Goal: Task Accomplishment & Management: Manage account settings

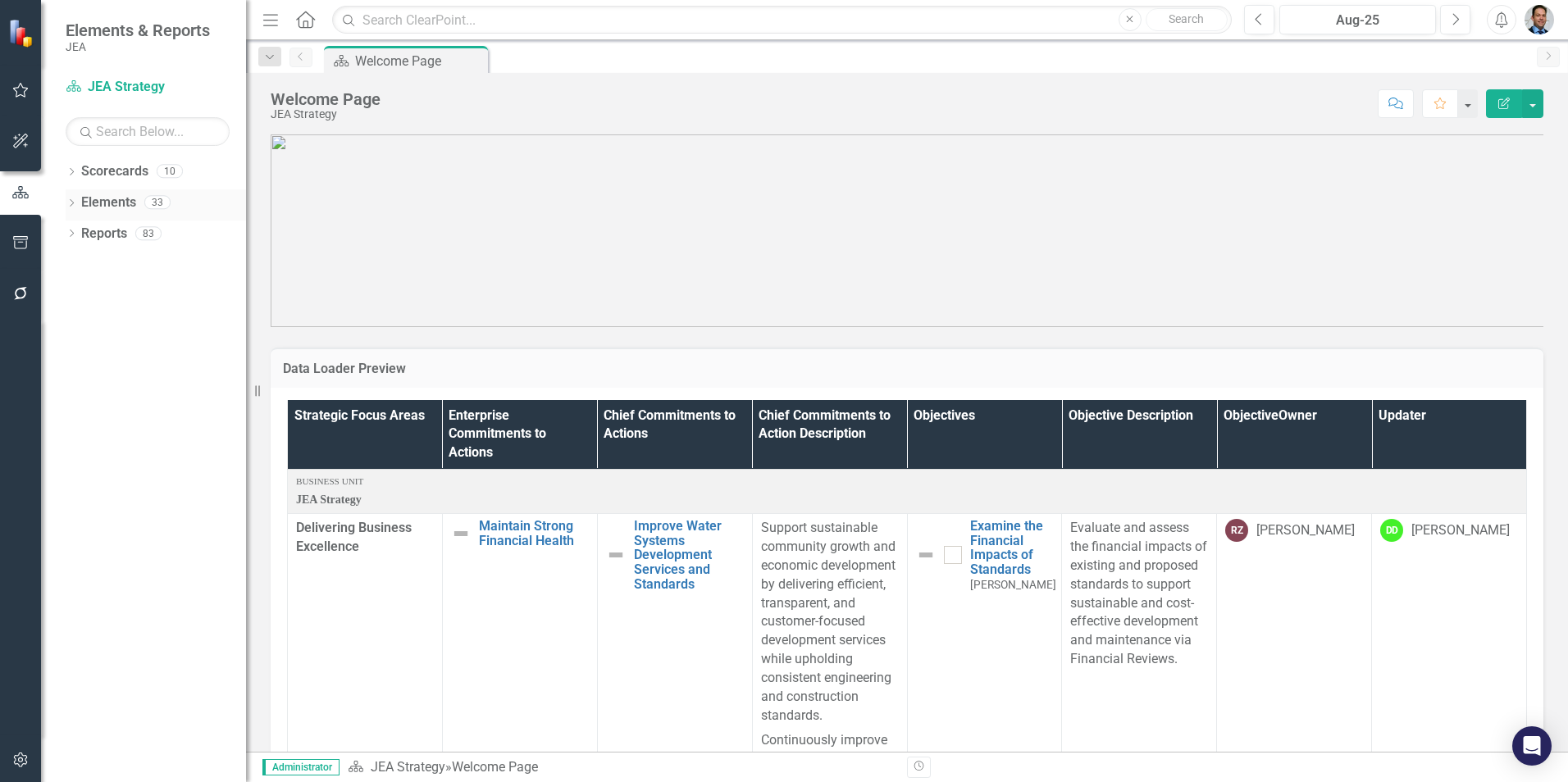
click at [88, 191] on div "Elements" at bounding box center [109, 203] width 55 height 27
click at [101, 169] on link "Scorecards" at bounding box center [115, 171] width 67 height 19
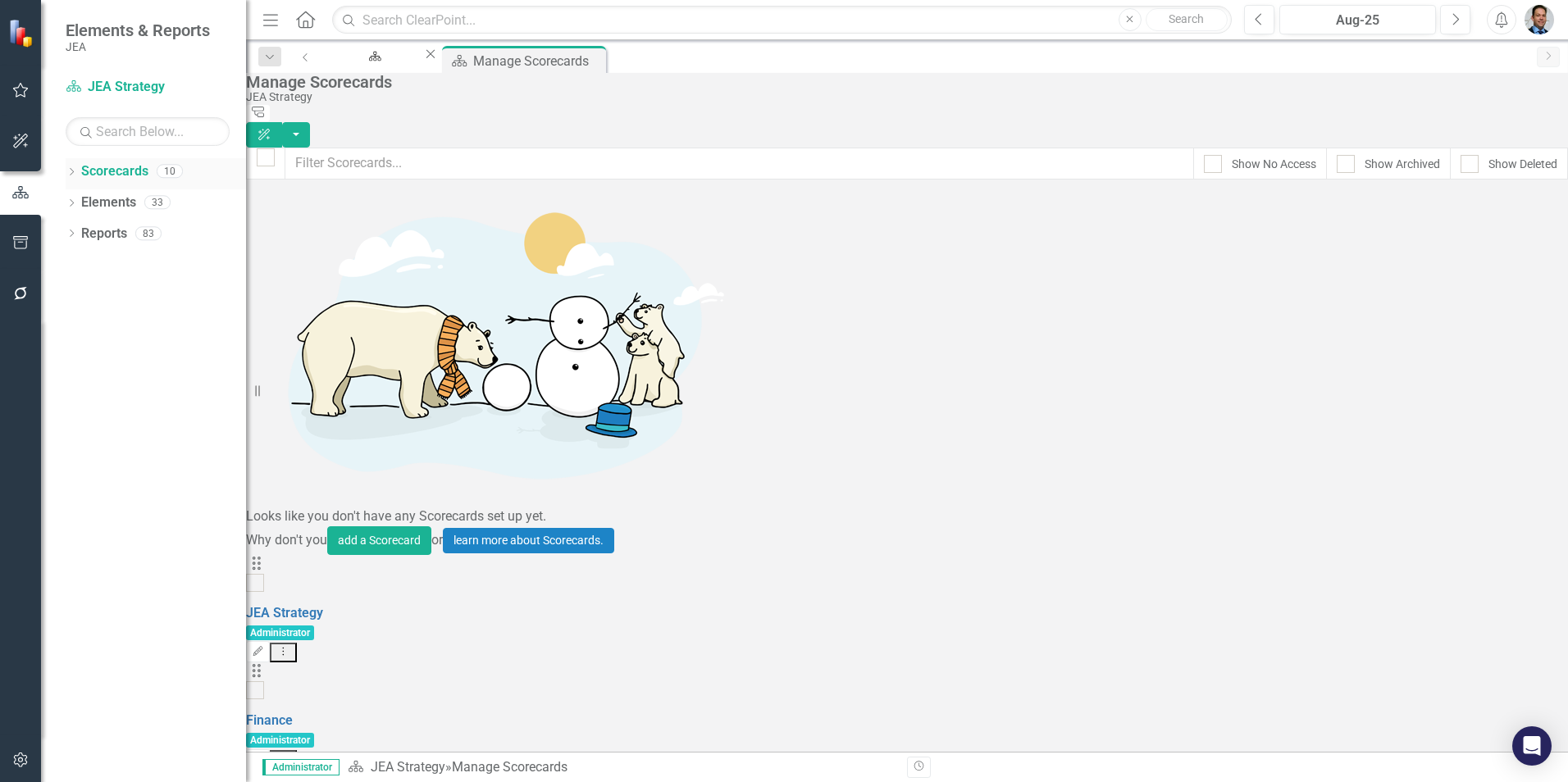
click at [69, 169] on icon "Dropdown" at bounding box center [71, 173] width 11 height 9
click at [105, 239] on link "Sandbox" at bounding box center [156, 234] width 181 height 19
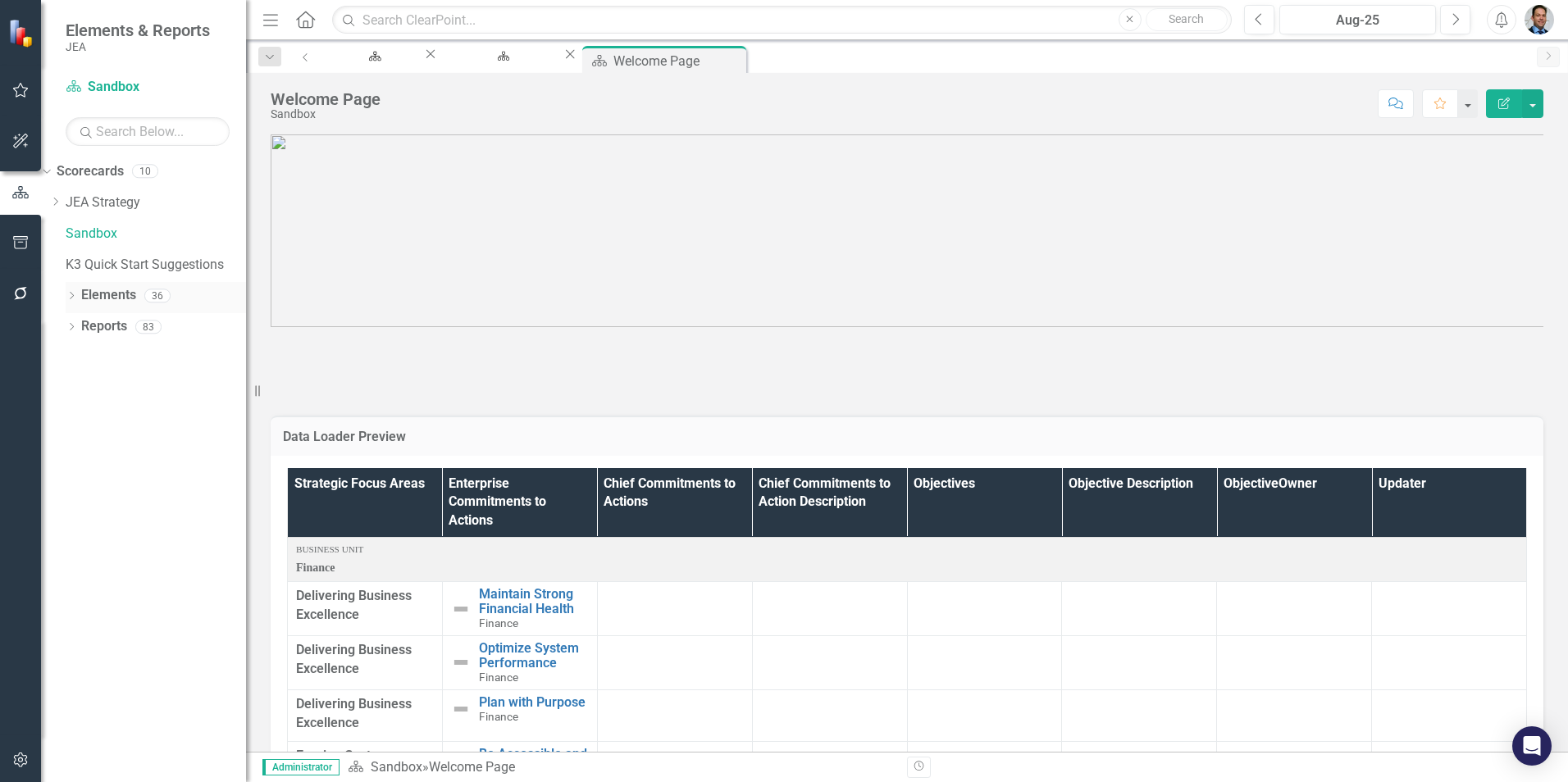
click at [100, 295] on link "Elements" at bounding box center [109, 295] width 55 height 19
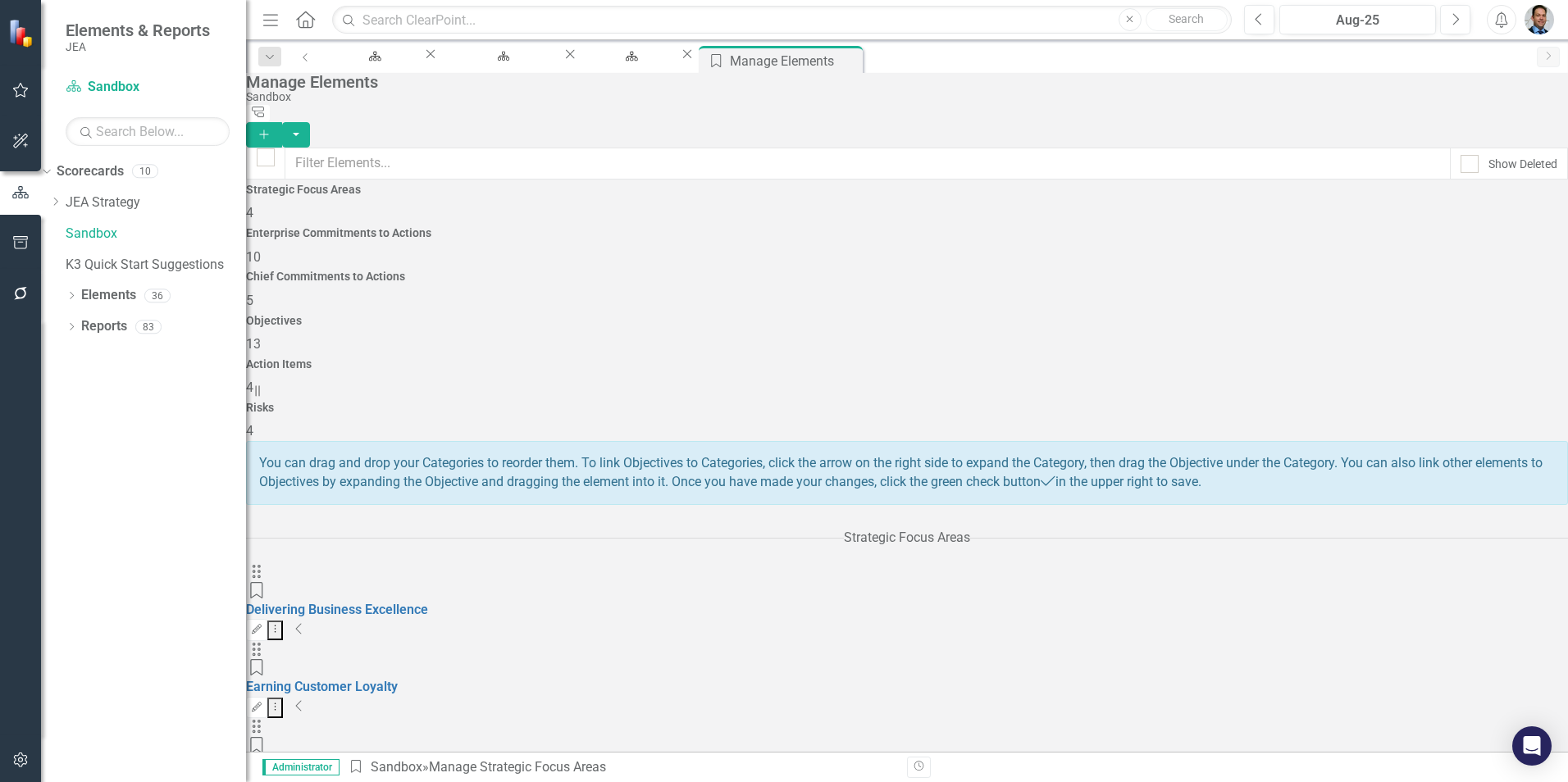
click at [260, 336] on span "13" at bounding box center [253, 343] width 15 height 15
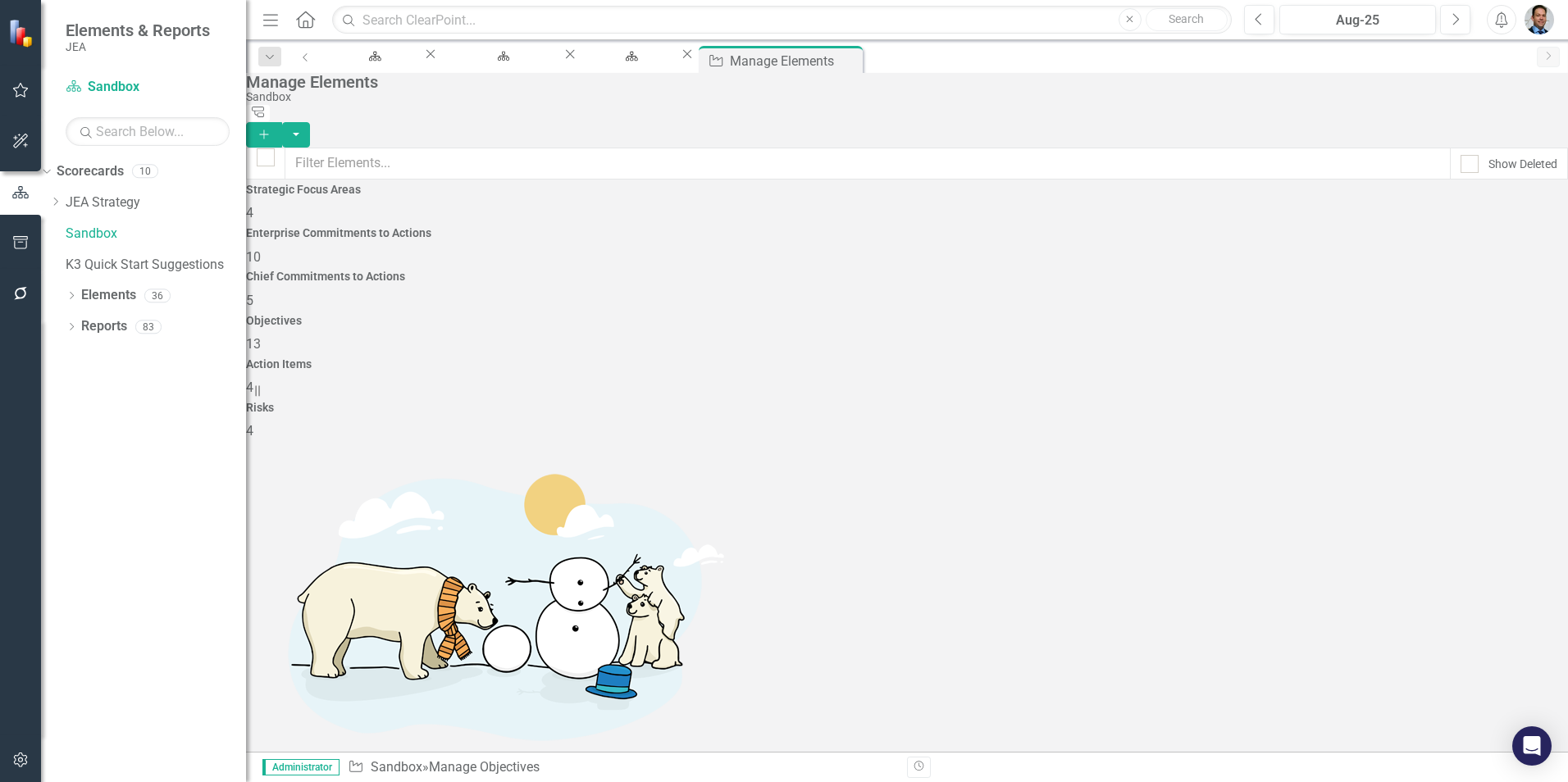
scroll to position [216, 0]
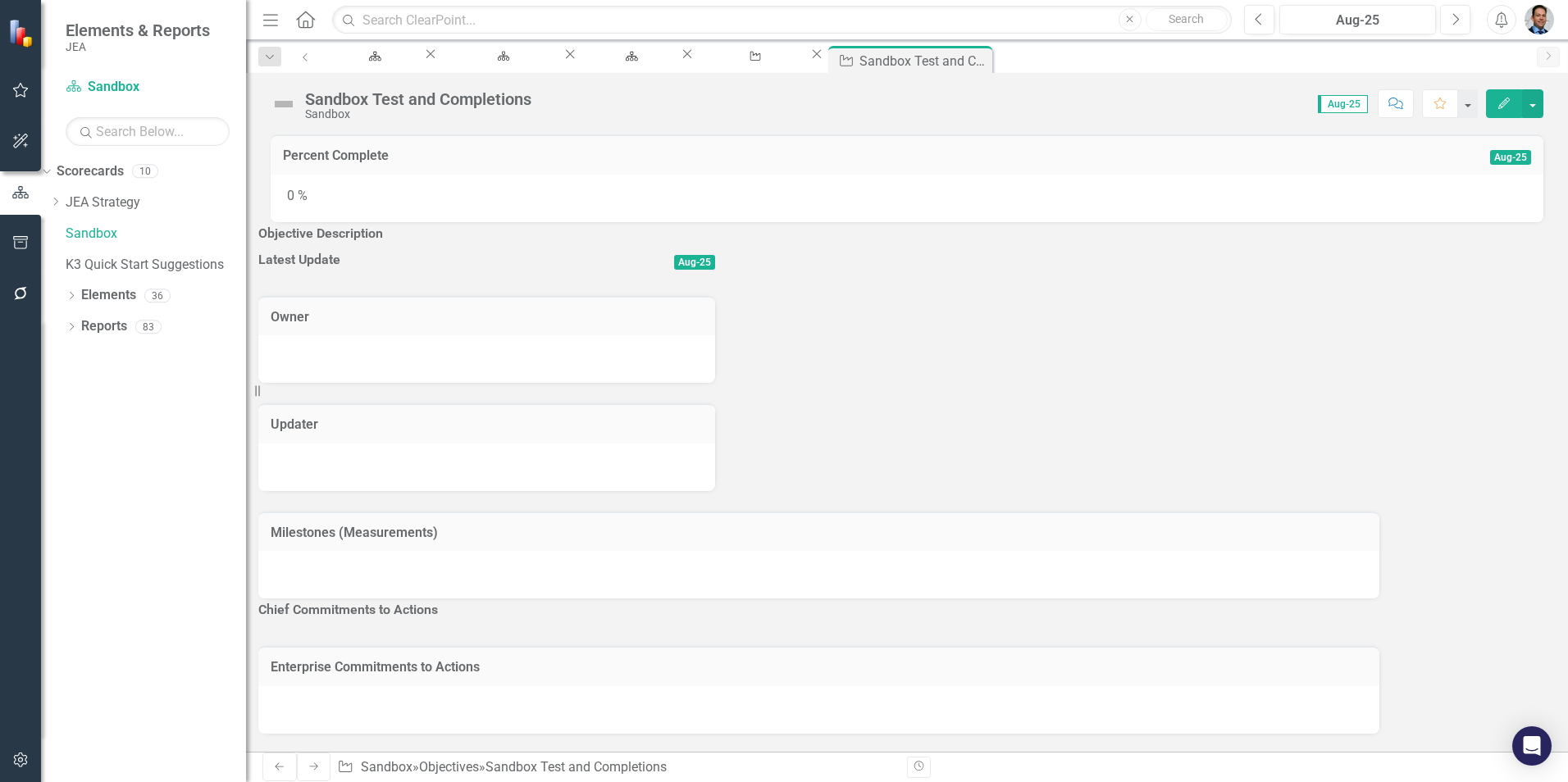
click at [460, 241] on h3 "Objective Description" at bounding box center [486, 233] width 457 height 15
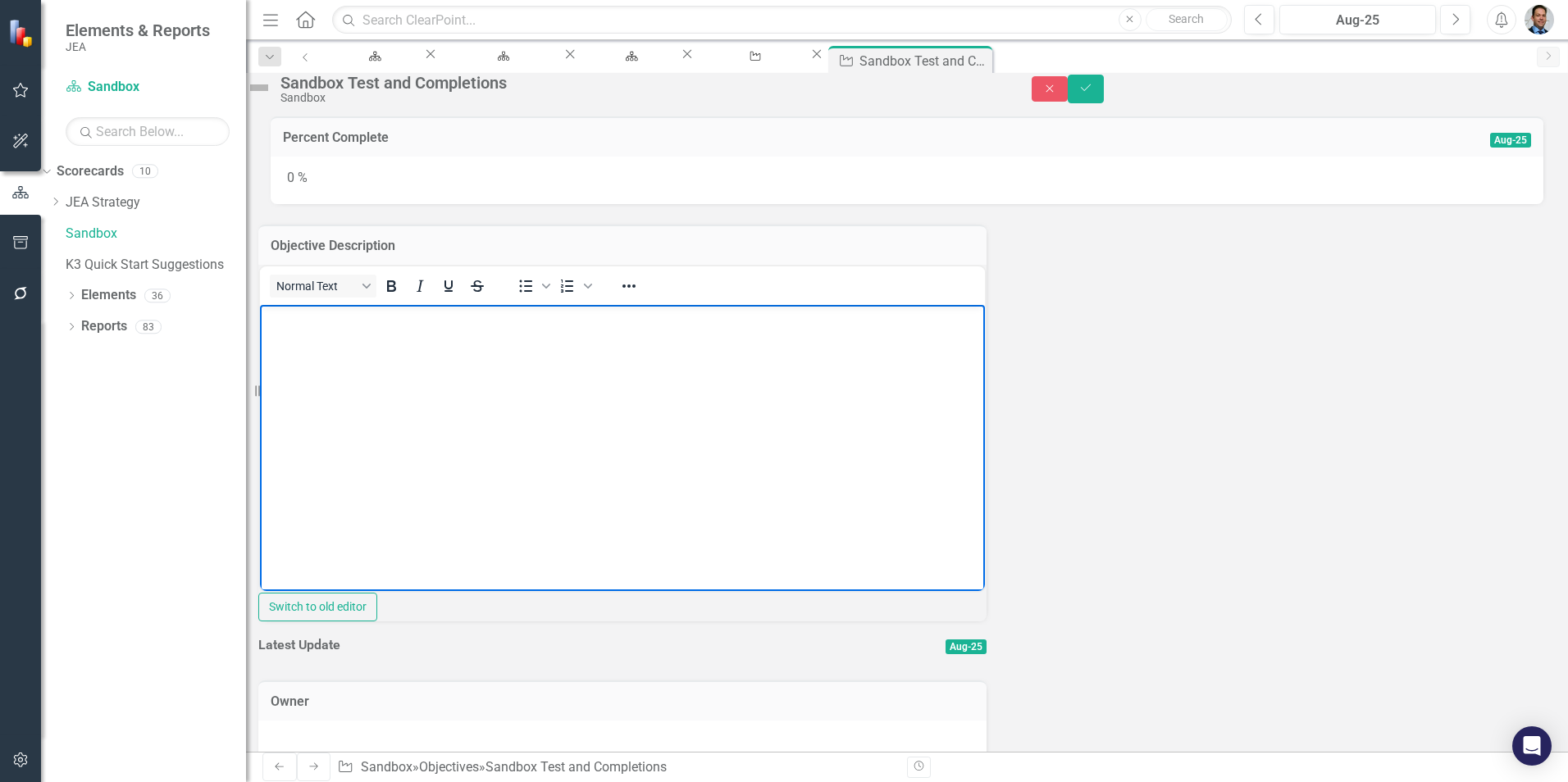
click at [332, 337] on body "Rich Text Area. Press ALT-0 for help." at bounding box center [622, 427] width 725 height 246
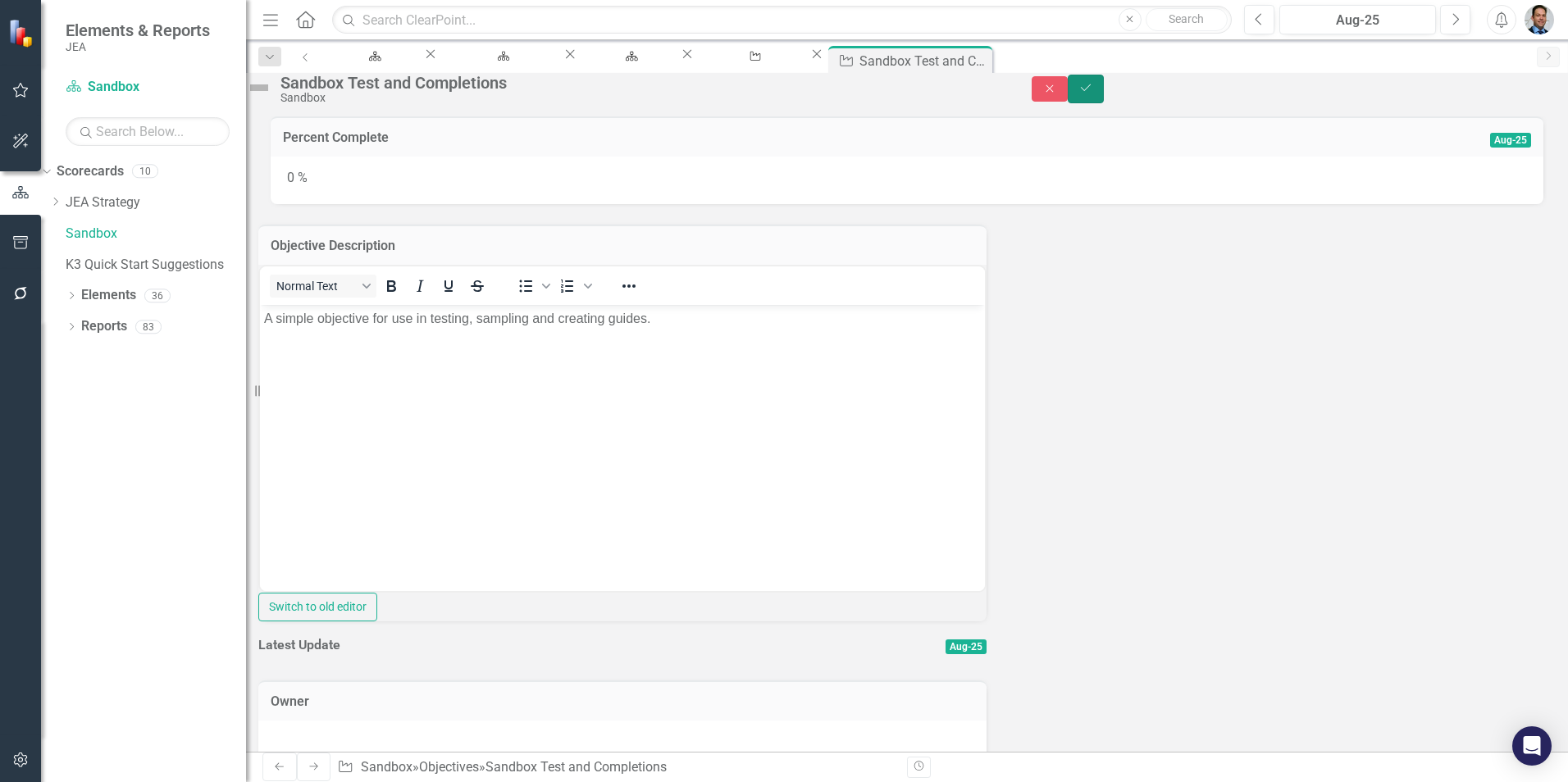
click at [1104, 93] on button "Save" at bounding box center [1086, 88] width 36 height 28
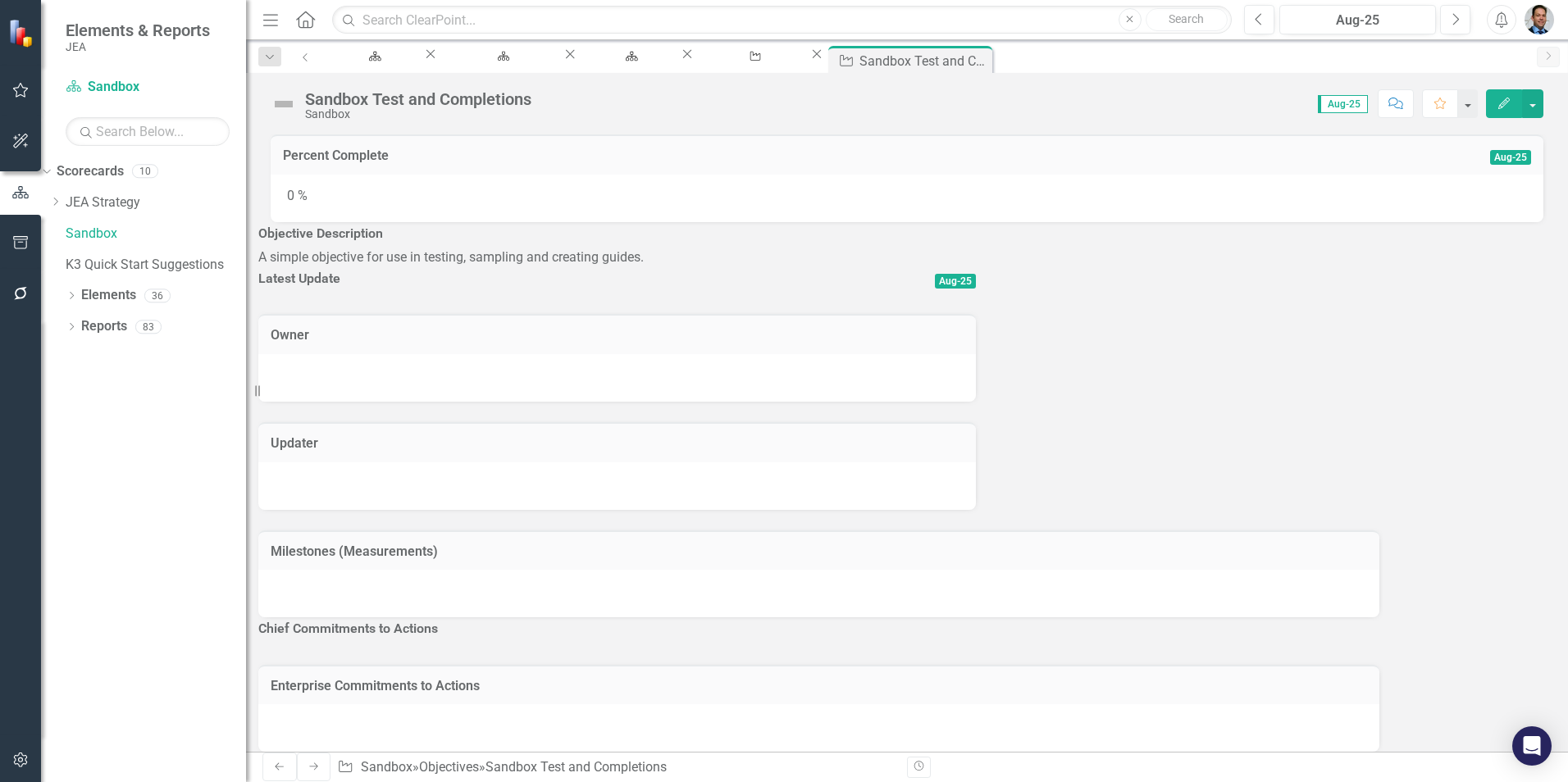
click at [1182, 544] on h3 "Milestones (Measurements)" at bounding box center [819, 551] width 1097 height 15
click at [1218, 543] on td "Milestones (Measurements)" at bounding box center [819, 553] width 1097 height 21
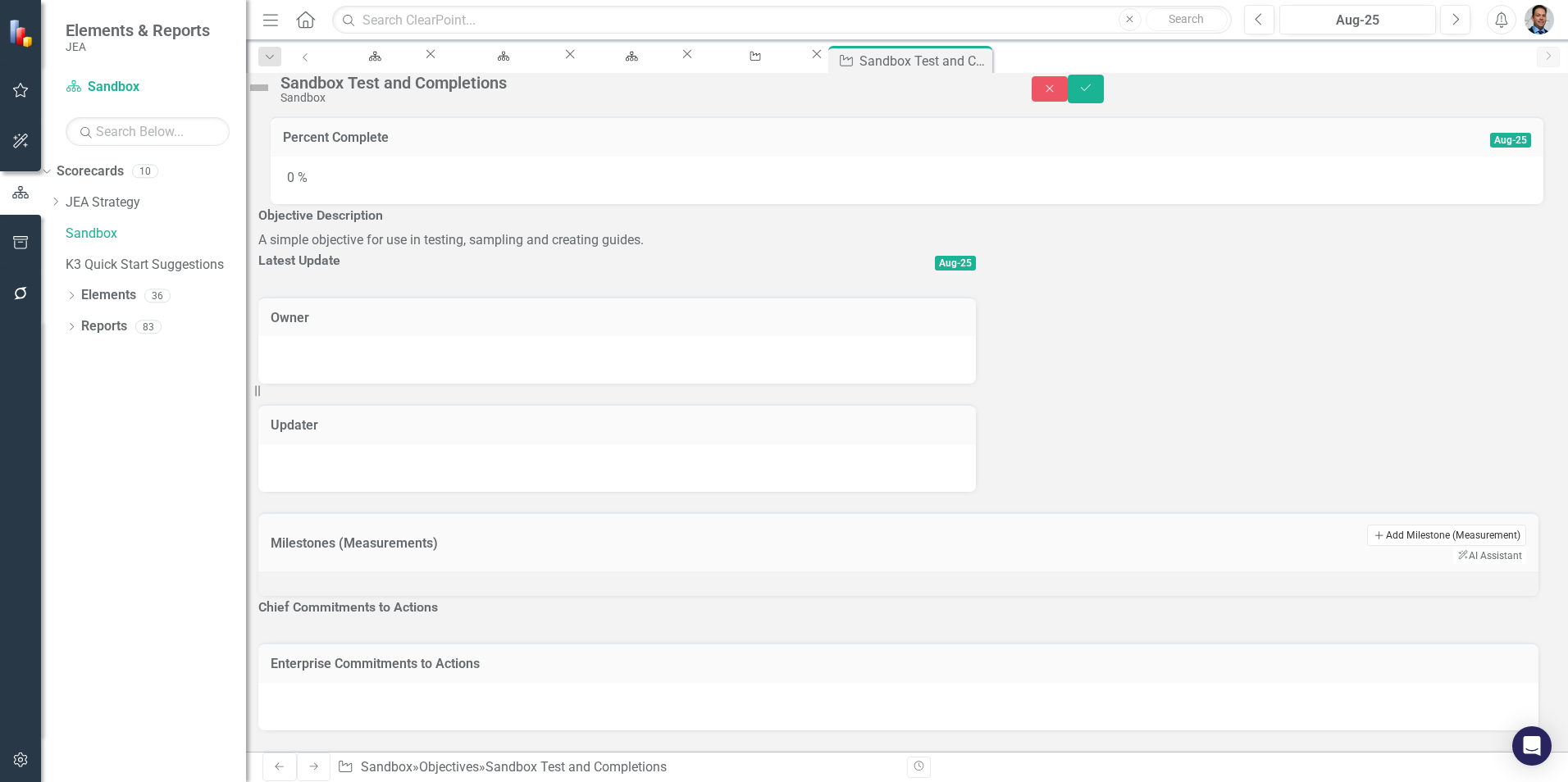
click at [1367, 525] on button "Add Add Milestone (Measurement)" at bounding box center [1445, 535] width 159 height 21
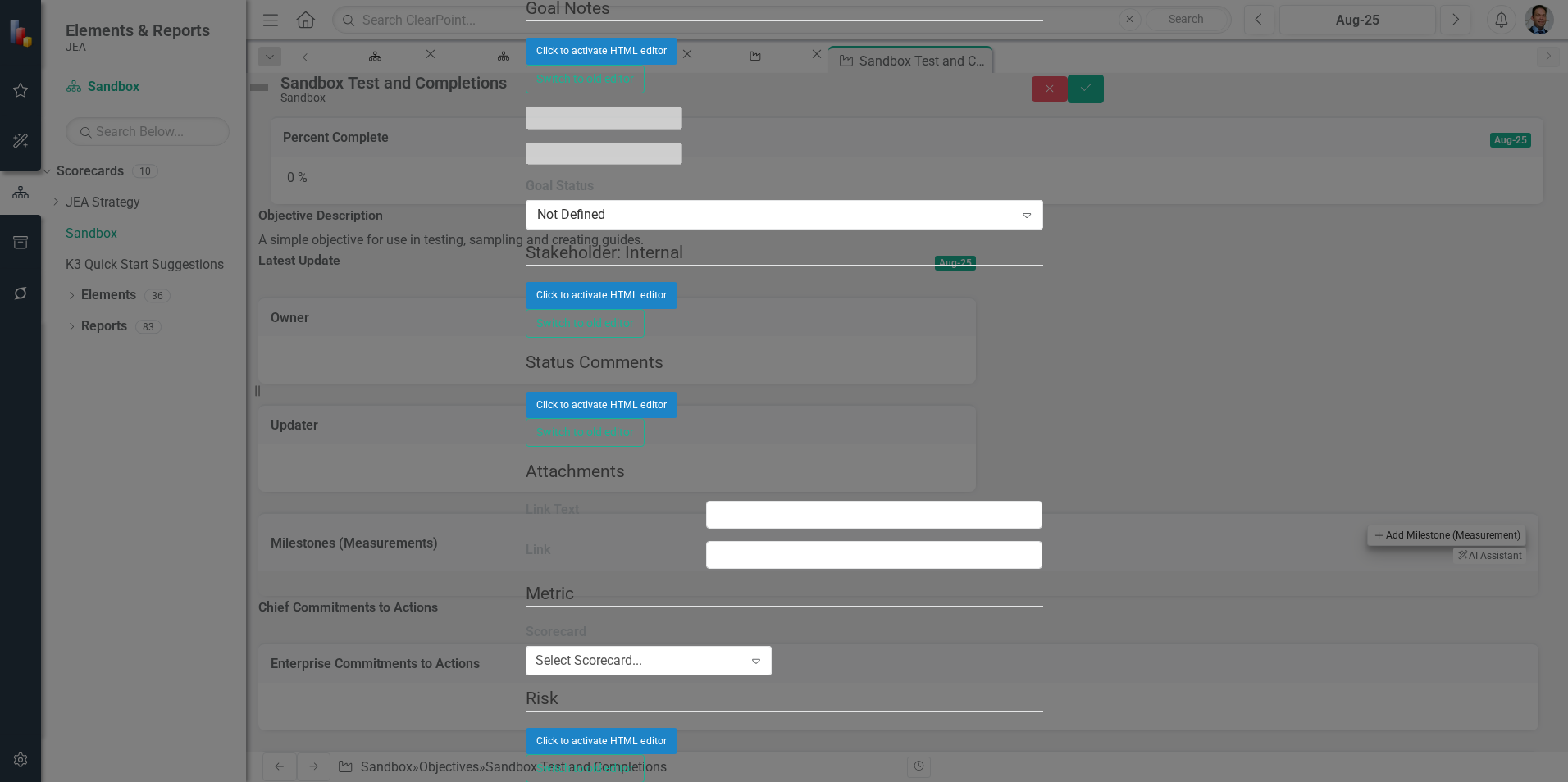
type input "https://"
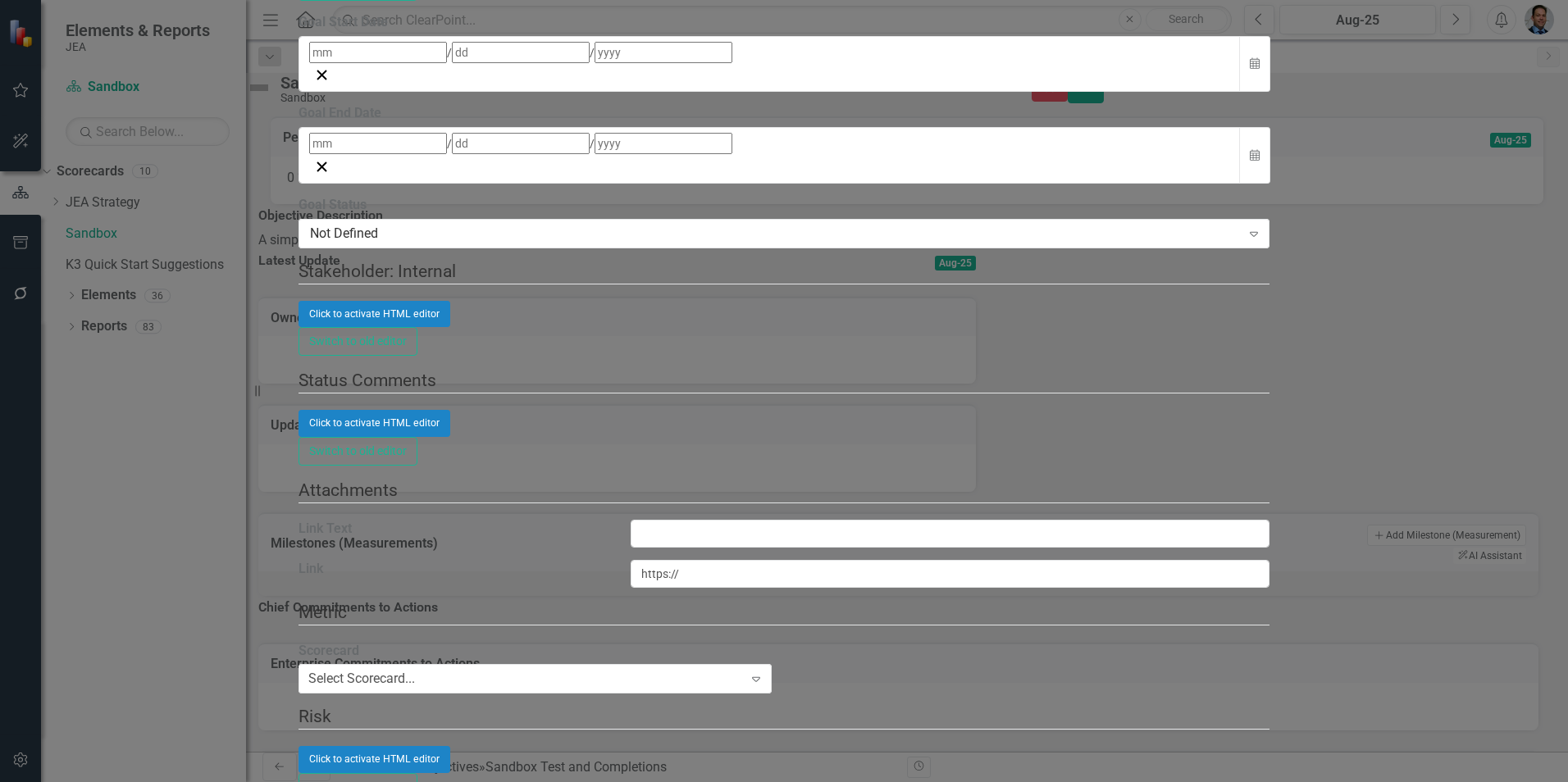
type input "Sandbox Milestone"
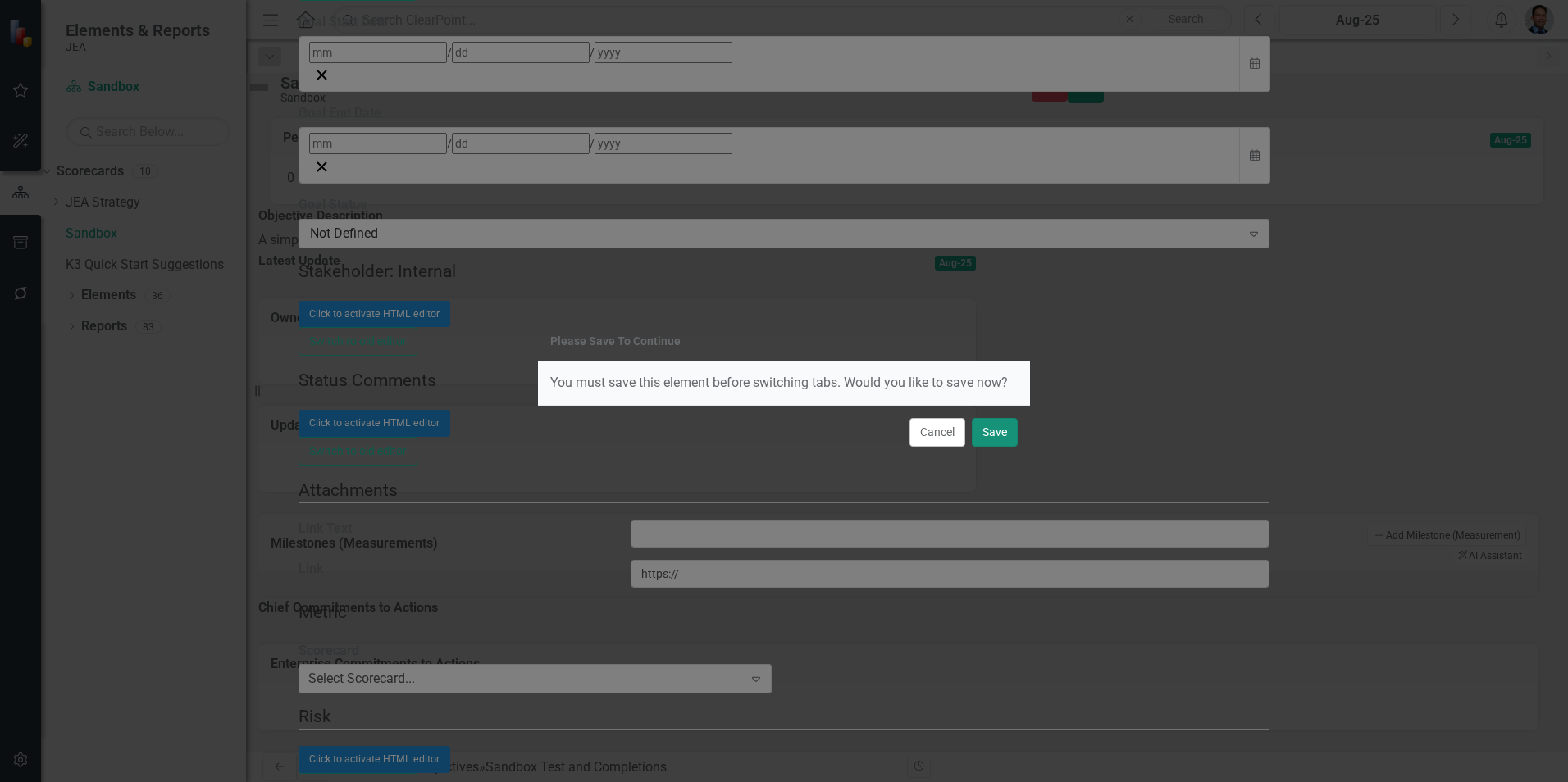
click at [990, 430] on button "Save" at bounding box center [995, 432] width 46 height 28
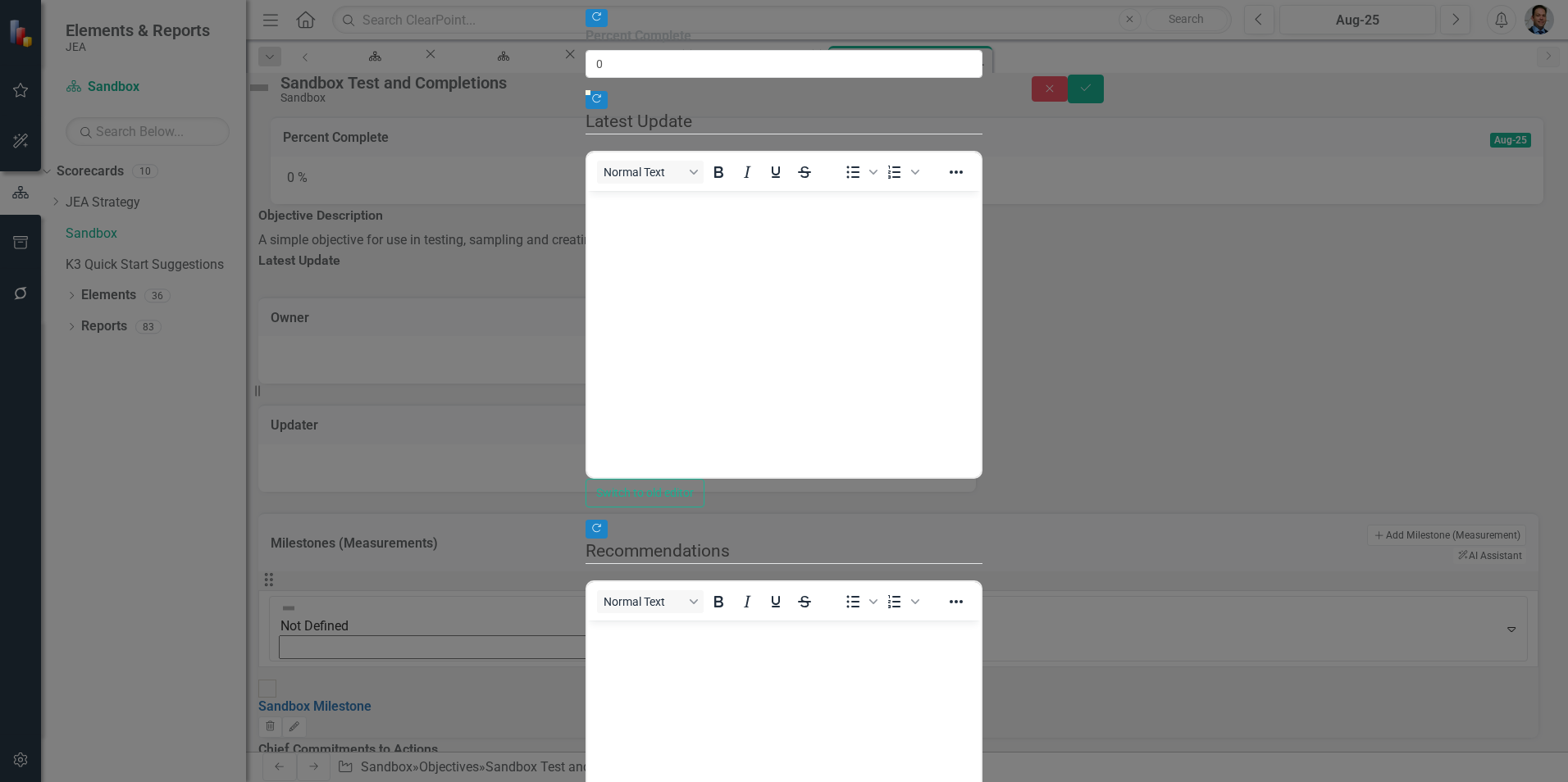
click at [690, 223] on body "Rich Text Area. Press ALT-0 for help." at bounding box center [783, 313] width 393 height 246
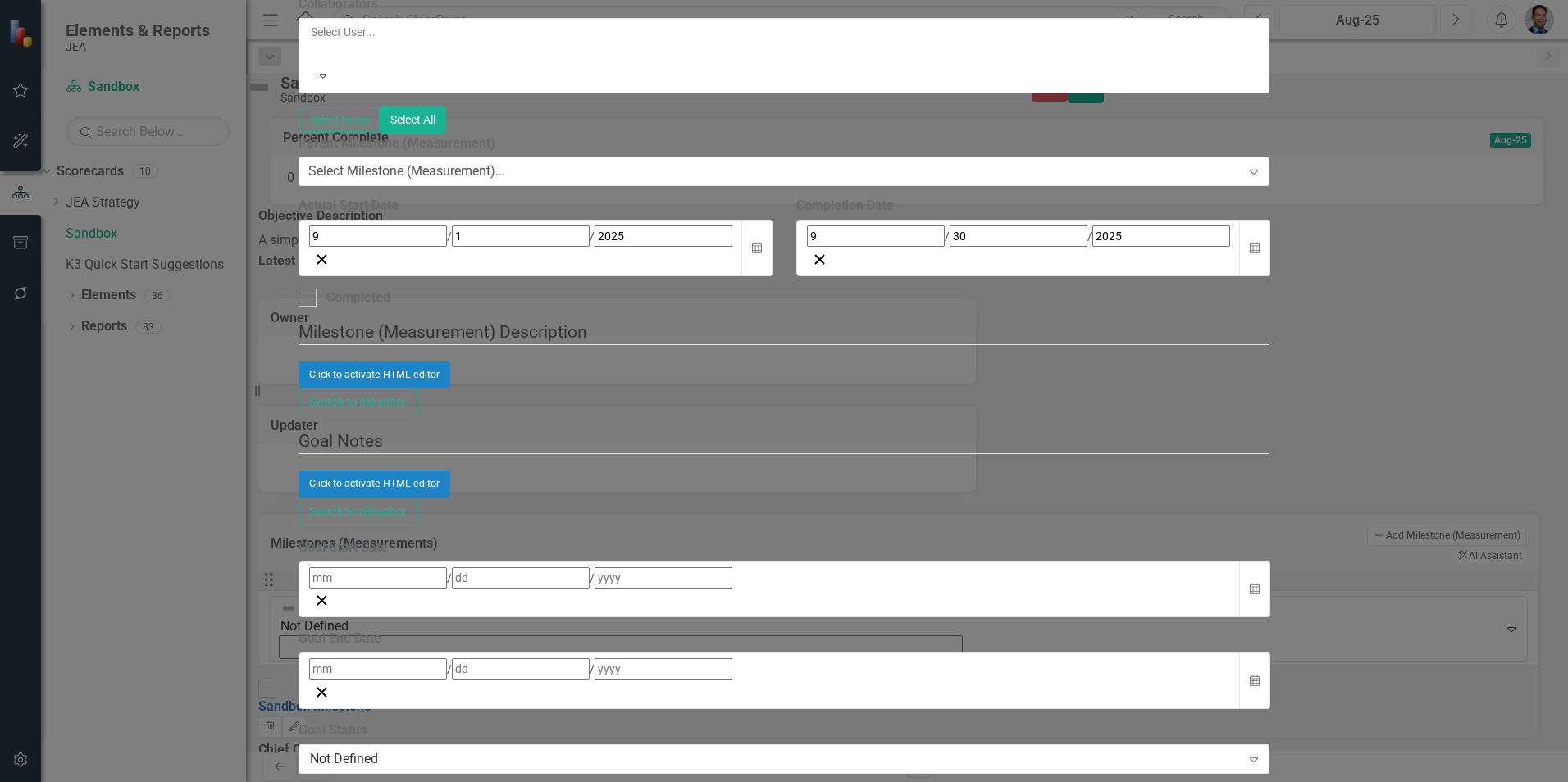
scroll to position [246, 0]
click at [450, 388] on button "Click to activate HTML editor" at bounding box center [374, 374] width 152 height 27
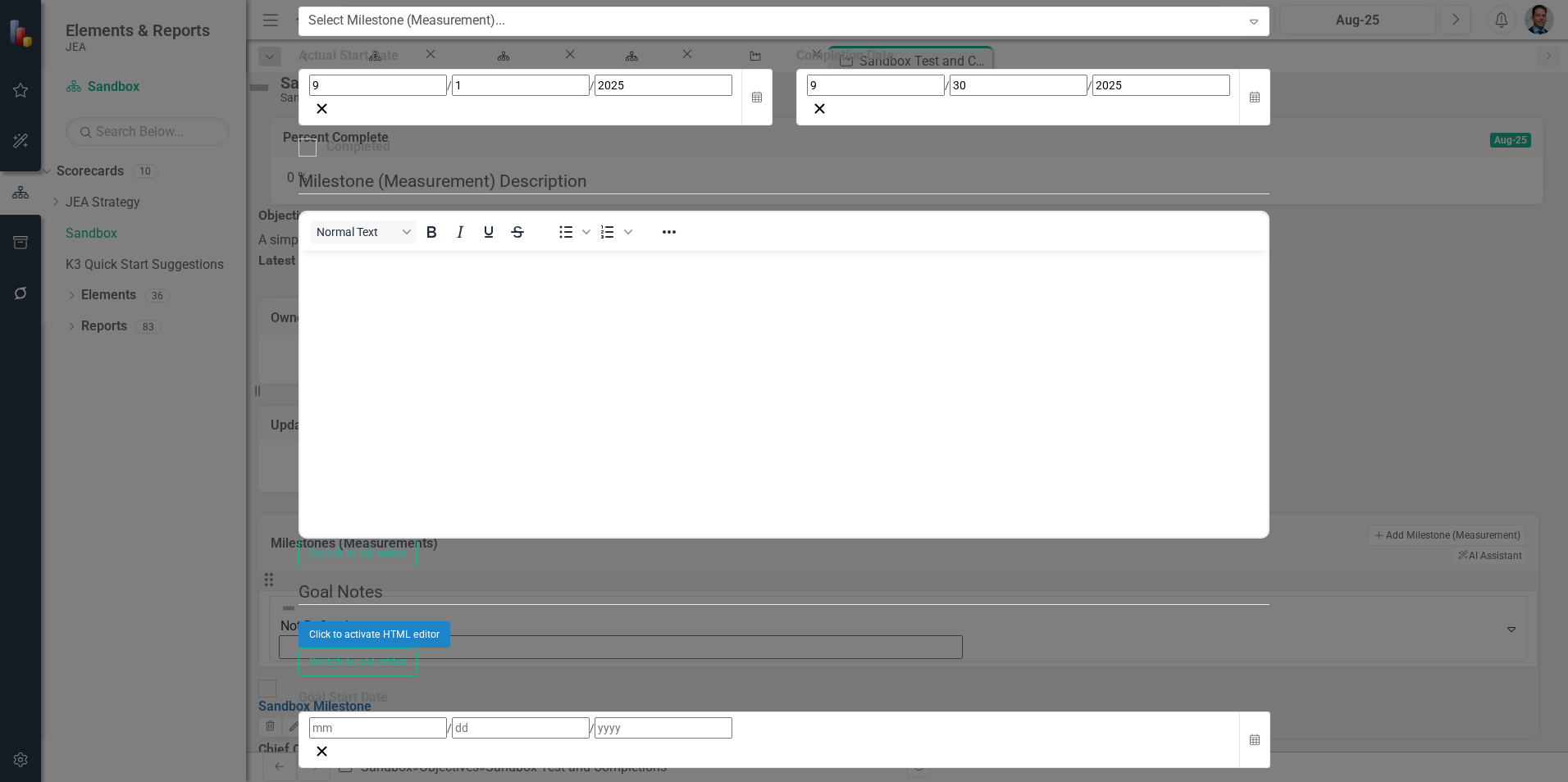
scroll to position [0, 0]
click at [391, 284] on body "Rich Text Area. Press ALT-0 for help." at bounding box center [783, 373] width 968 height 246
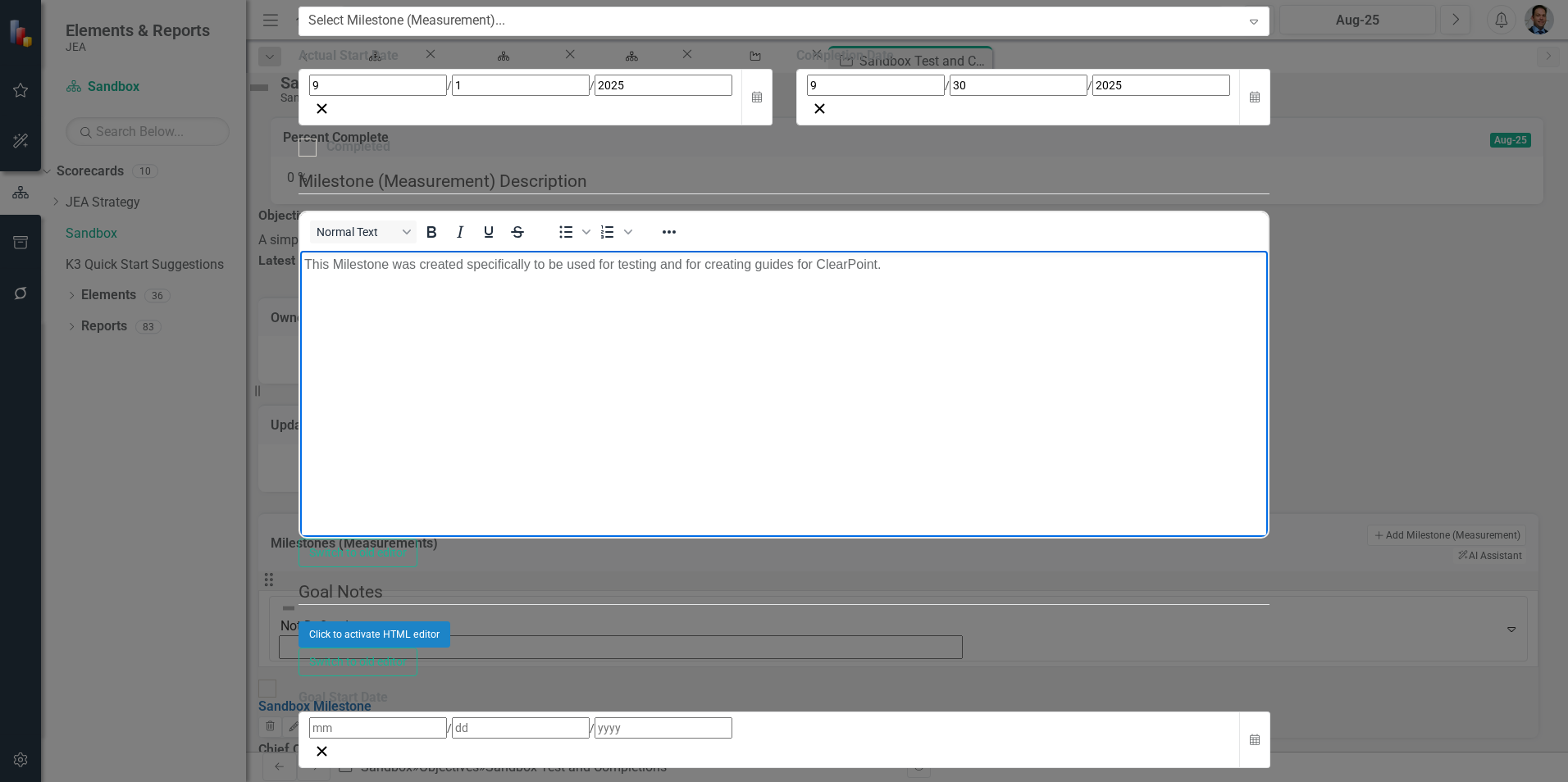
scroll to position [1066, 0]
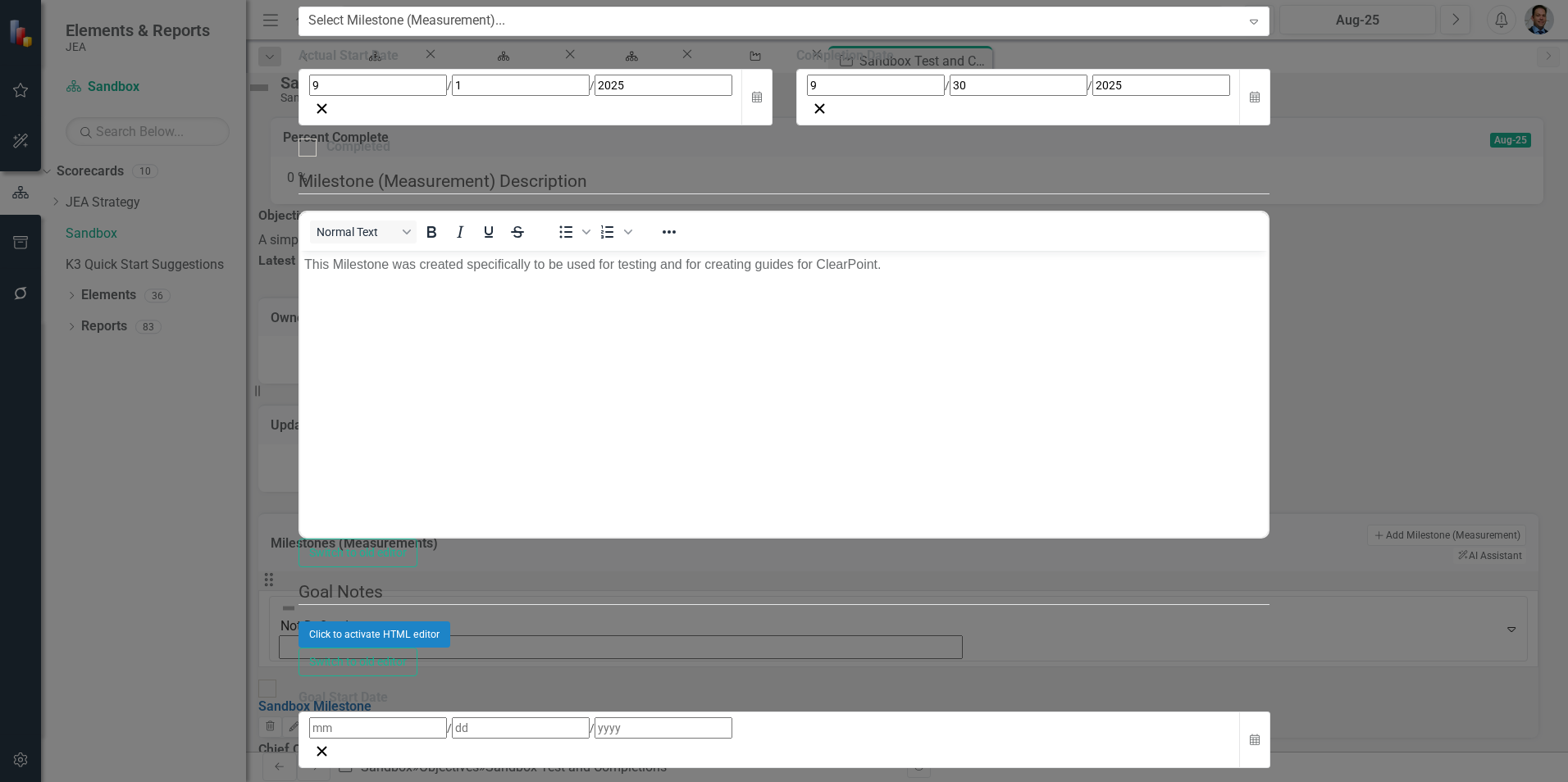
click at [578, 717] on div "/ /" at bounding box center [769, 727] width 921 height 21
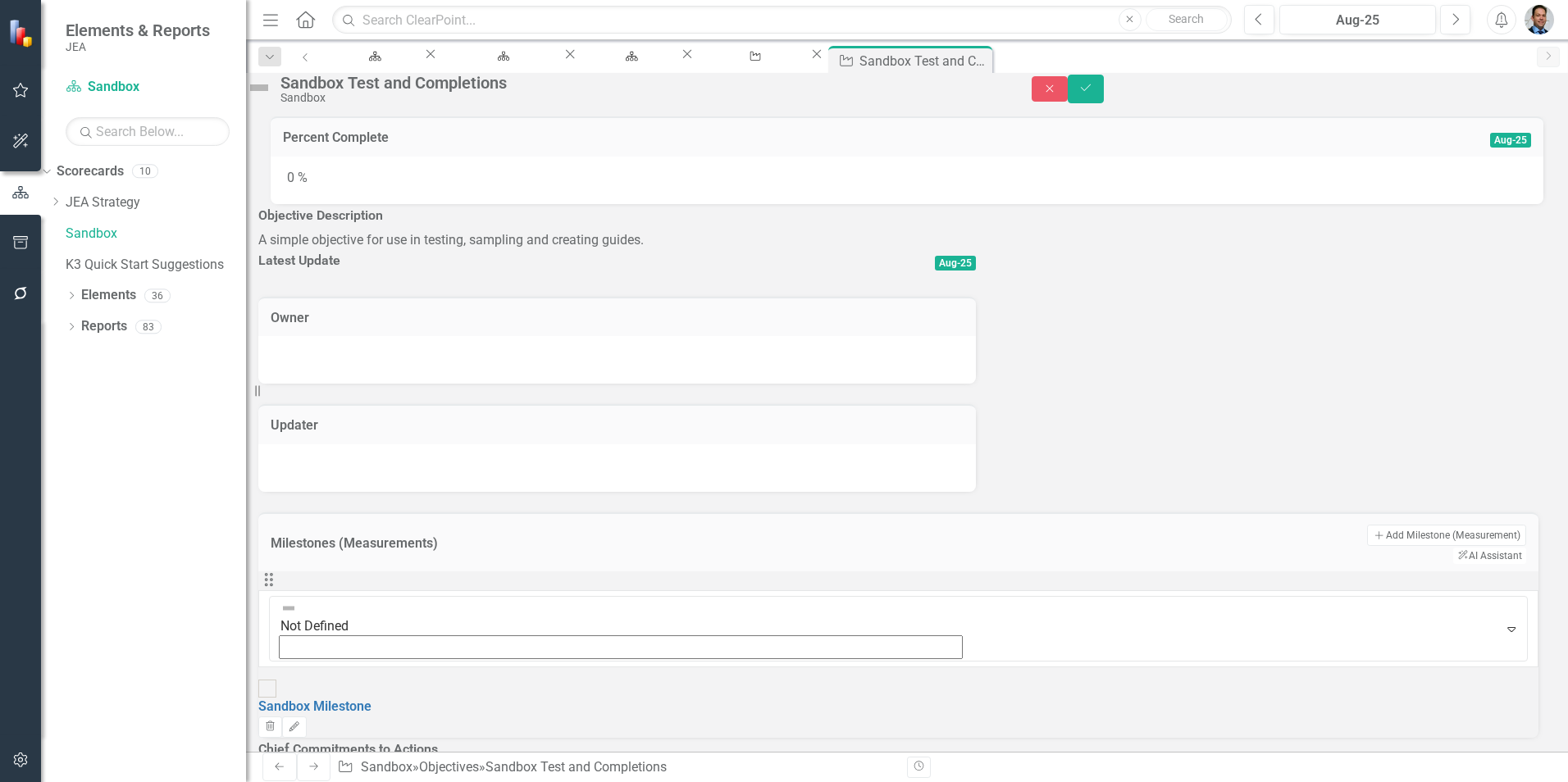
click at [388, 325] on h3 "Owner" at bounding box center [617, 318] width 693 height 15
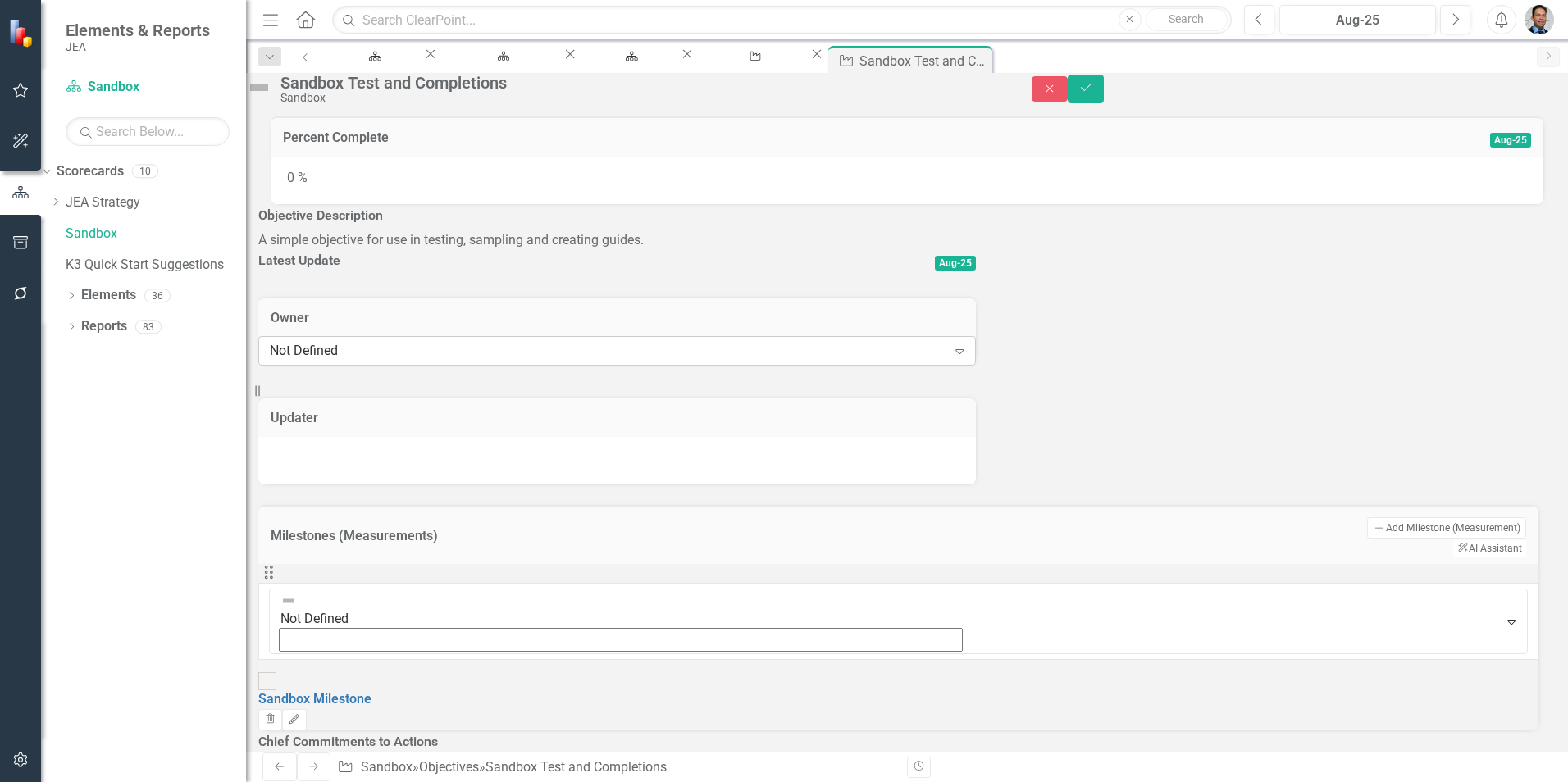
click at [385, 361] on div "Not Defined" at bounding box center [608, 351] width 677 height 19
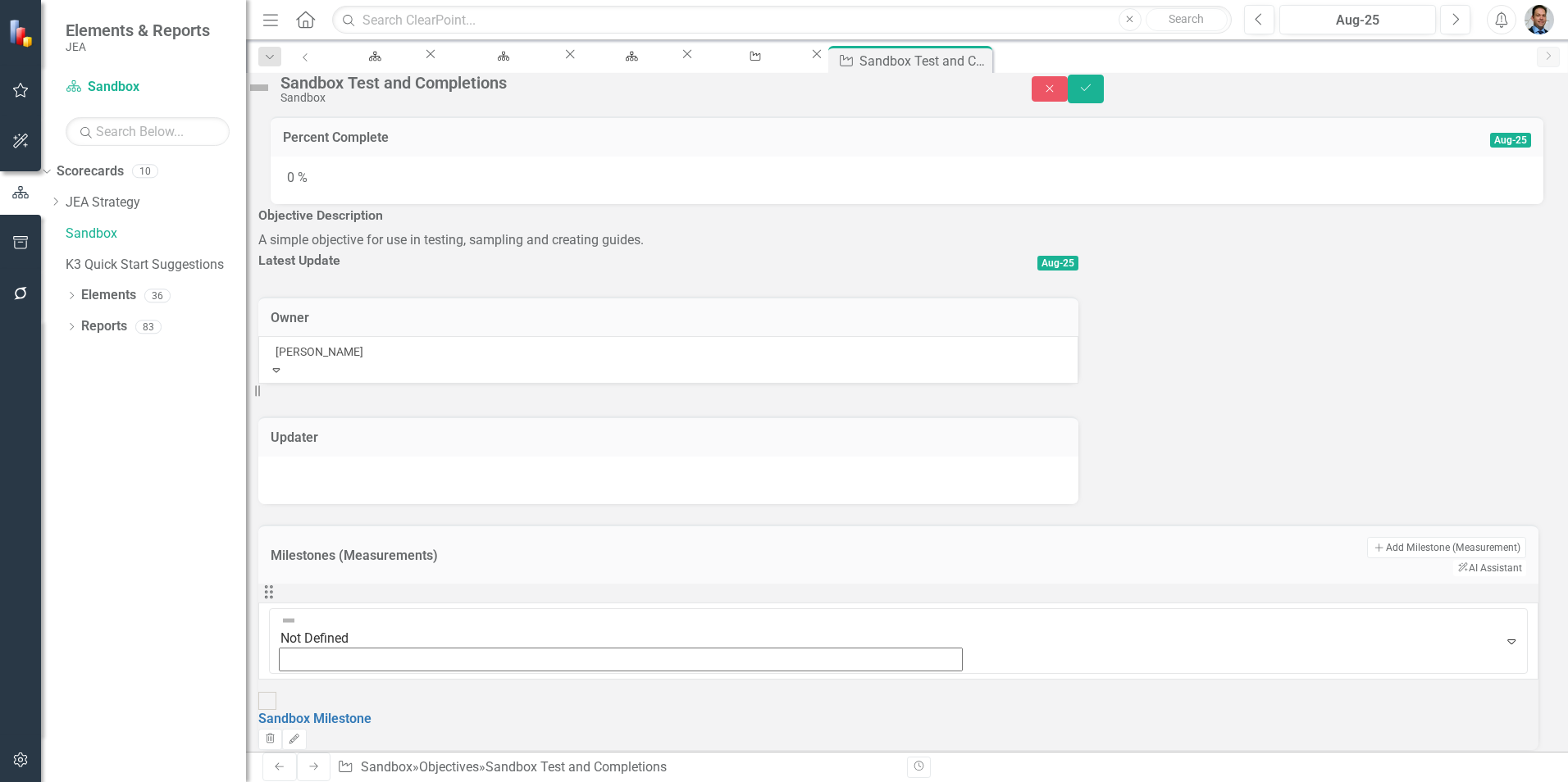
type input "barre"
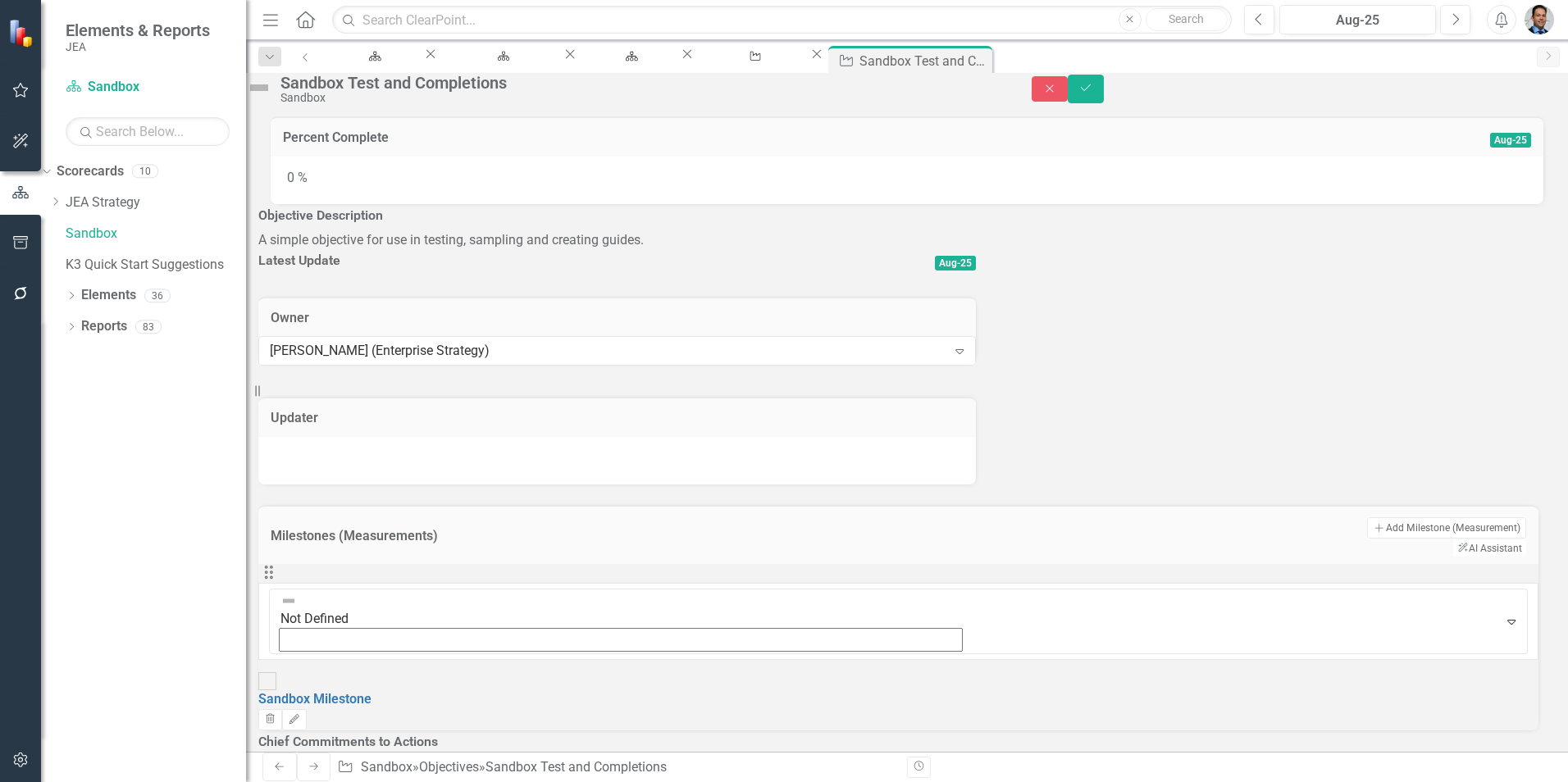
click at [377, 426] on h3 "Updater" at bounding box center [617, 417] width 693 height 15
click at [389, 426] on h3 "Updater" at bounding box center [617, 417] width 693 height 15
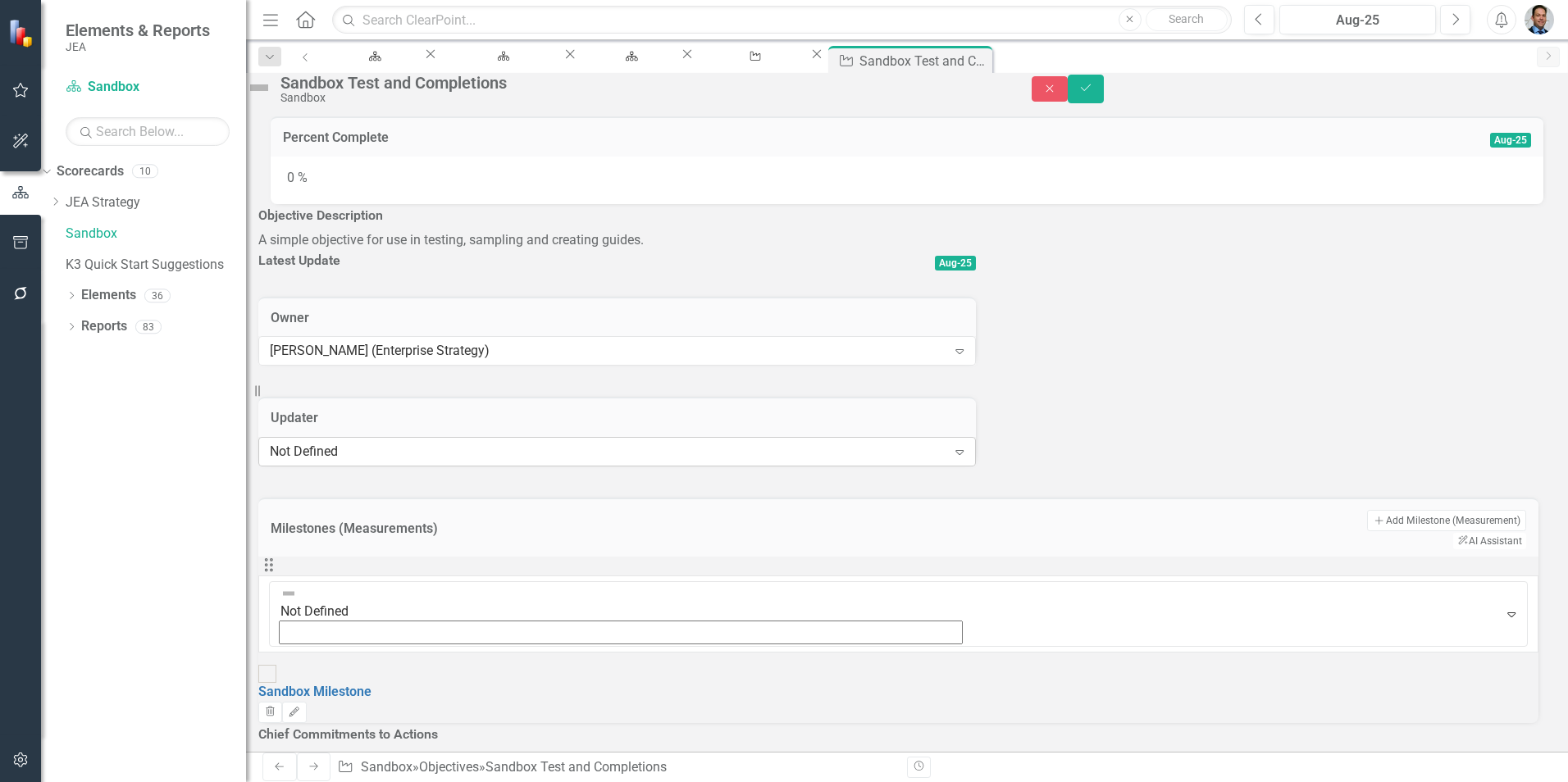
click at [378, 462] on div "Not Defined" at bounding box center [608, 452] width 677 height 19
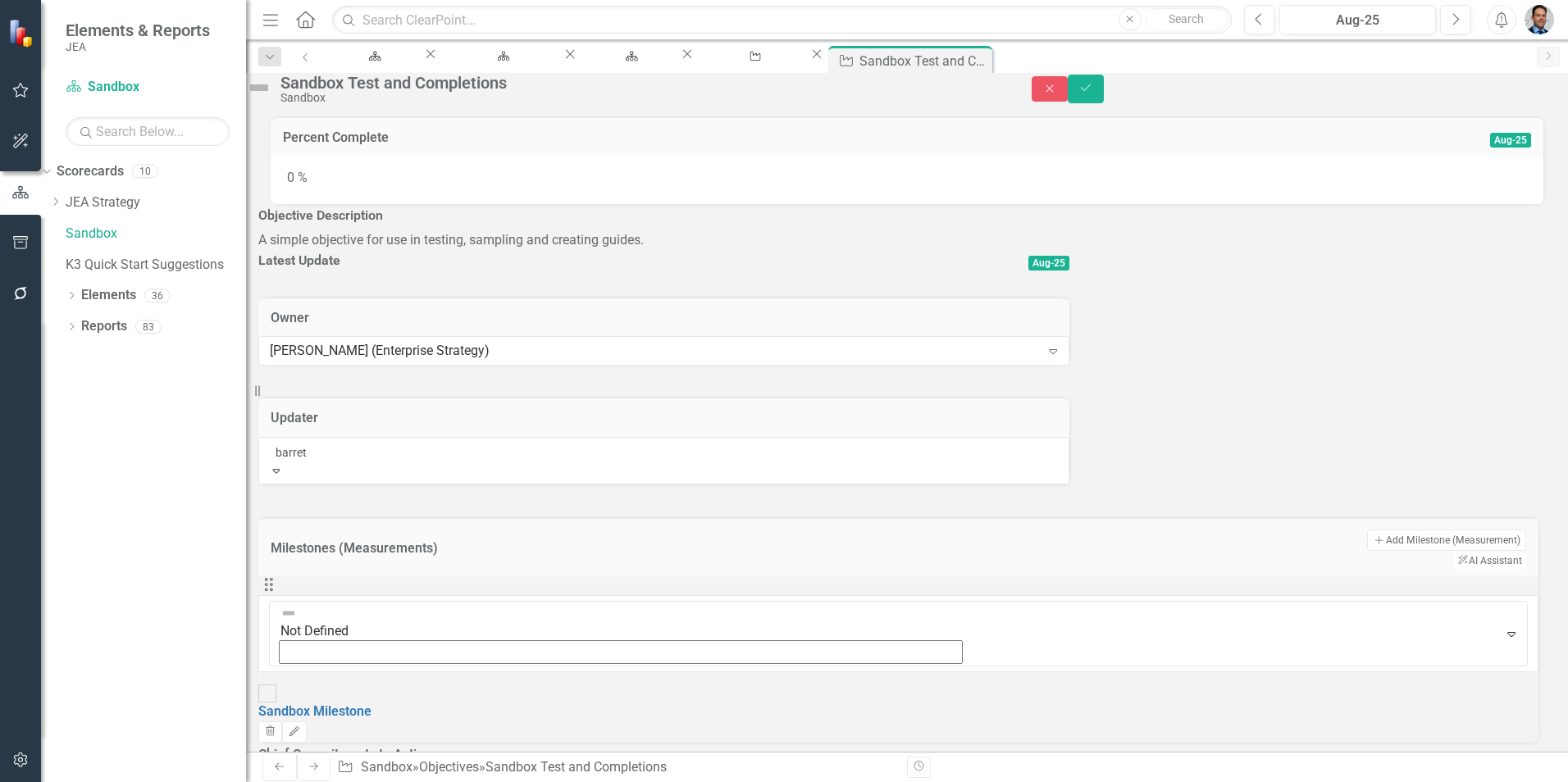
type input "[PERSON_NAME]"
click at [197, 781] on span "[PERSON_NAME]" at bounding box center [147, 791] width 99 height 15
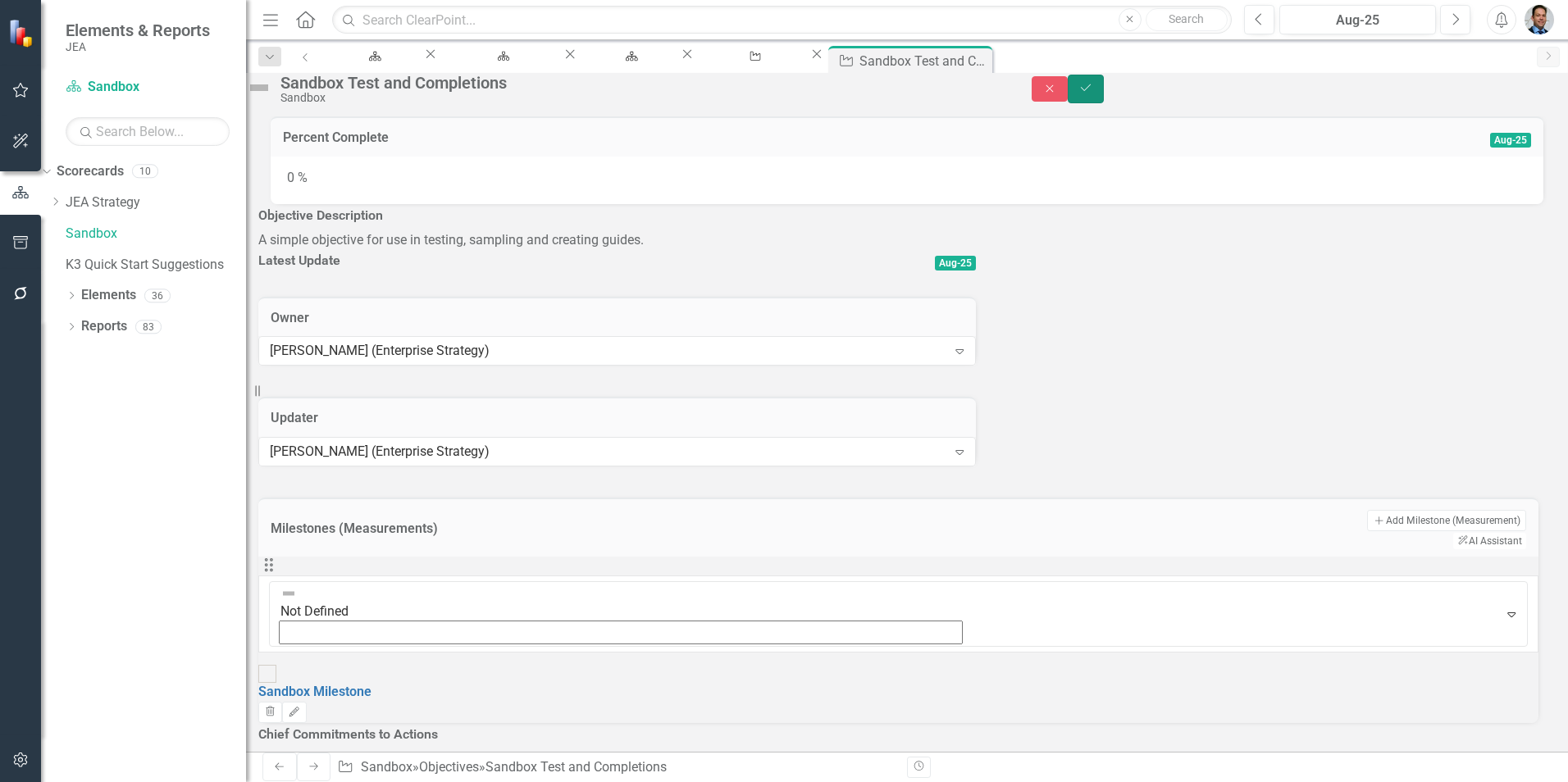
click at [1104, 104] on button "Save" at bounding box center [1086, 88] width 36 height 28
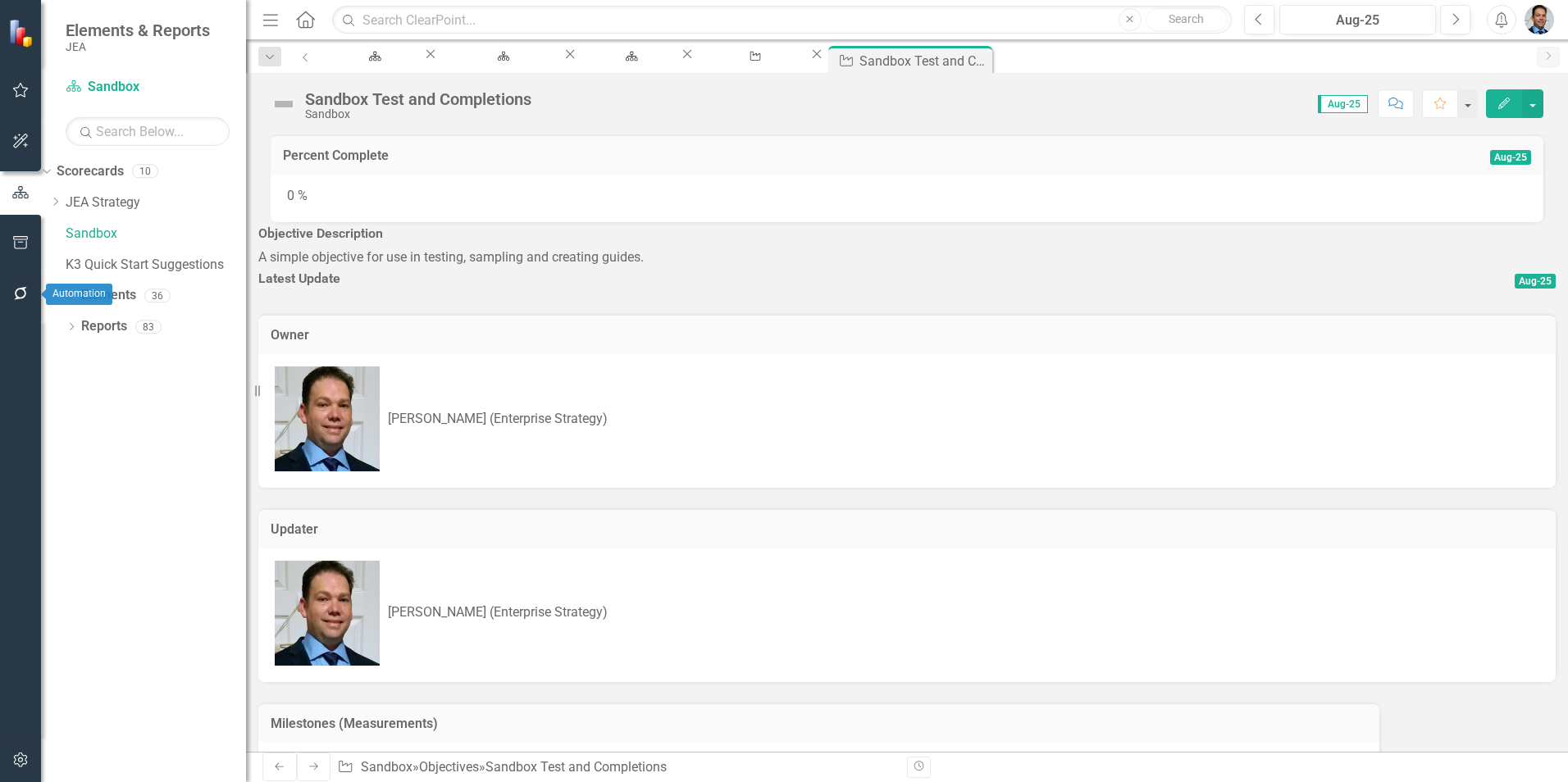
click at [24, 288] on icon "button" at bounding box center [20, 293] width 13 height 13
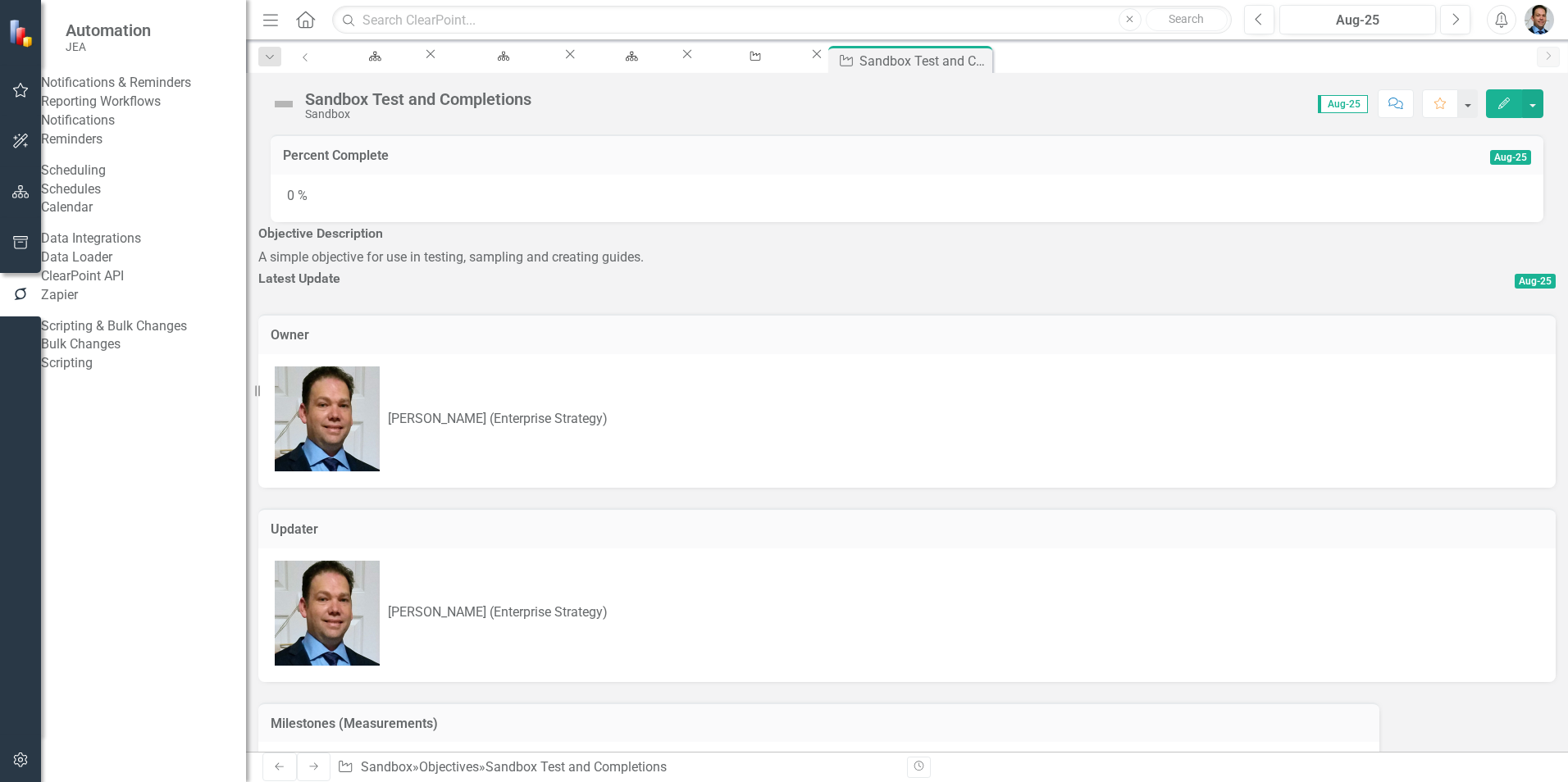
click at [112, 149] on link "Reminders" at bounding box center [143, 140] width 205 height 19
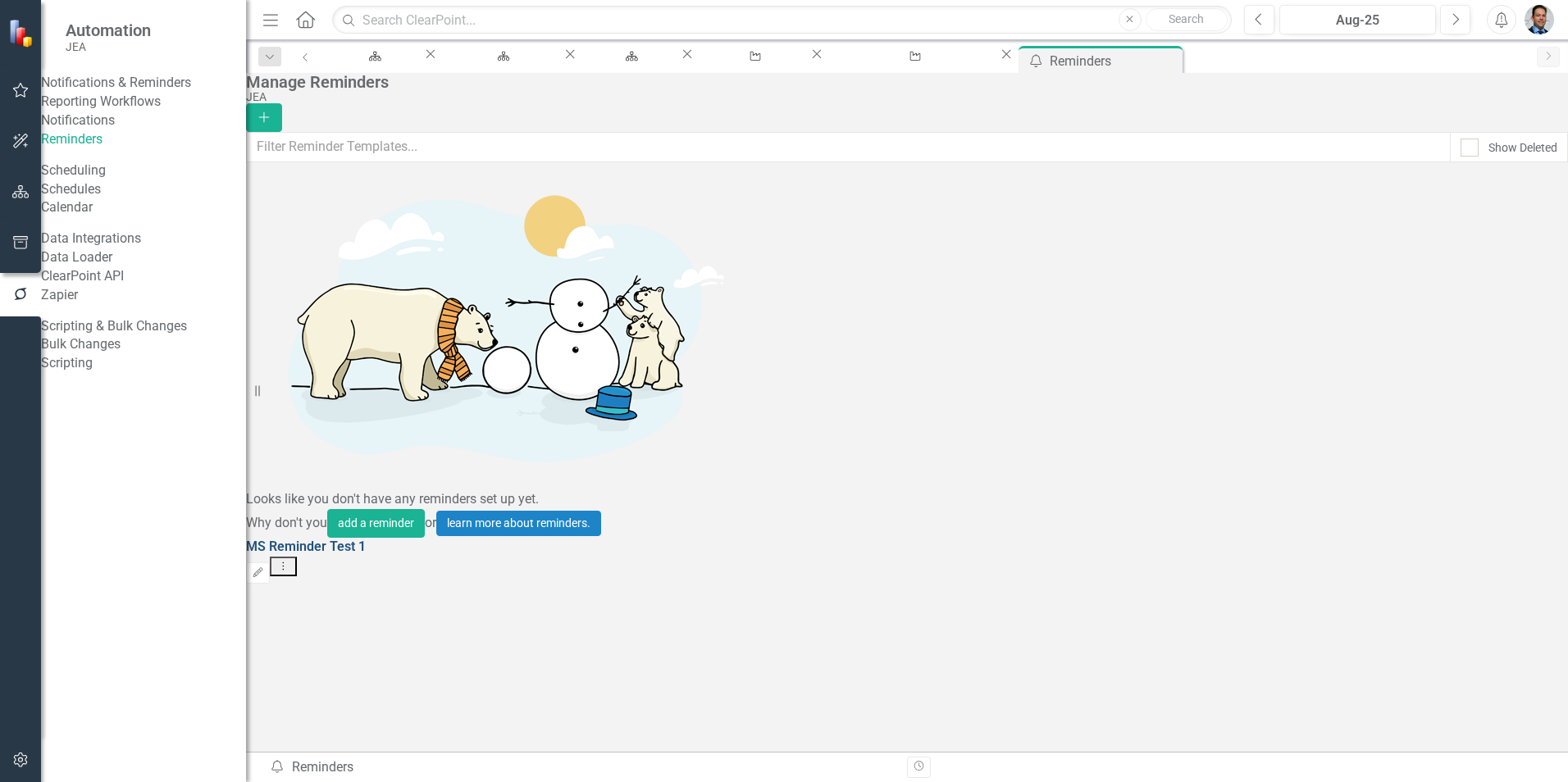
click at [321, 539] on link "MS Reminder Test 1" at bounding box center [306, 546] width 120 height 15
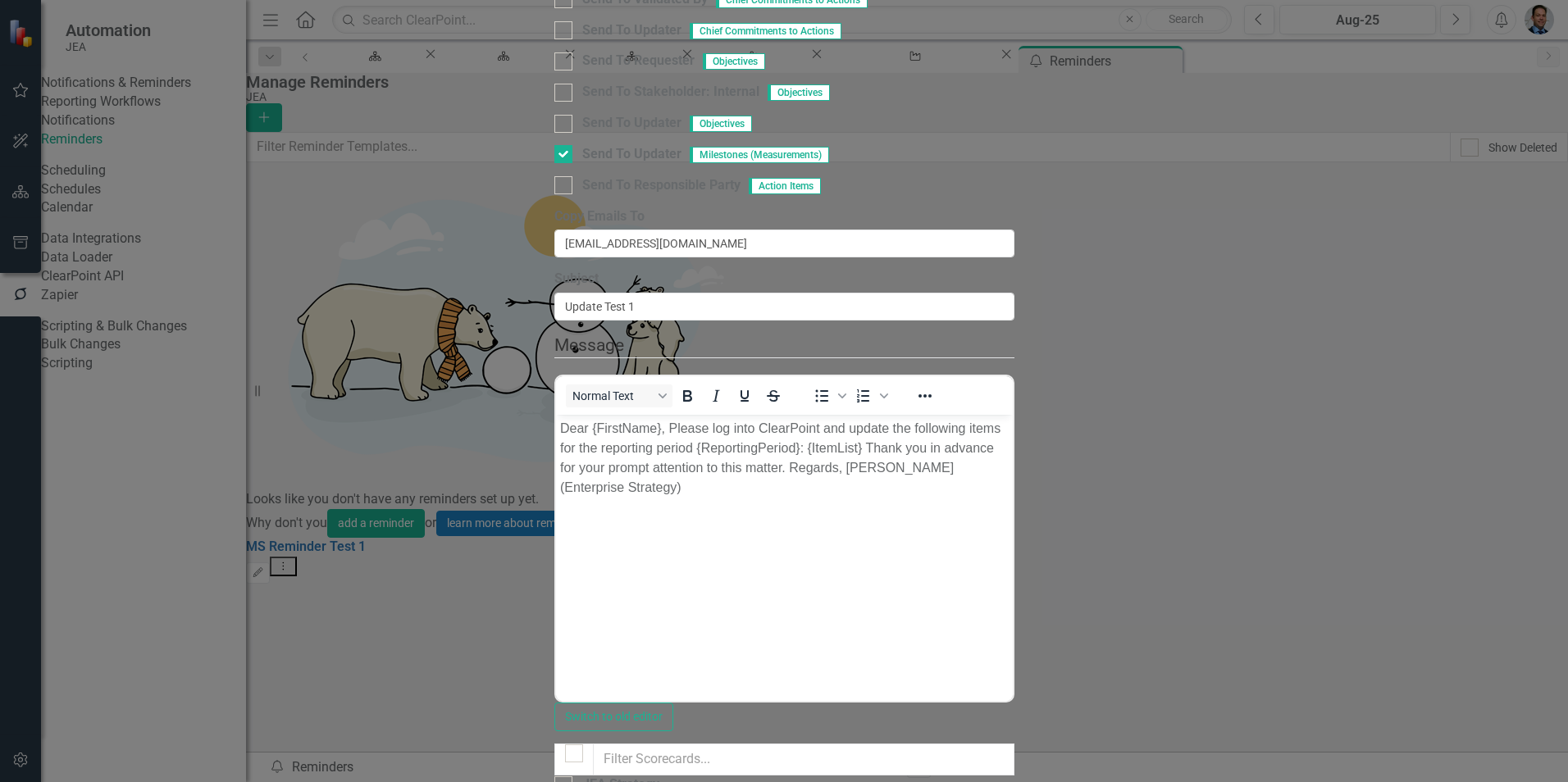
checkbox input "true"
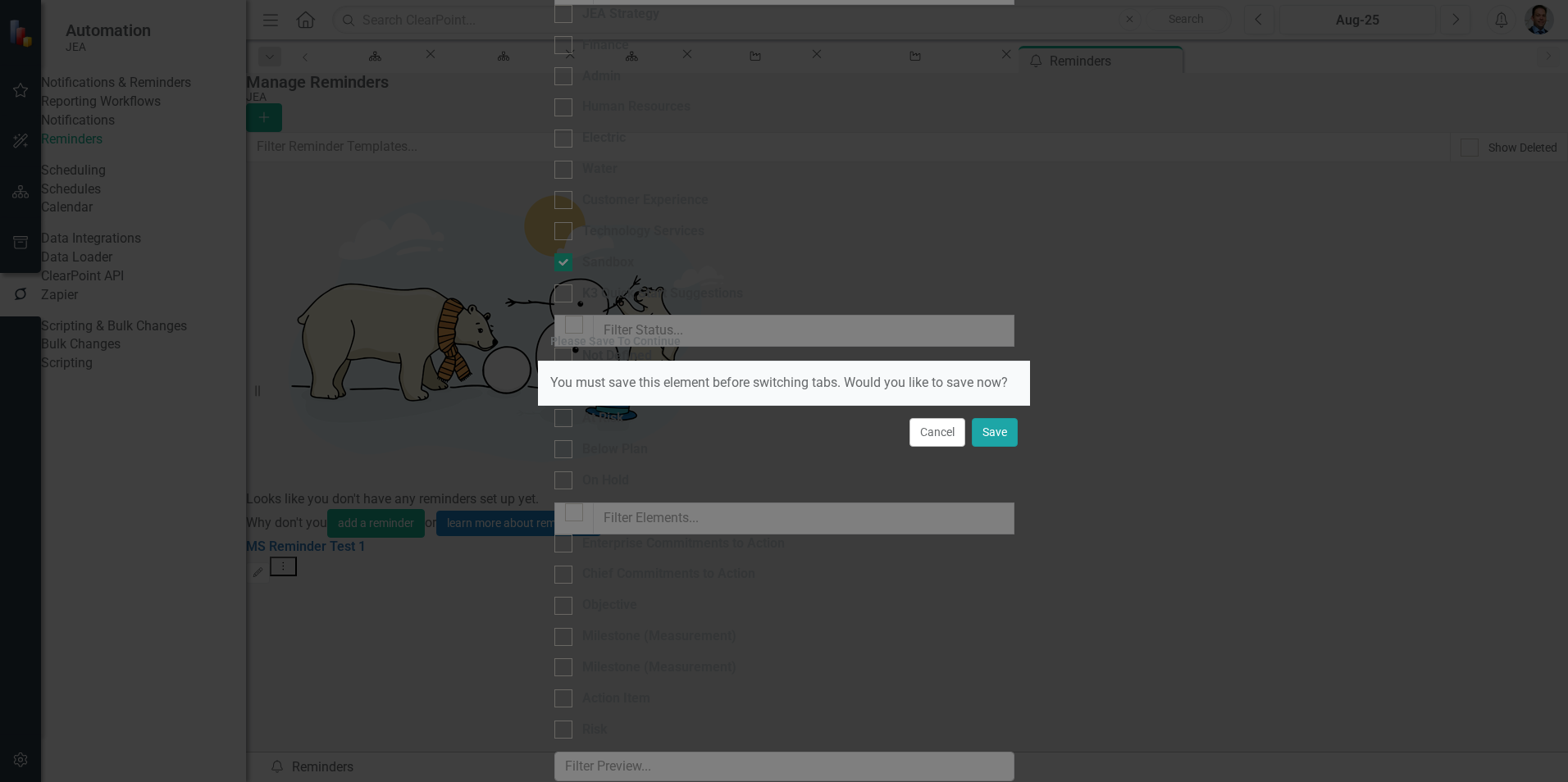
click at [1003, 431] on button "Save" at bounding box center [995, 432] width 46 height 28
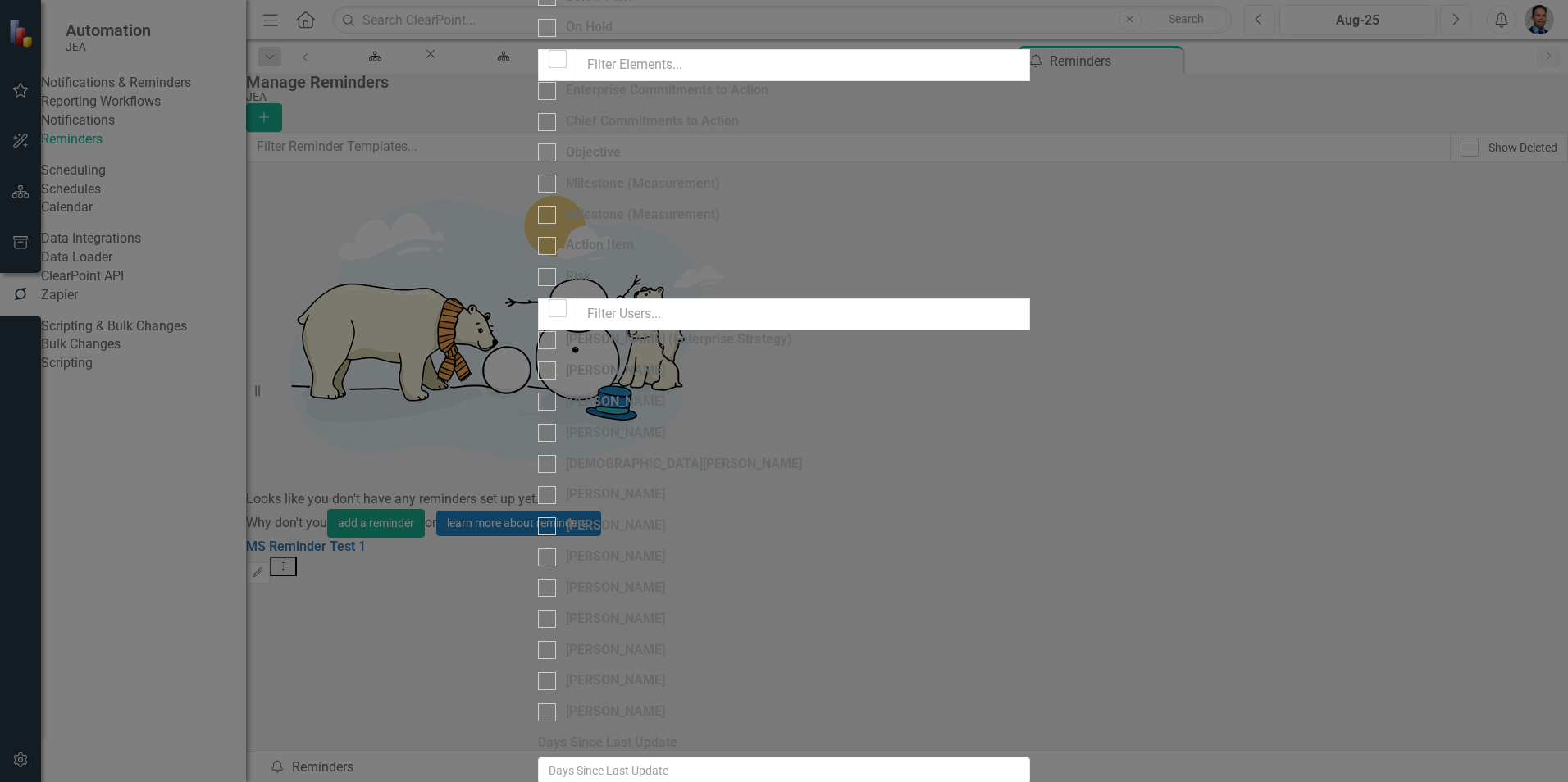
click at [538, 331] on input "[PERSON_NAME] (Enterprise Strategy)" at bounding box center [543, 337] width 10 height 10
checkbox input "true"
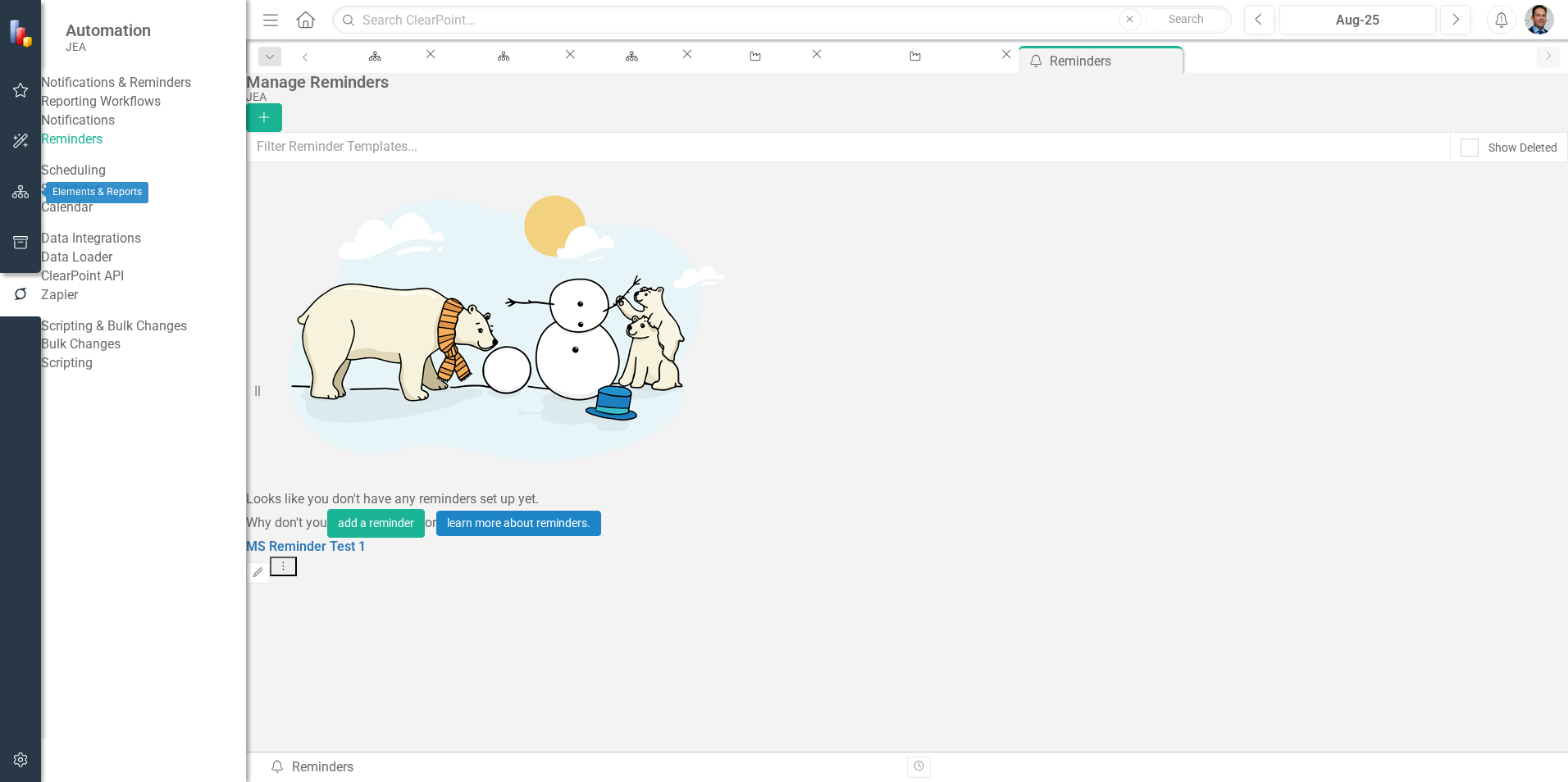
click at [24, 190] on icon "button" at bounding box center [21, 191] width 17 height 13
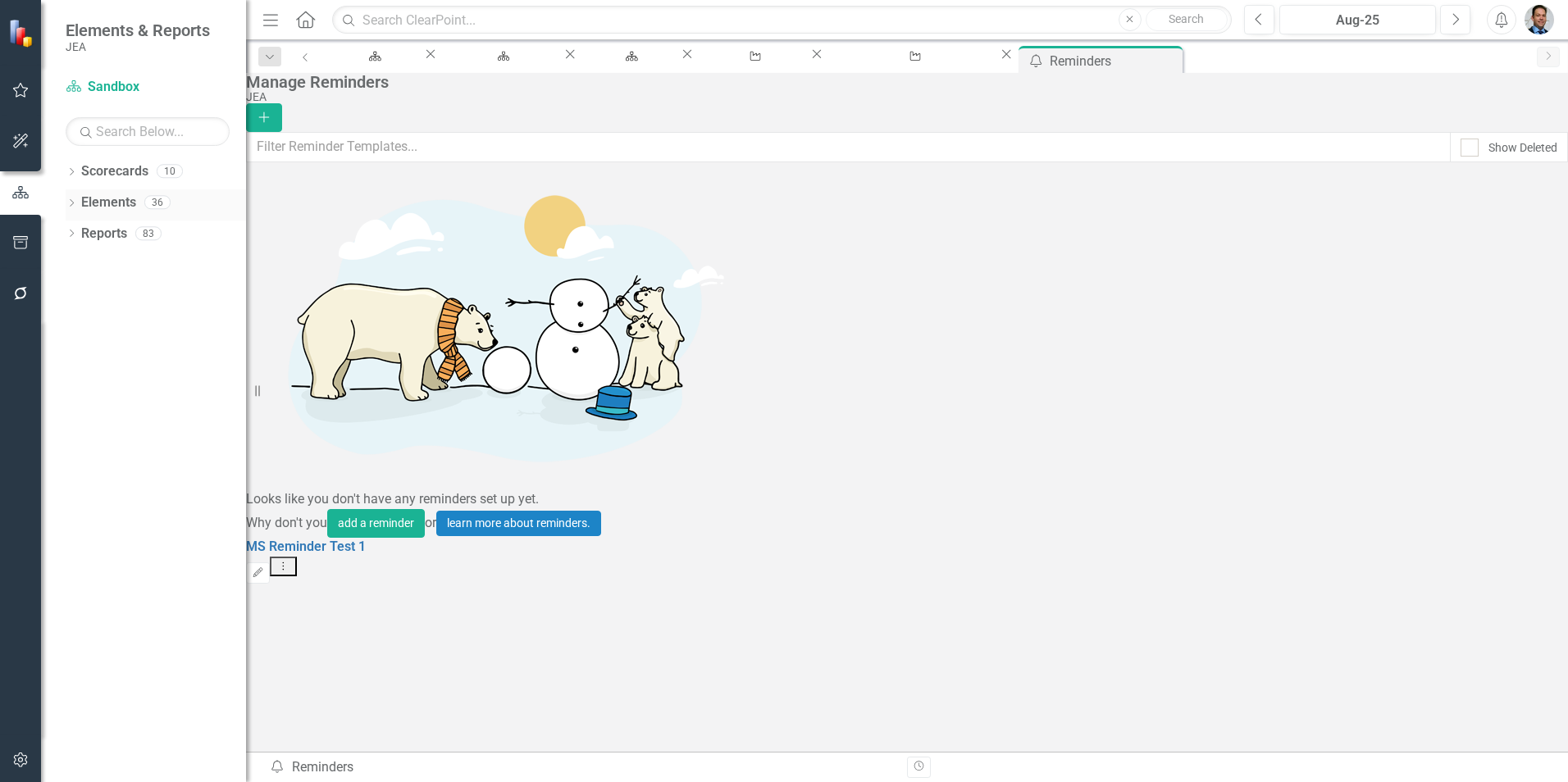
click at [95, 205] on link "Elements" at bounding box center [109, 203] width 55 height 19
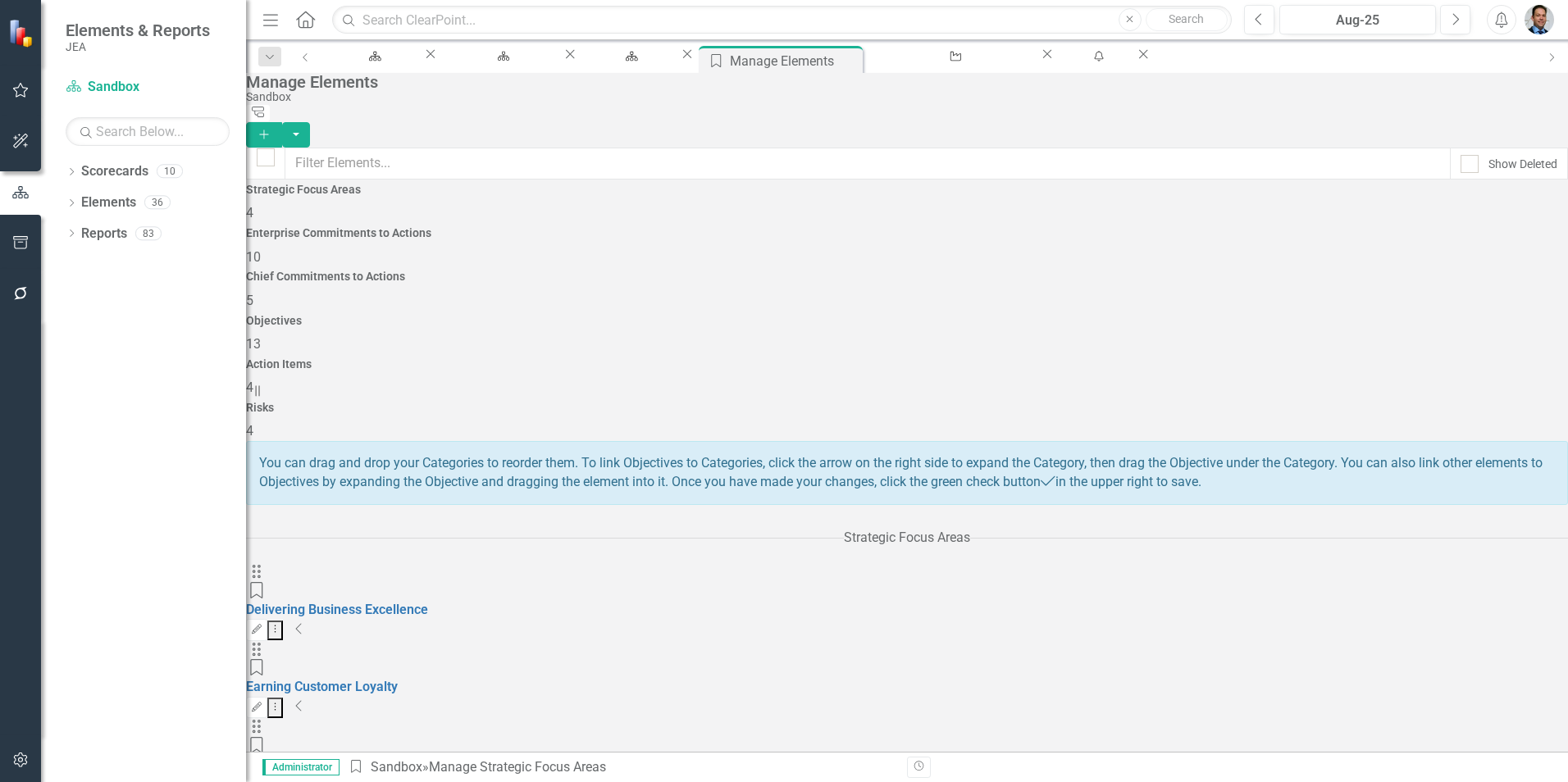
click at [1056, 315] on div "Objectives 13" at bounding box center [907, 335] width 1322 height 39
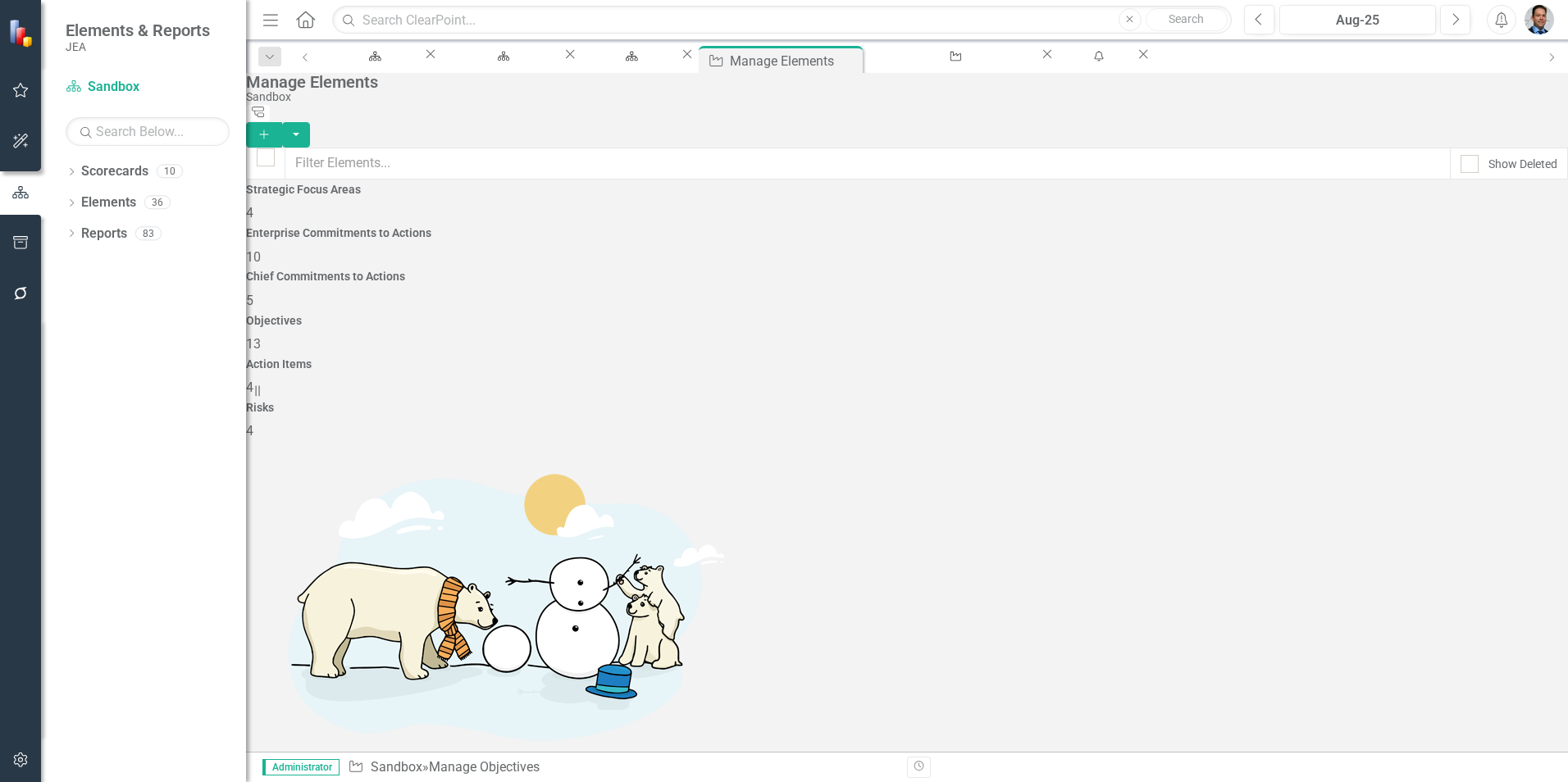
scroll to position [216, 0]
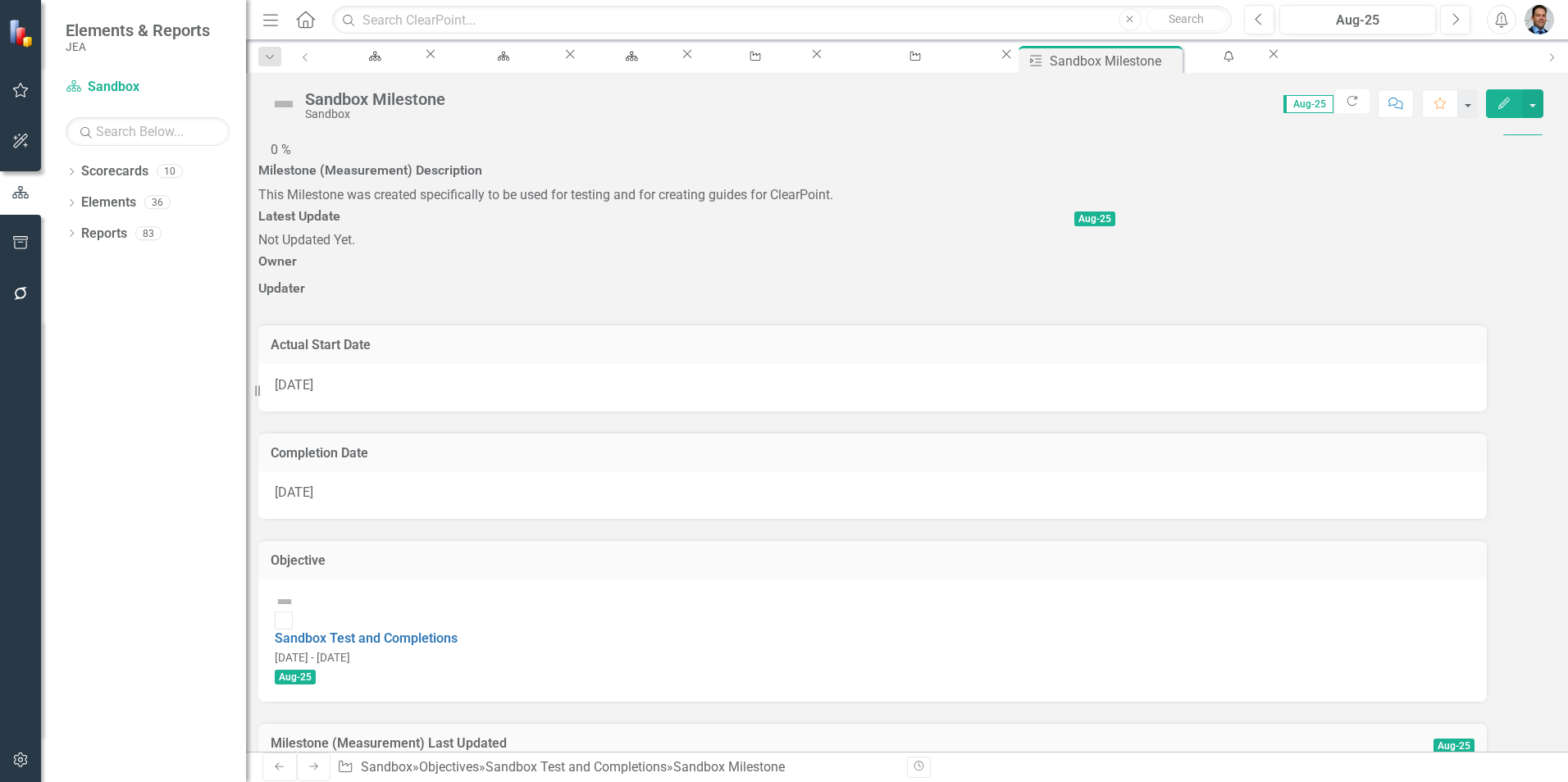
click at [411, 269] on h3 "Owner" at bounding box center [686, 261] width 857 height 15
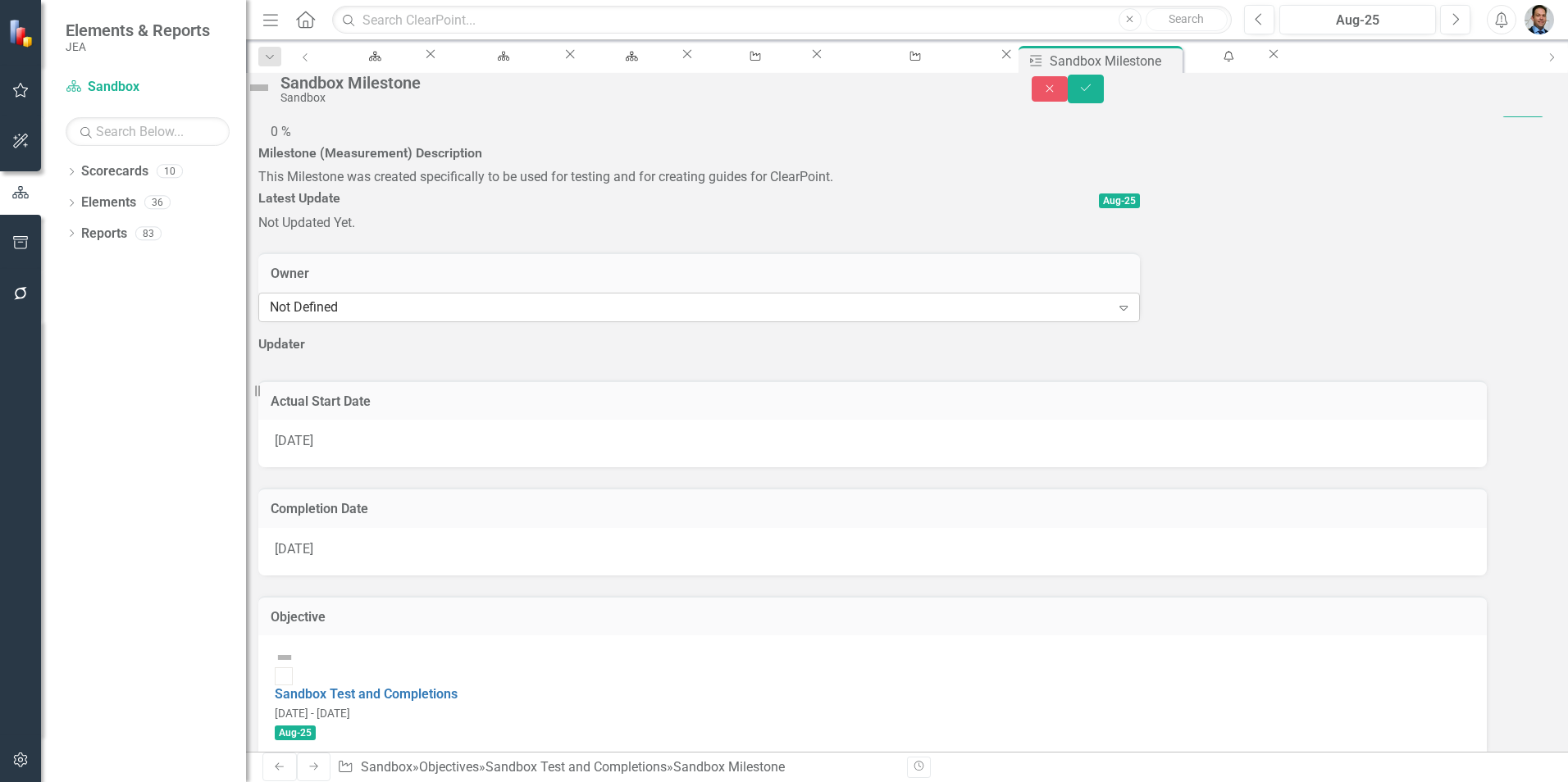
click at [407, 317] on div "Not Defined" at bounding box center [690, 307] width 841 height 19
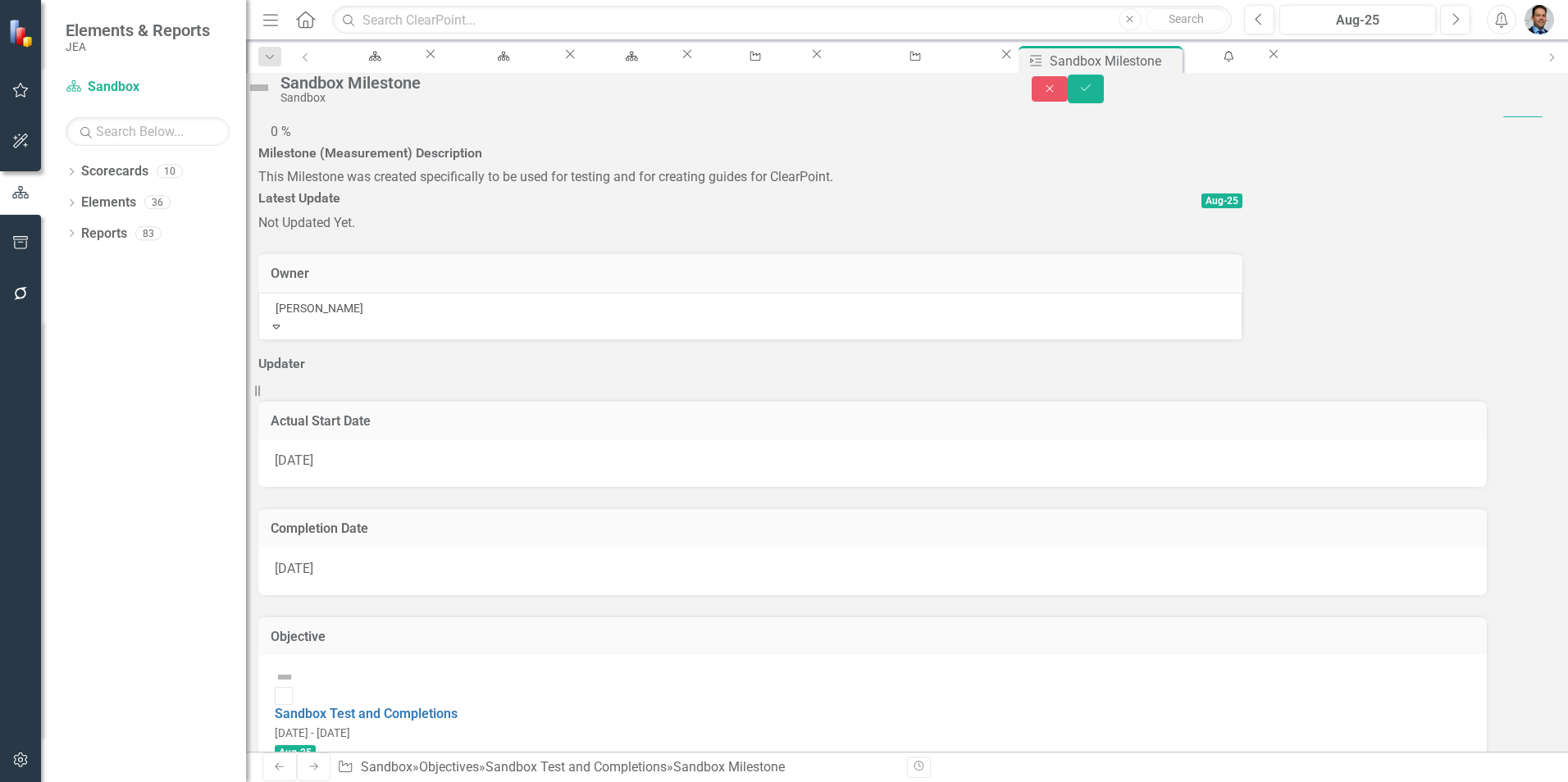
type input "barre"
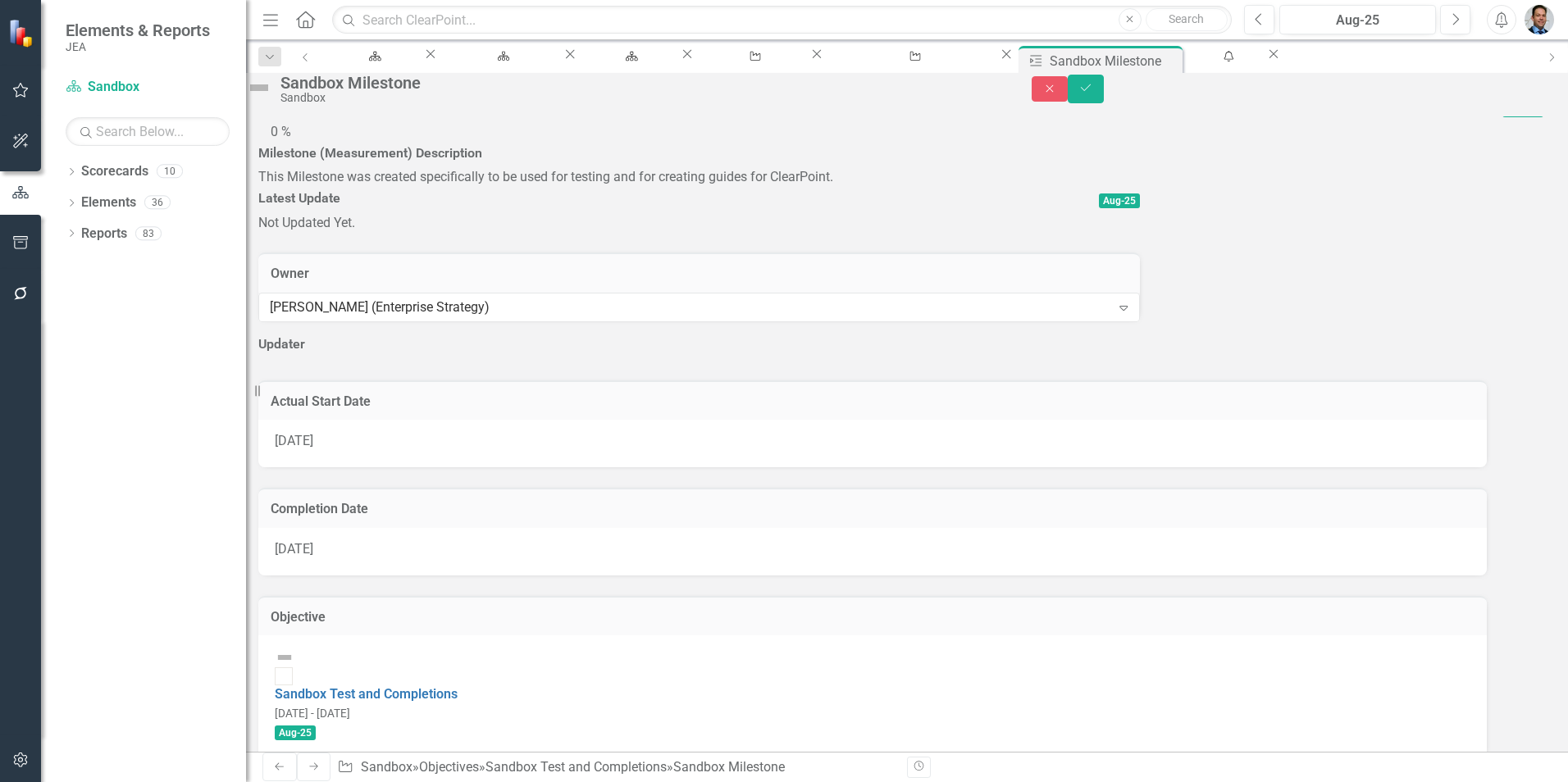
click at [383, 360] on div at bounding box center [698, 360] width 882 height 0
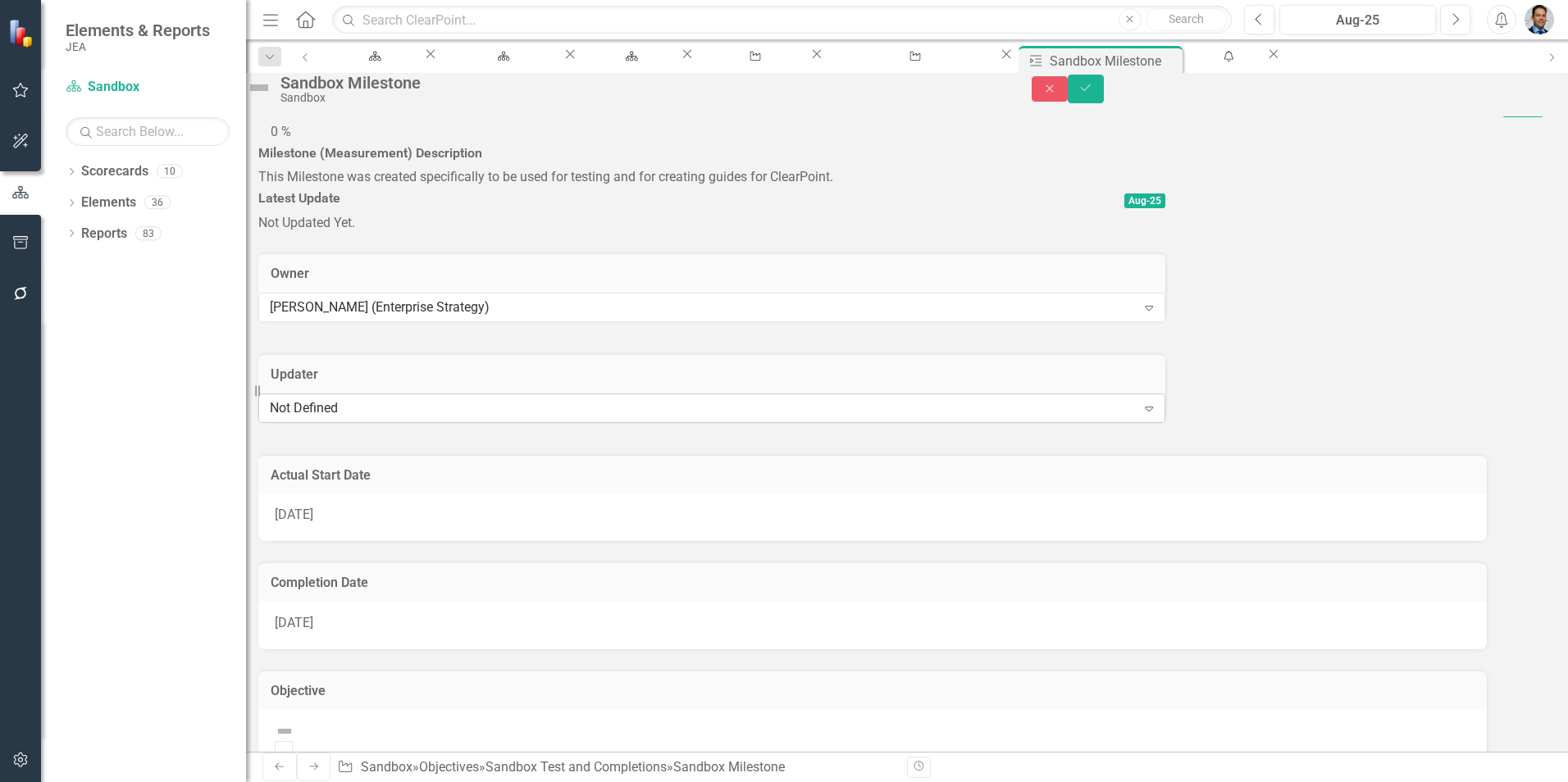
click at [380, 417] on div "Not Defined" at bounding box center [703, 408] width 866 height 19
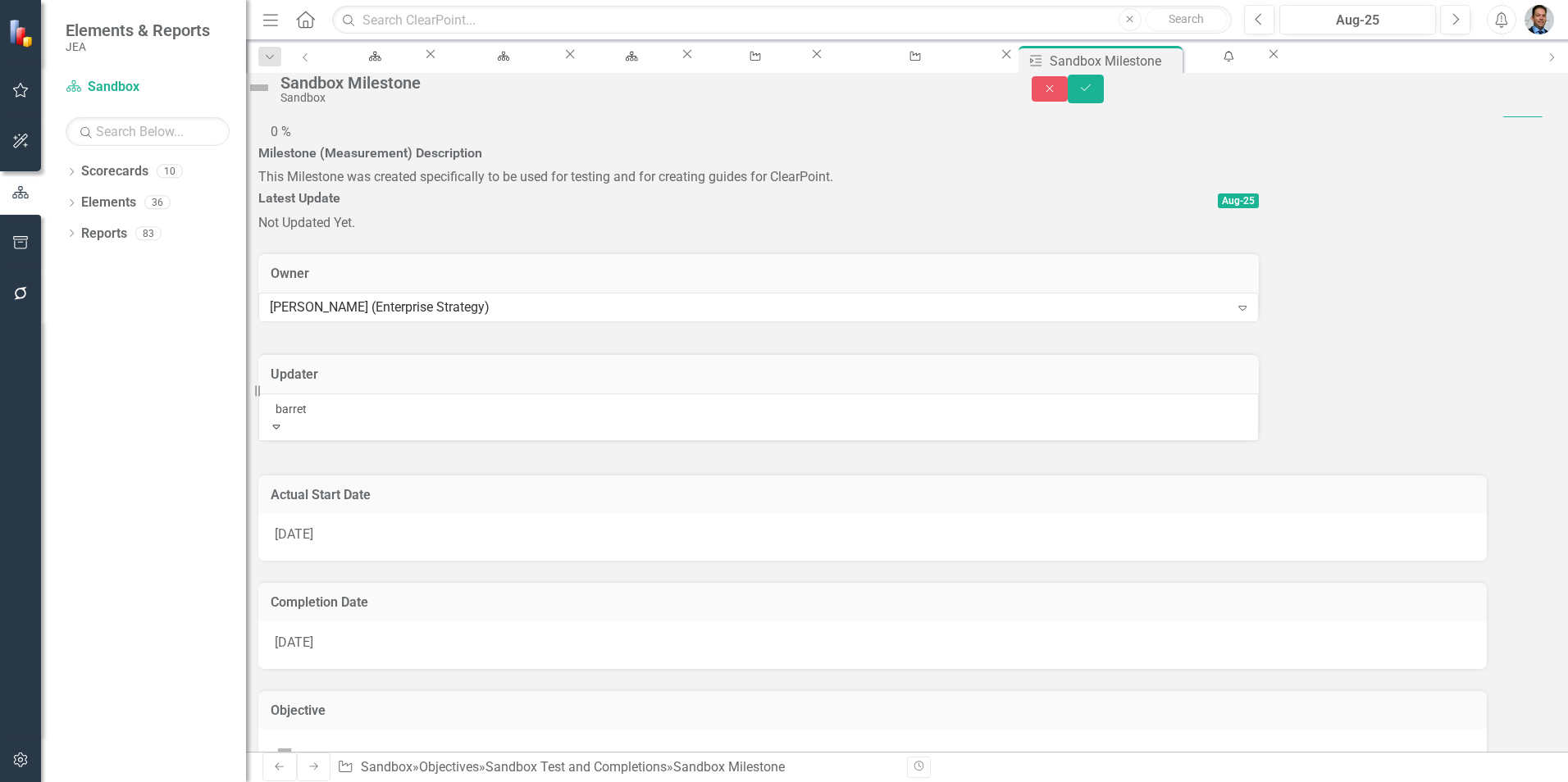
type input "[PERSON_NAME]"
click at [197, 781] on span "[PERSON_NAME]" at bounding box center [147, 791] width 99 height 15
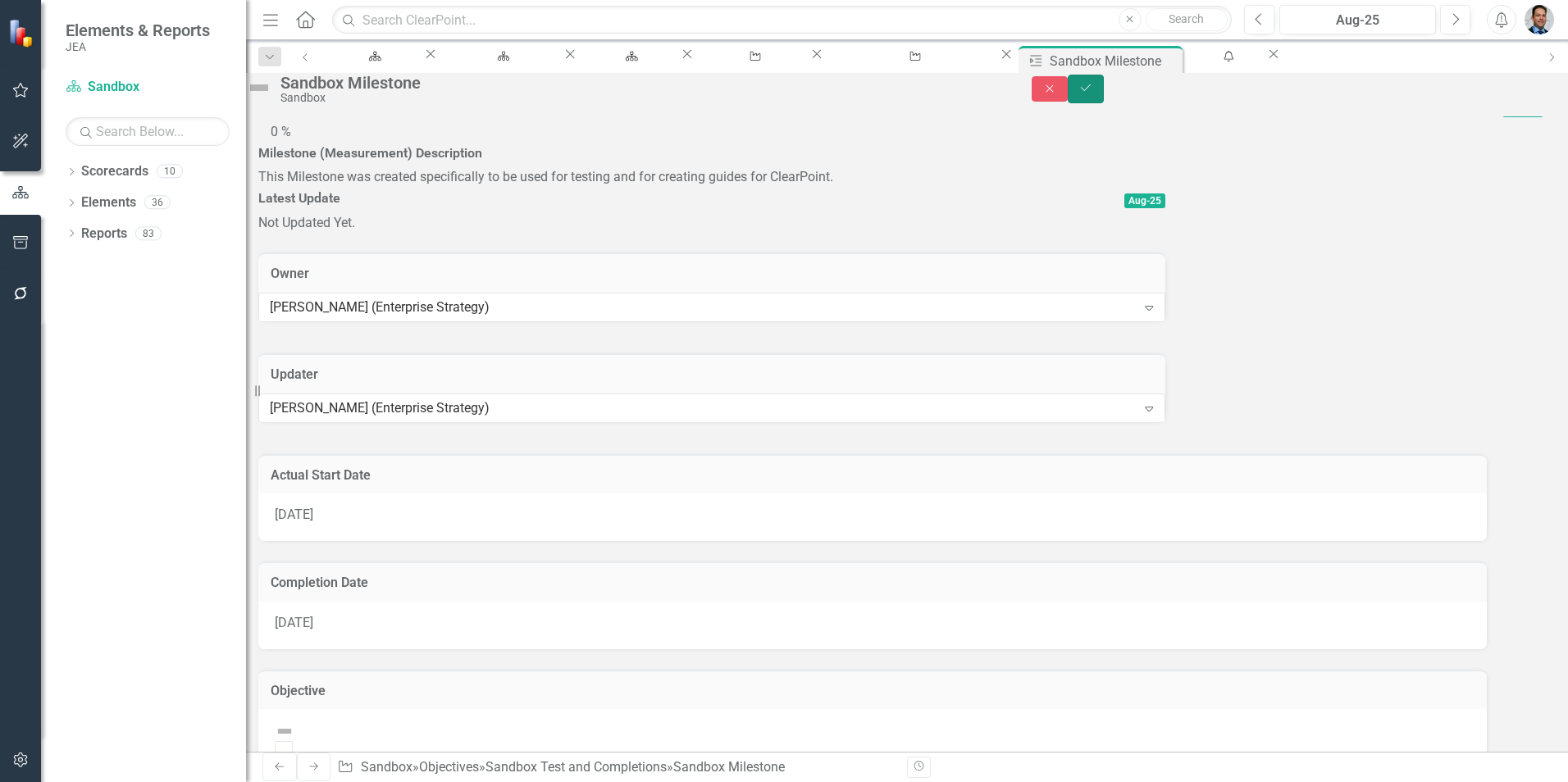
click at [1093, 93] on icon "Save" at bounding box center [1086, 87] width 15 height 11
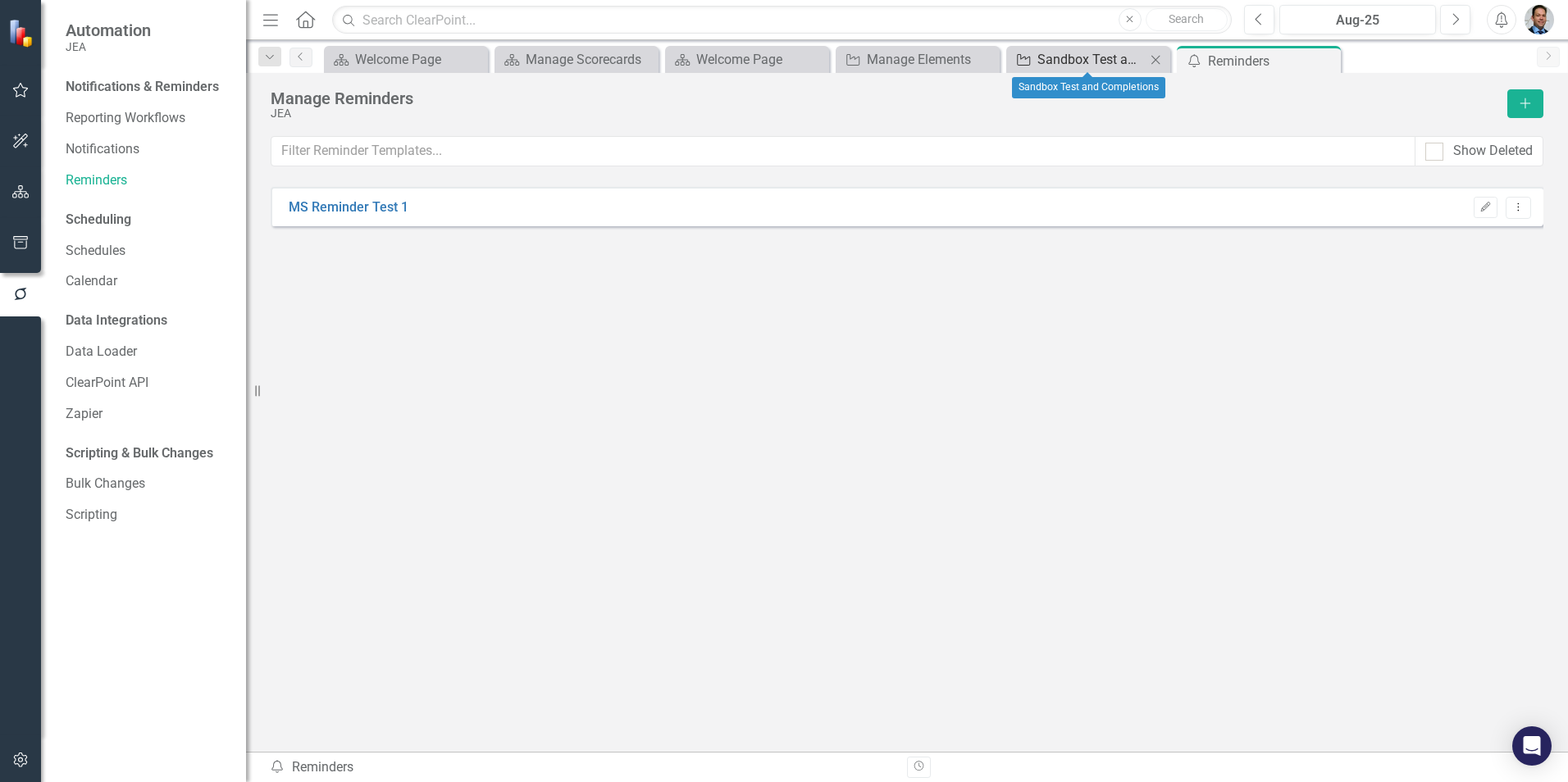
click at [1067, 63] on div "Sandbox Test and Completions" at bounding box center [1092, 59] width 108 height 21
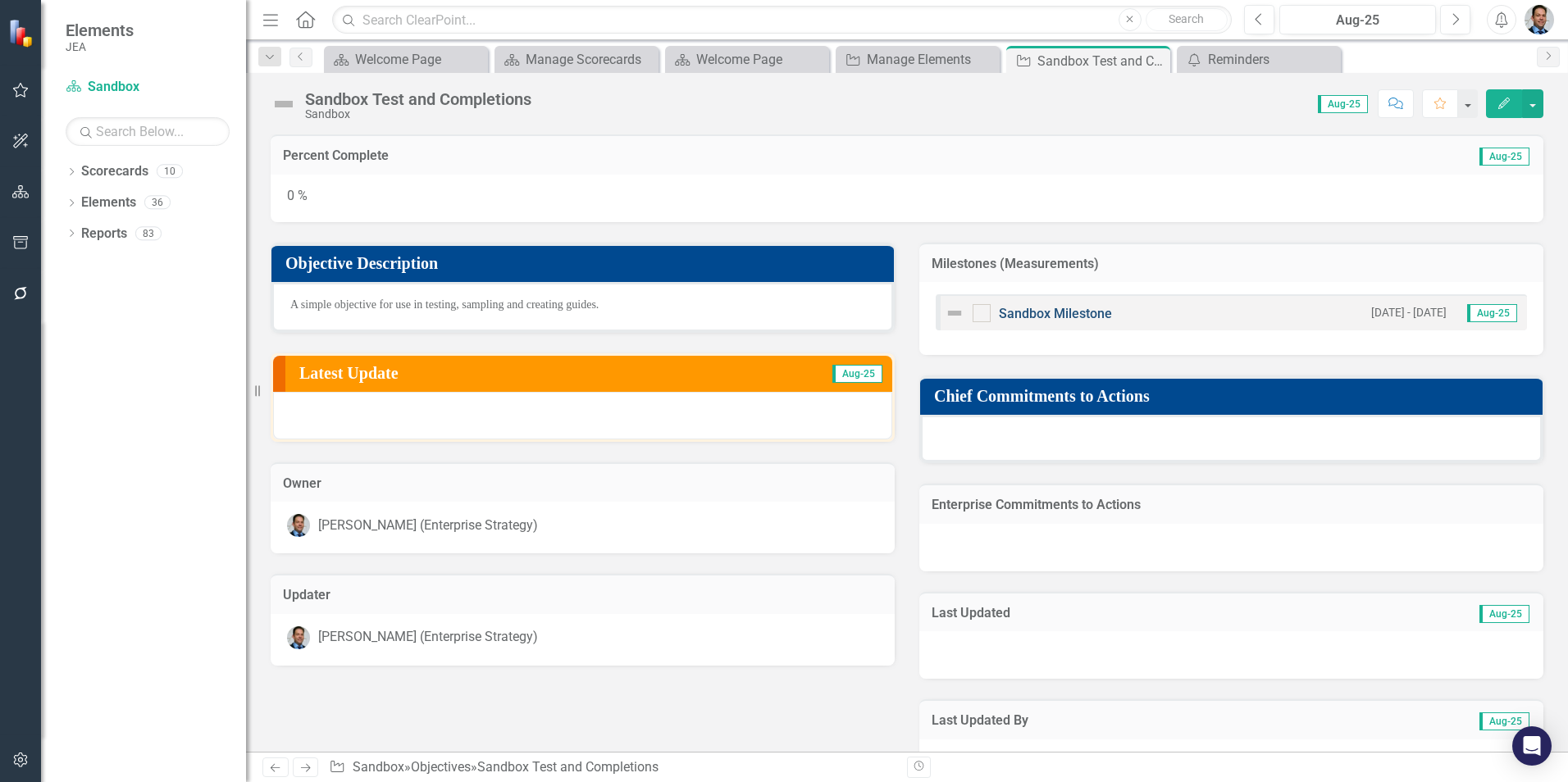
click at [1070, 316] on link "Sandbox Milestone" at bounding box center [1056, 313] width 113 height 15
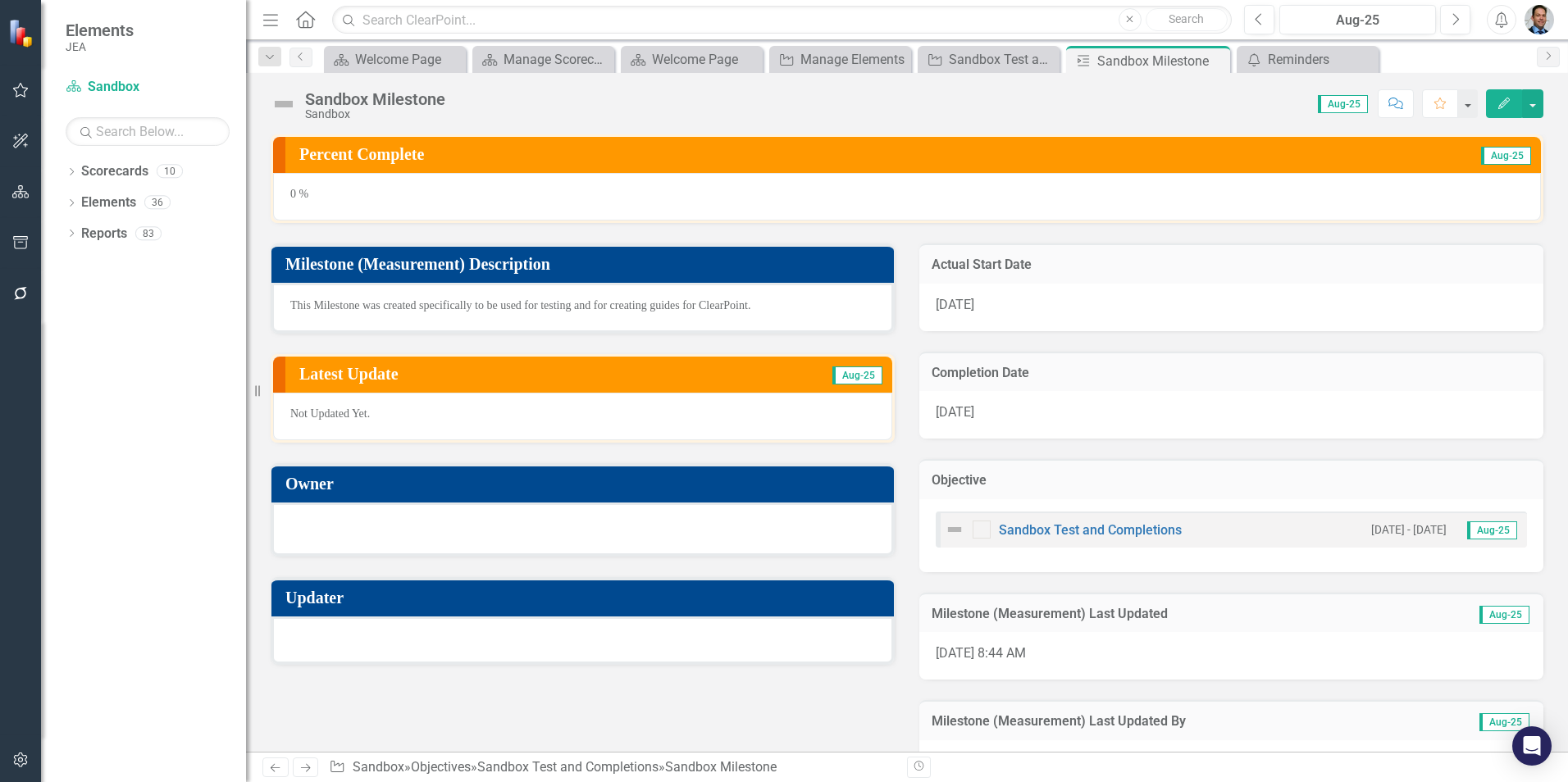
click at [1003, 268] on h3 "Actual Start Date" at bounding box center [1231, 265] width 600 height 15
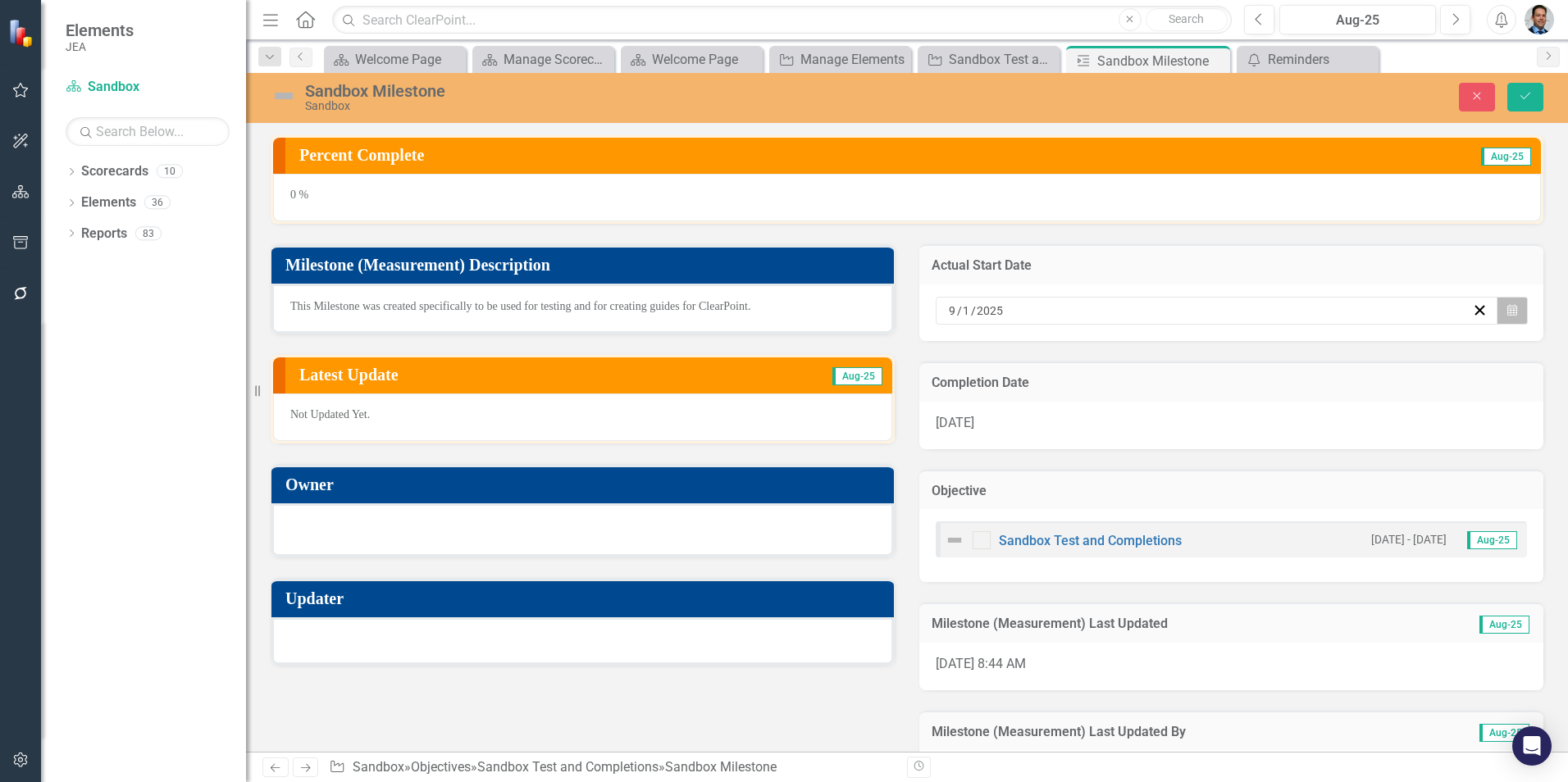
click at [1507, 307] on icon "Calendar" at bounding box center [1511, 310] width 9 height 11
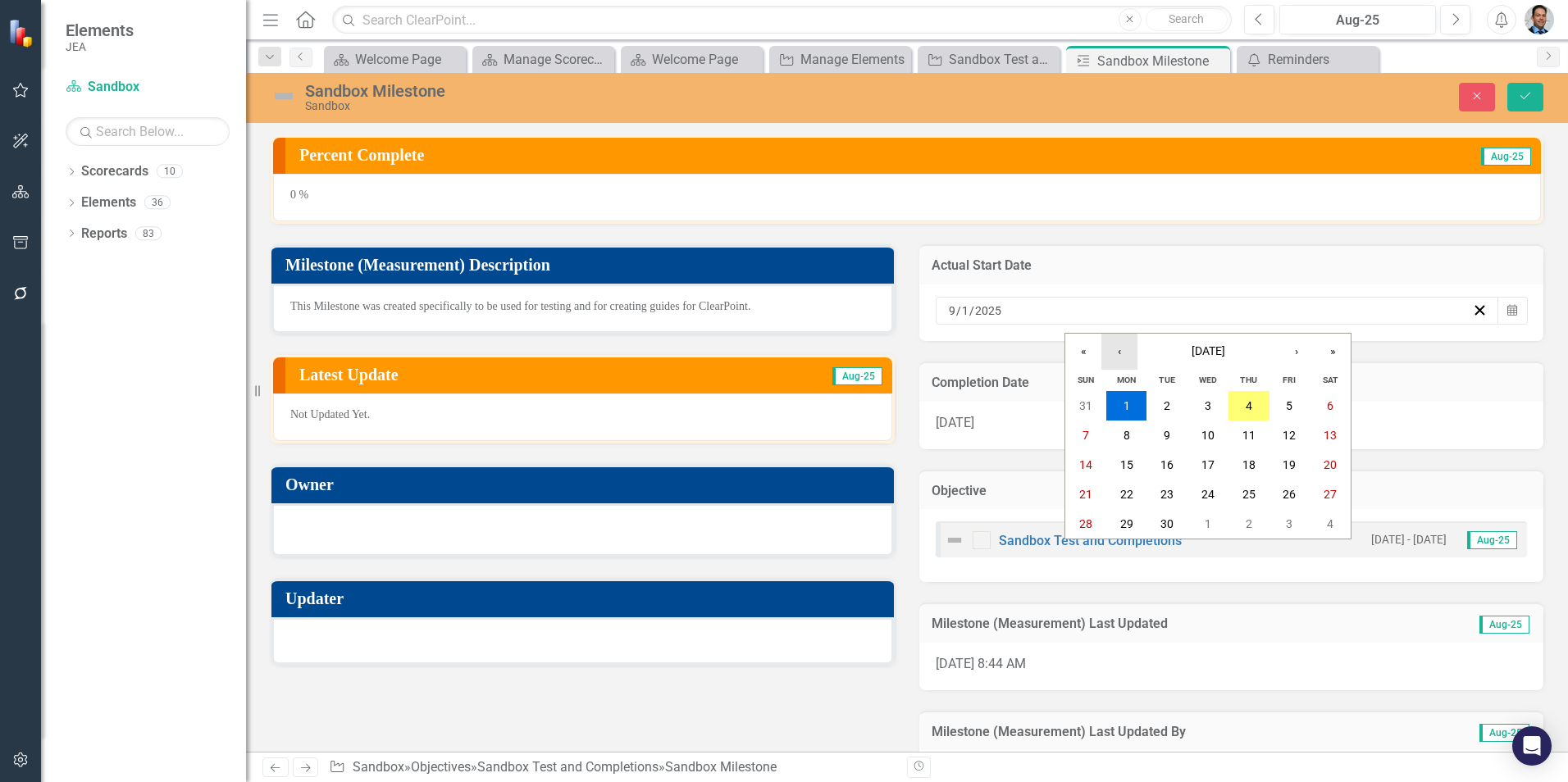
click at [1119, 349] on button "‹" at bounding box center [1119, 352] width 36 height 36
click at [1126, 405] on abbr "2" at bounding box center [1127, 405] width 7 height 13
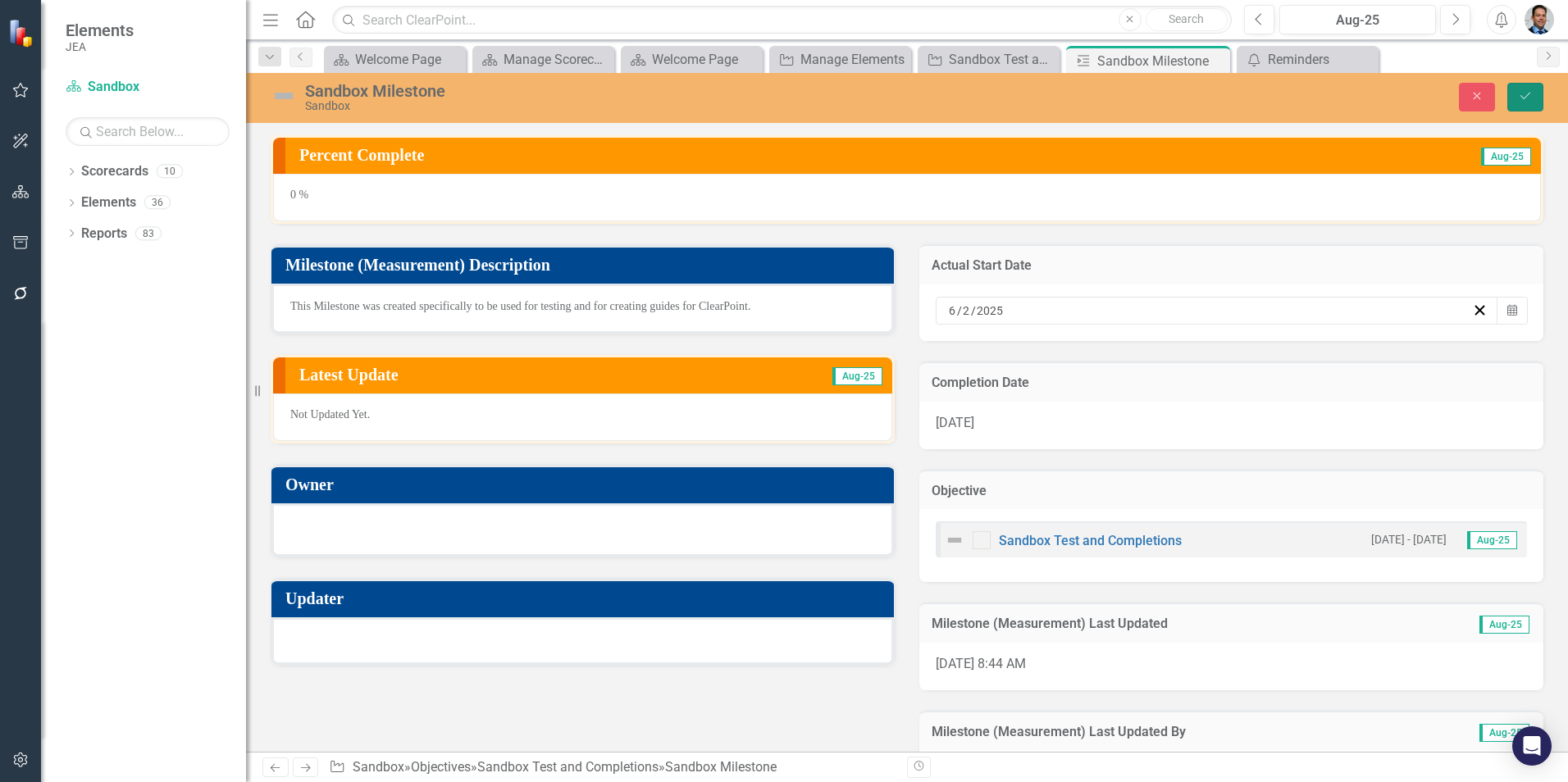
click at [1520, 100] on icon "Save" at bounding box center [1524, 95] width 15 height 11
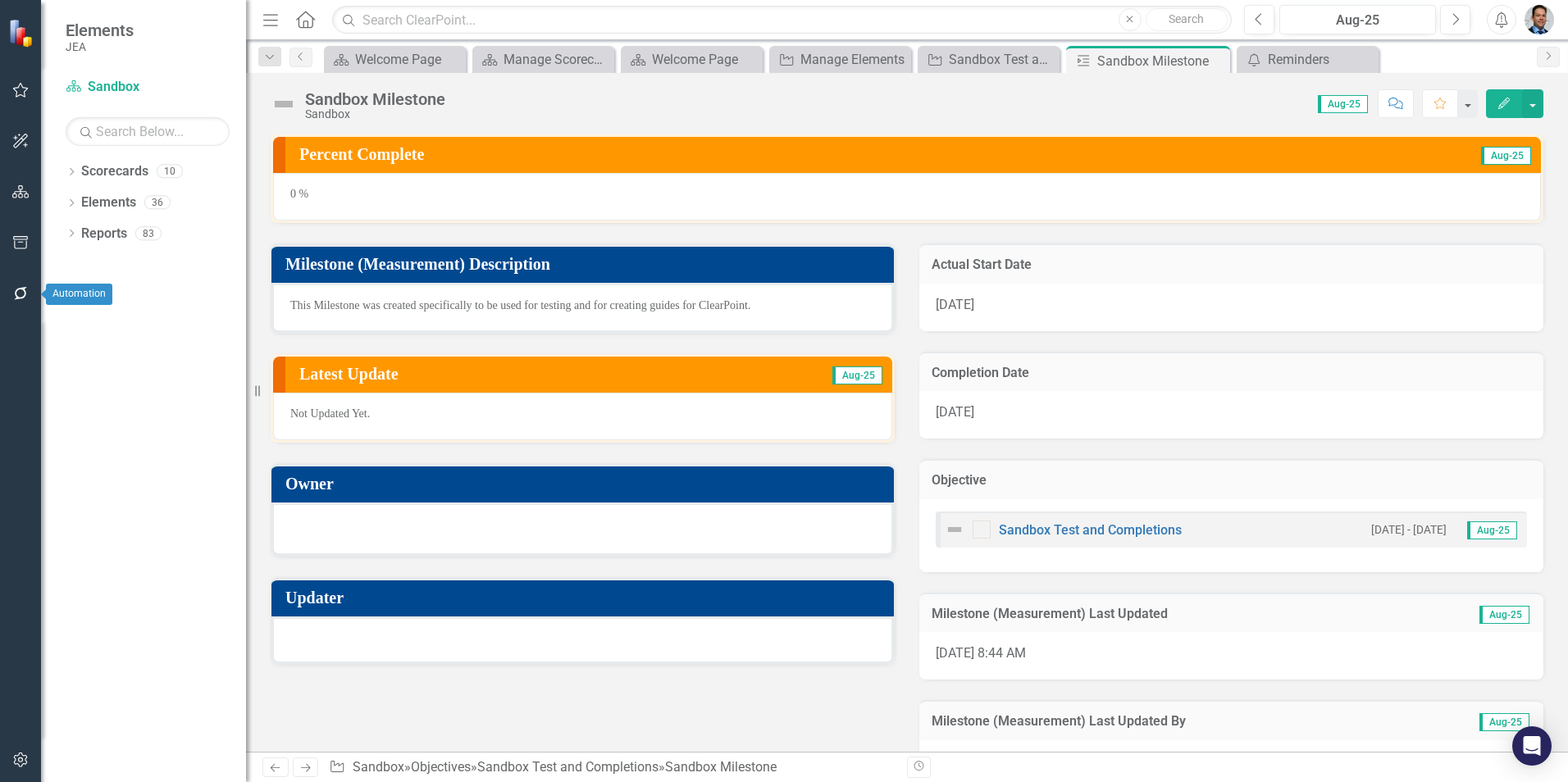
click at [25, 294] on icon "button" at bounding box center [21, 293] width 17 height 13
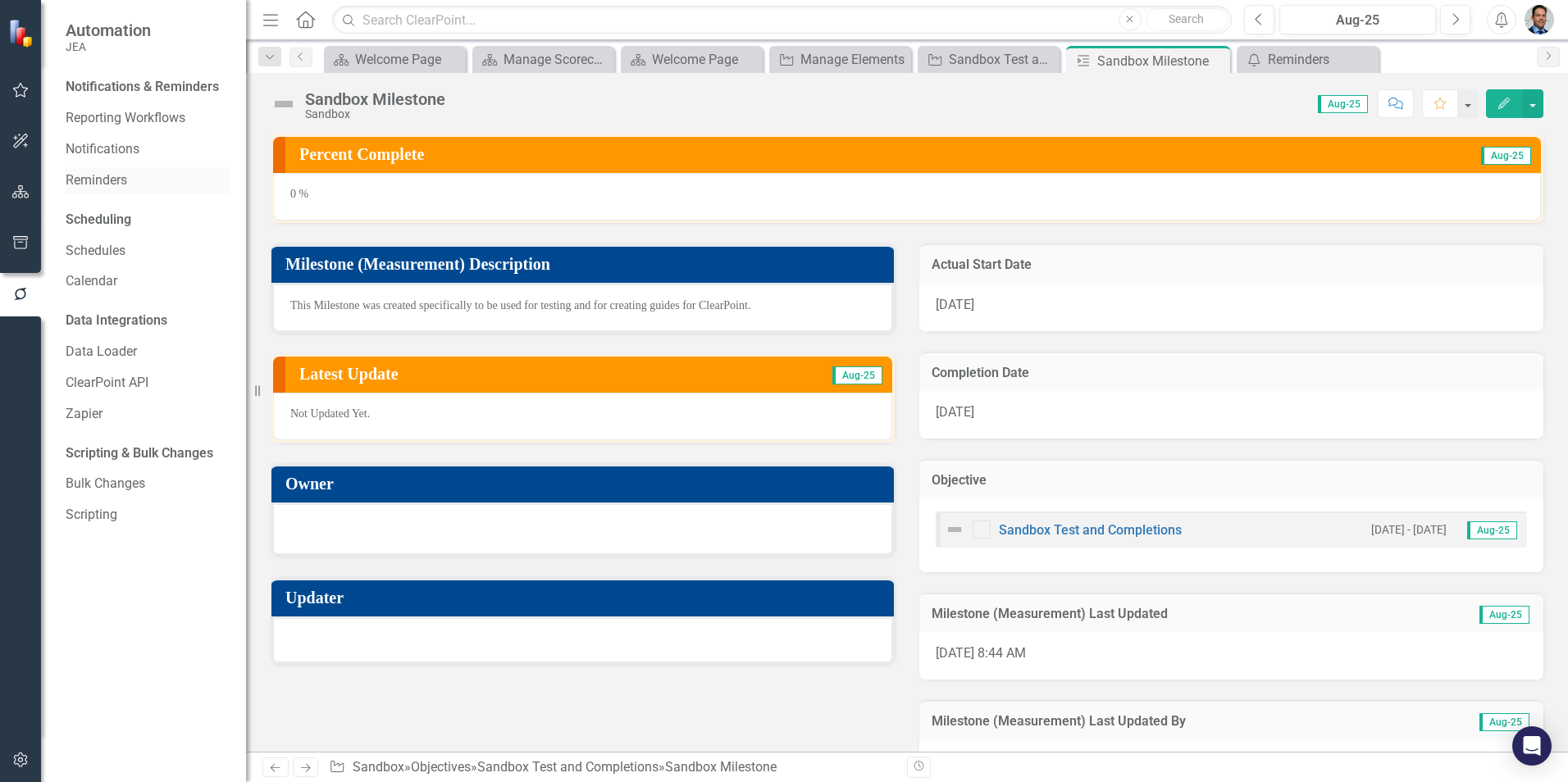
click at [105, 182] on link "Reminders" at bounding box center [147, 181] width 164 height 19
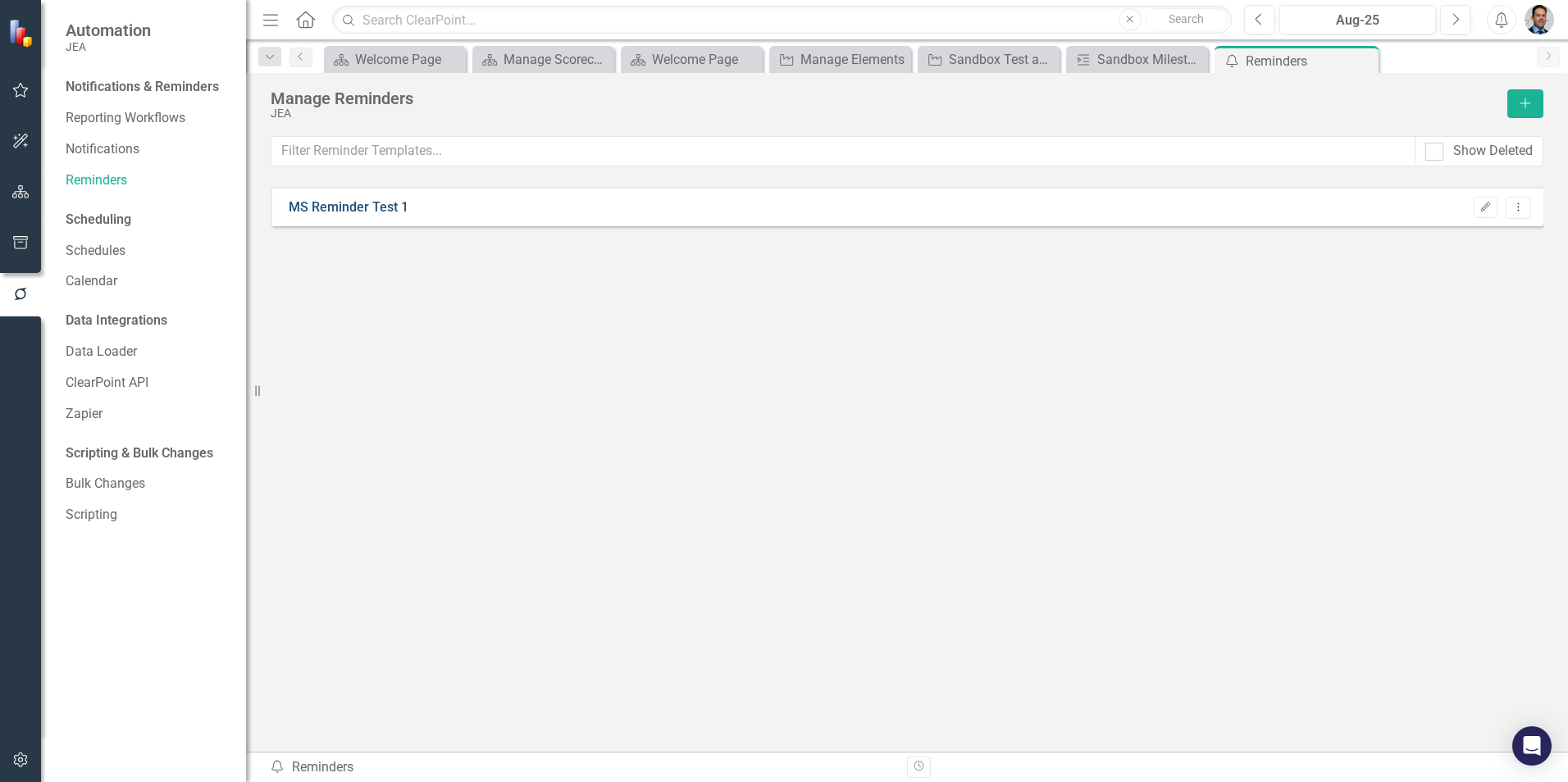
click at [344, 205] on link "MS Reminder Test 1" at bounding box center [349, 208] width 120 height 19
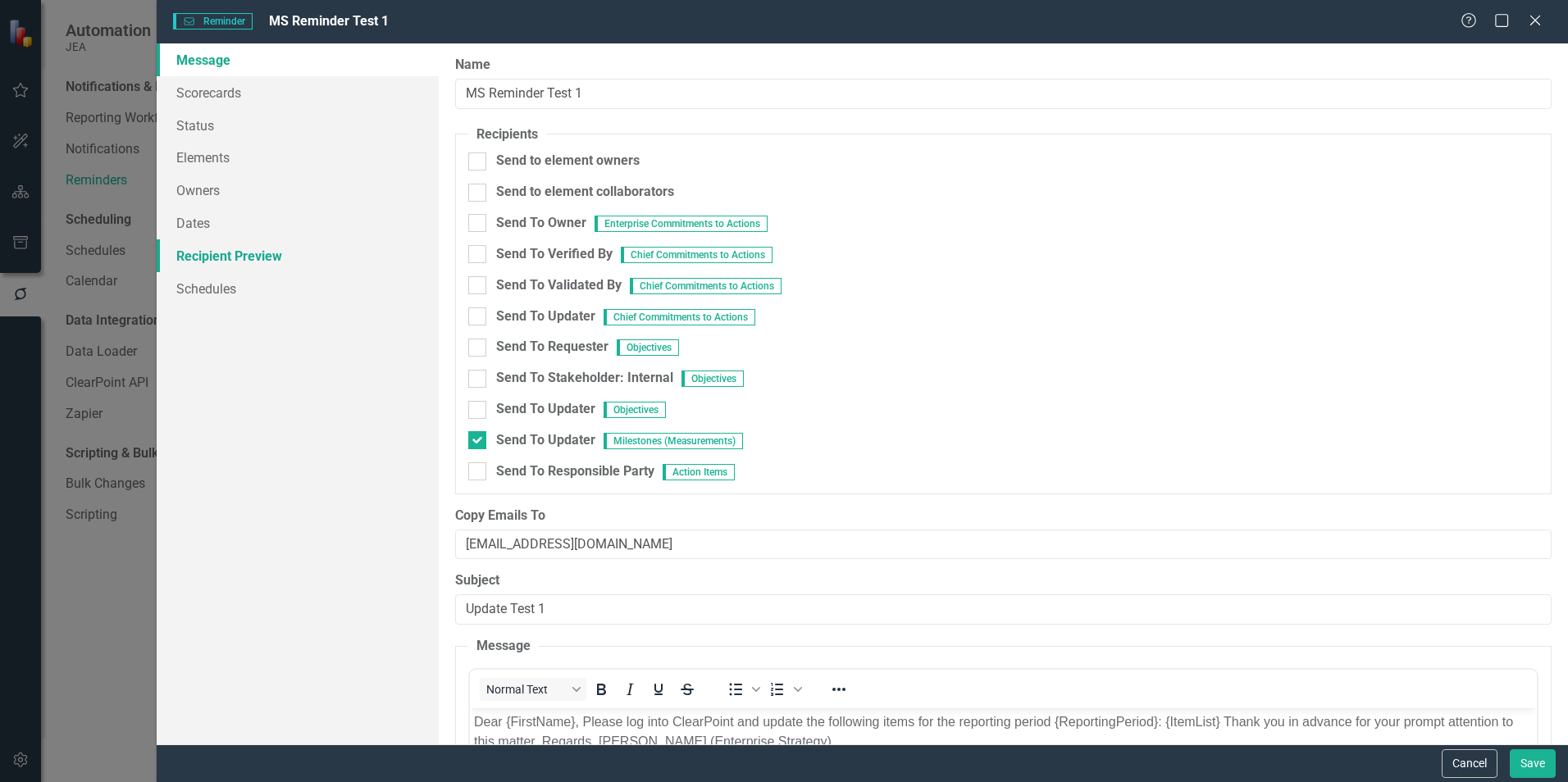
click at [258, 254] on link "Recipient Preview" at bounding box center [297, 255] width 282 height 33
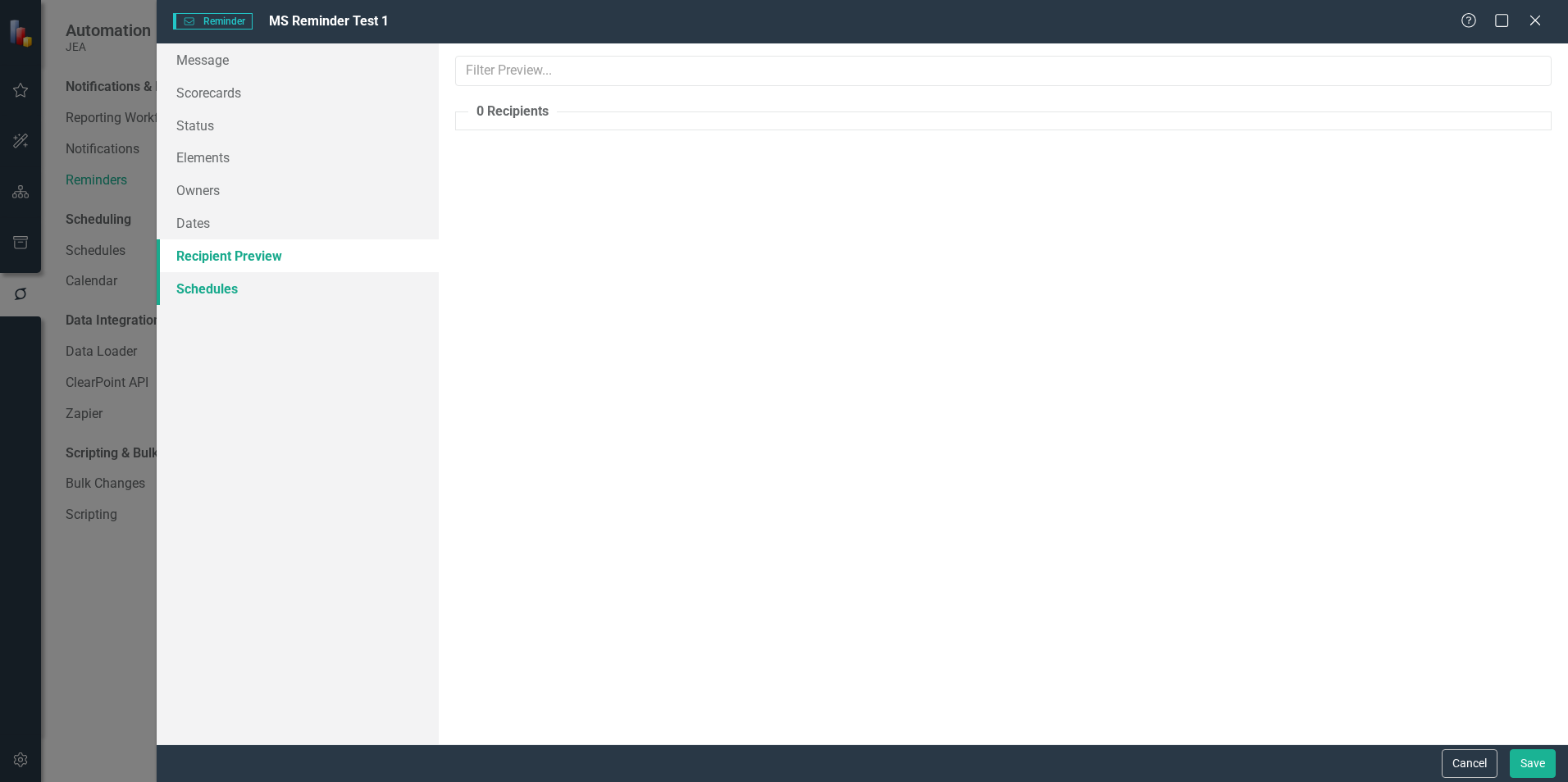
click at [206, 285] on link "Schedules" at bounding box center [297, 289] width 282 height 33
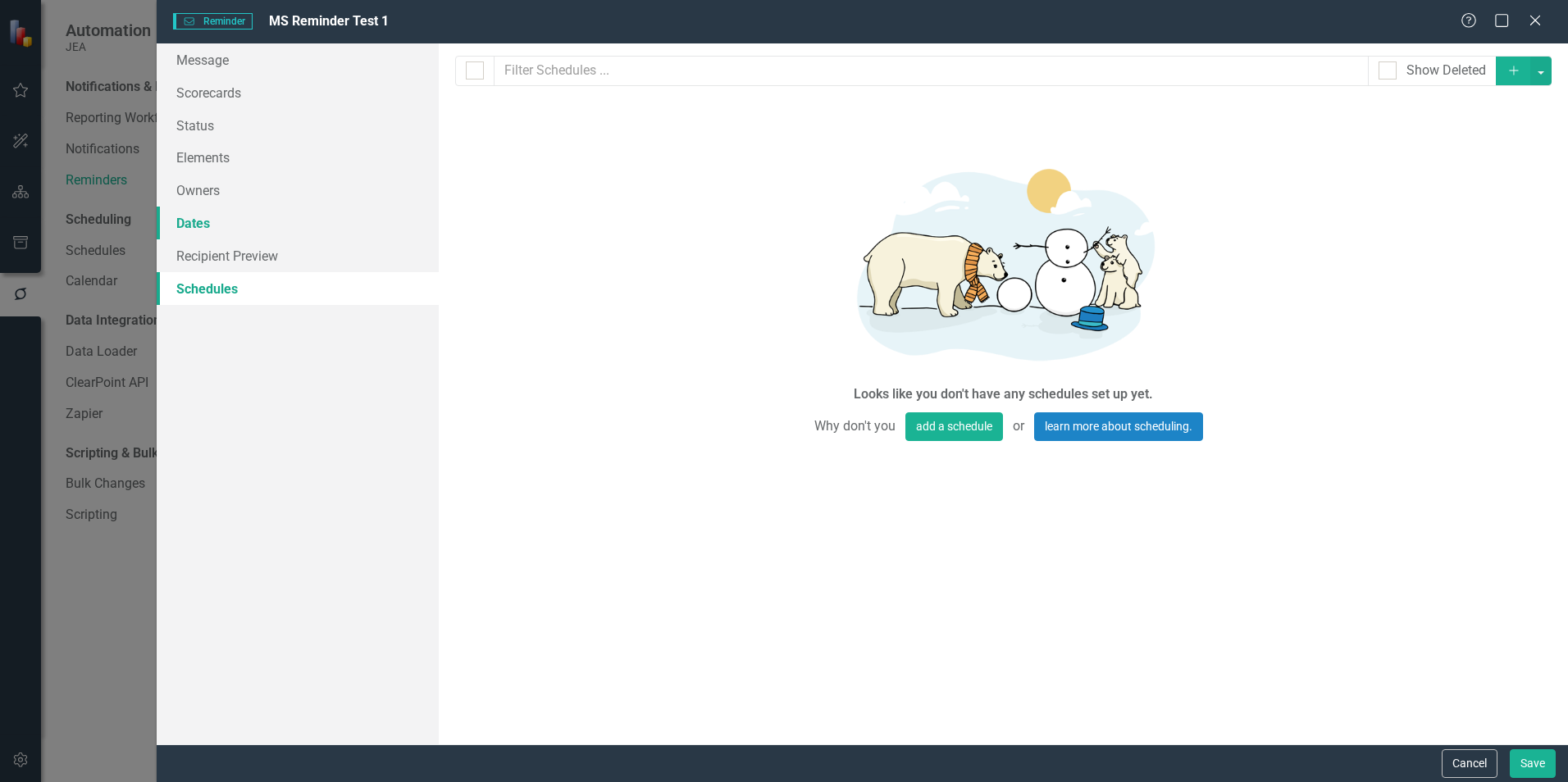
click at [200, 225] on link "Dates" at bounding box center [297, 223] width 282 height 33
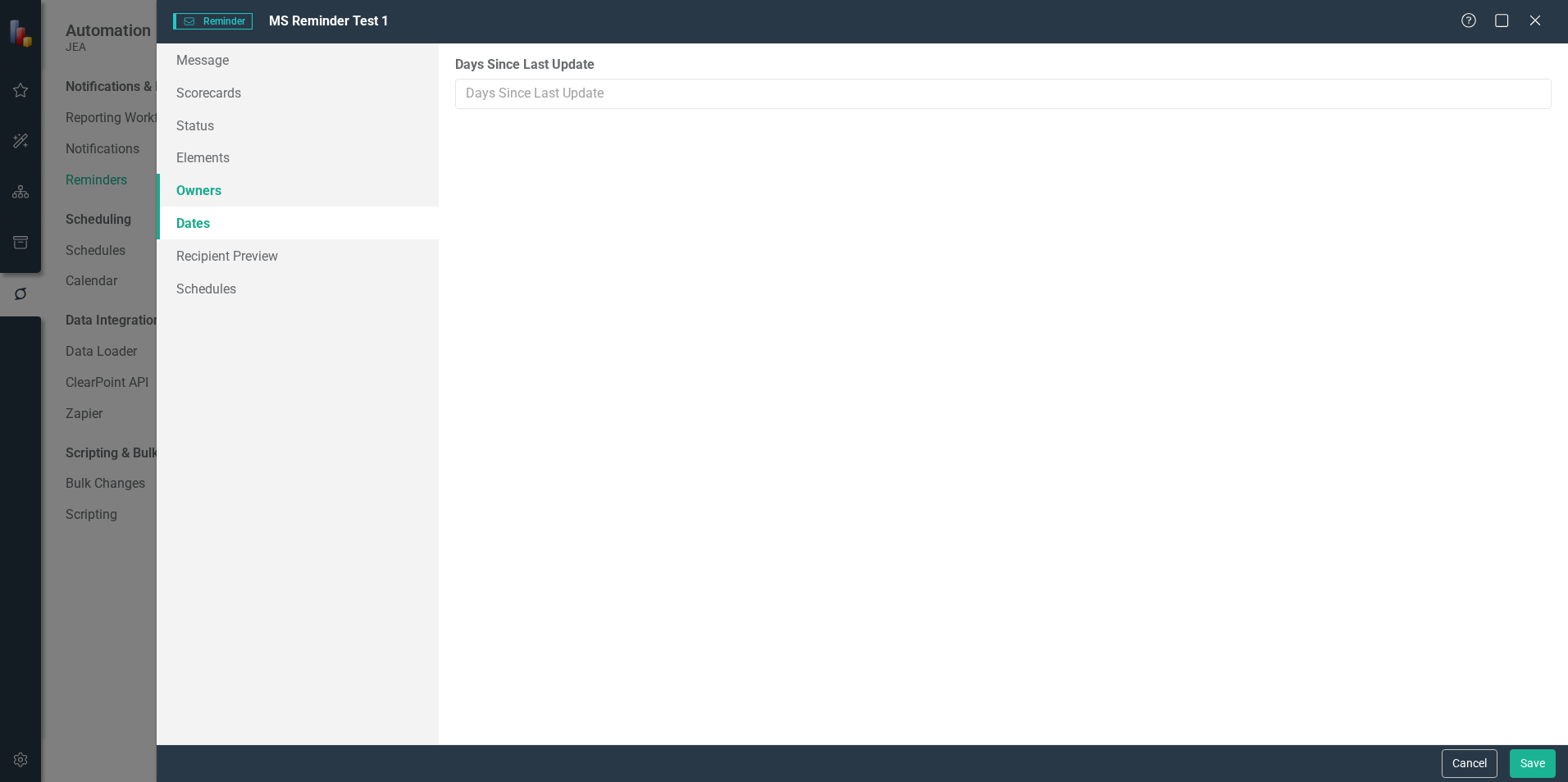
click at [202, 198] on link "Owners" at bounding box center [297, 190] width 282 height 33
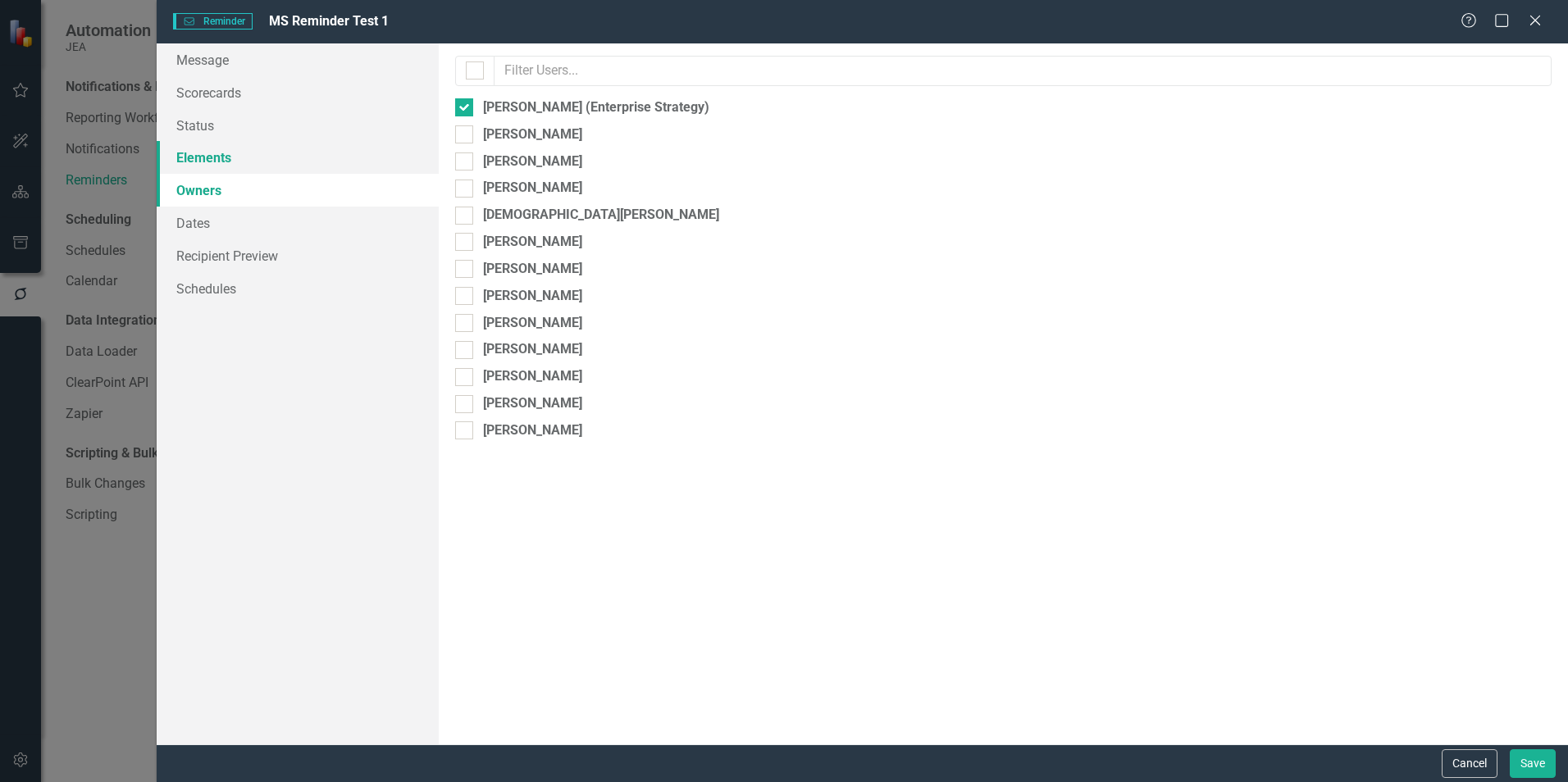
click at [206, 156] on link "Elements" at bounding box center [297, 158] width 282 height 33
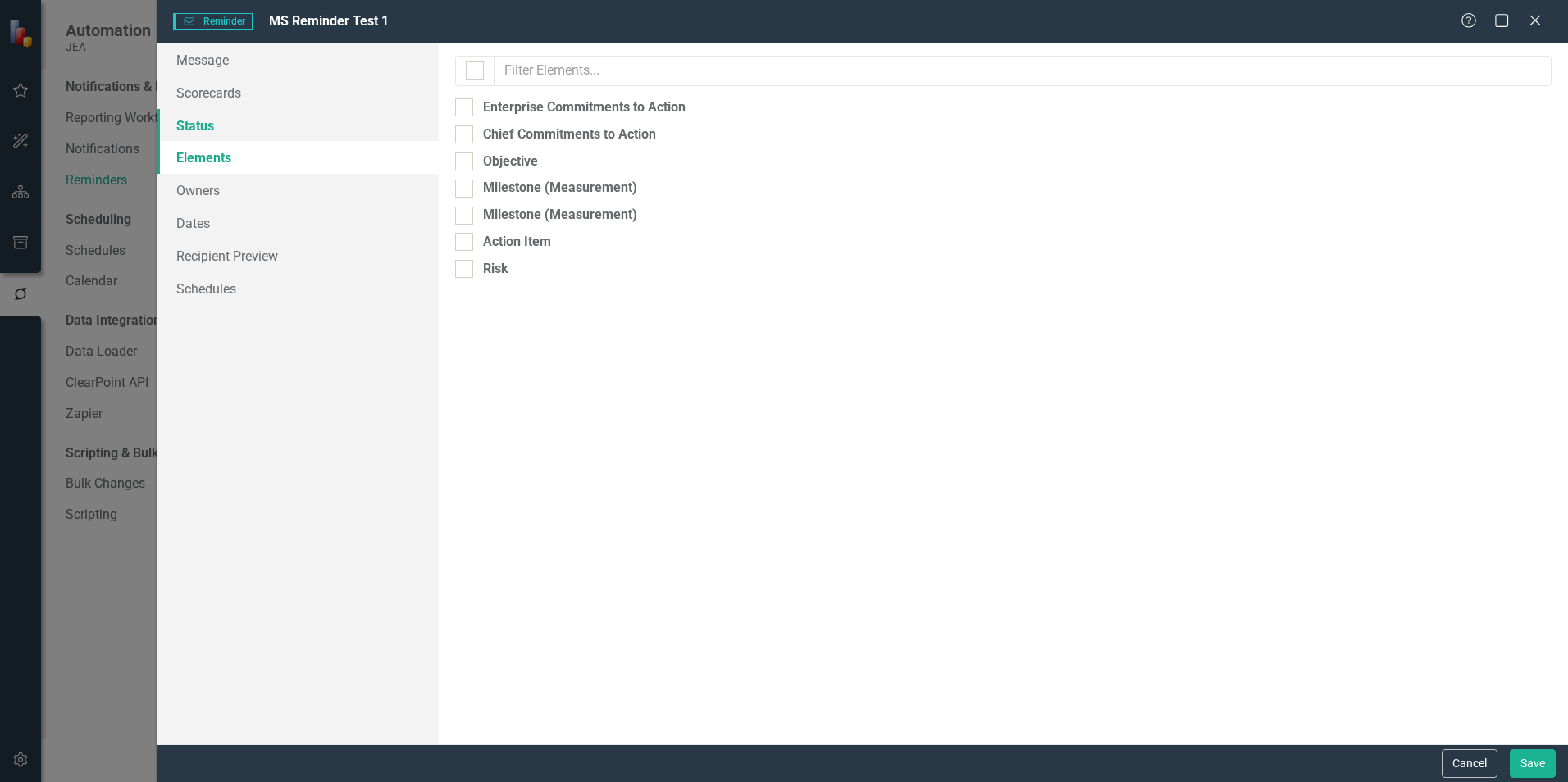
click at [200, 116] on link "Status" at bounding box center [297, 125] width 282 height 33
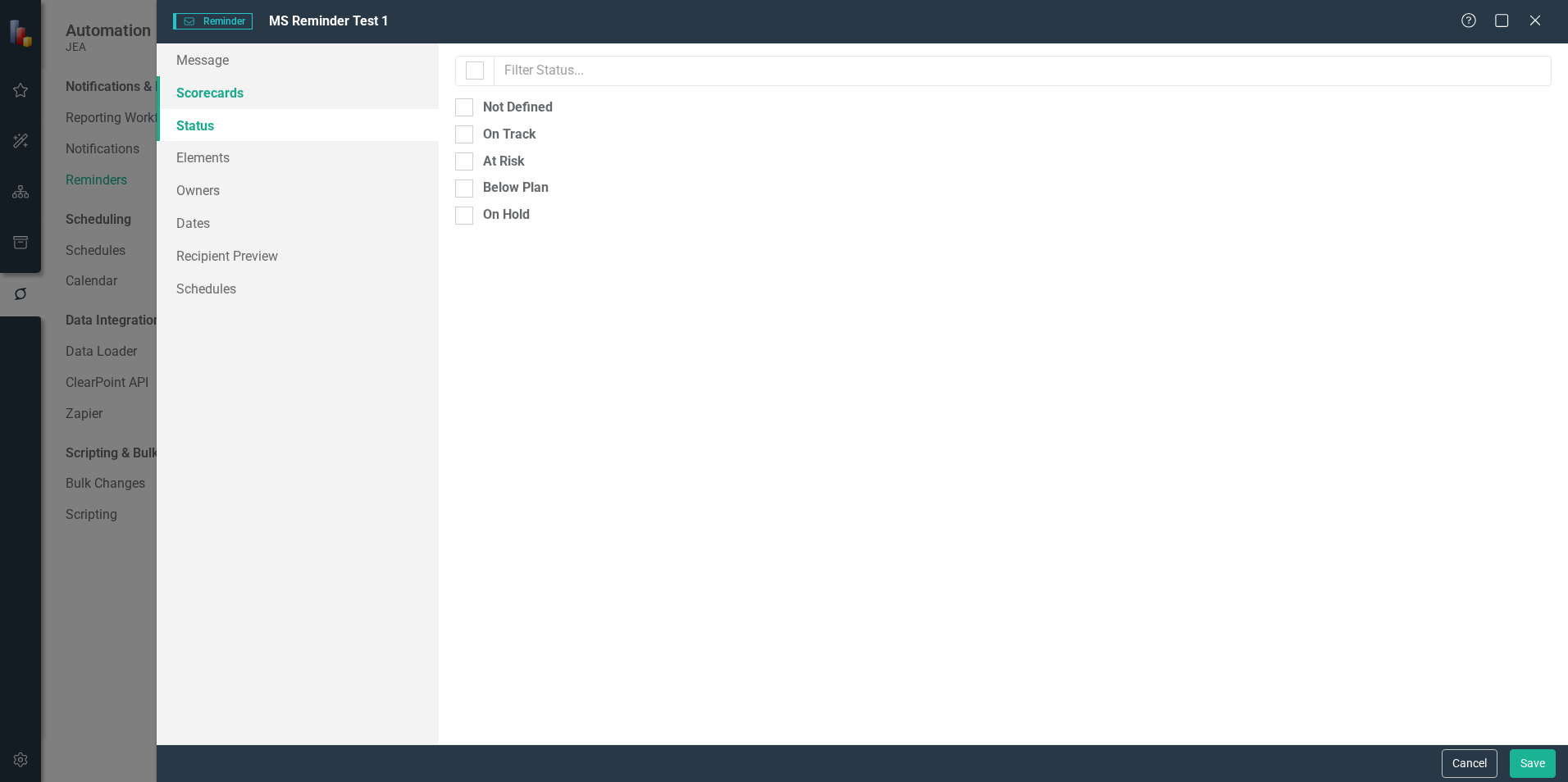
click at [208, 90] on link "Scorecards" at bounding box center [297, 93] width 282 height 33
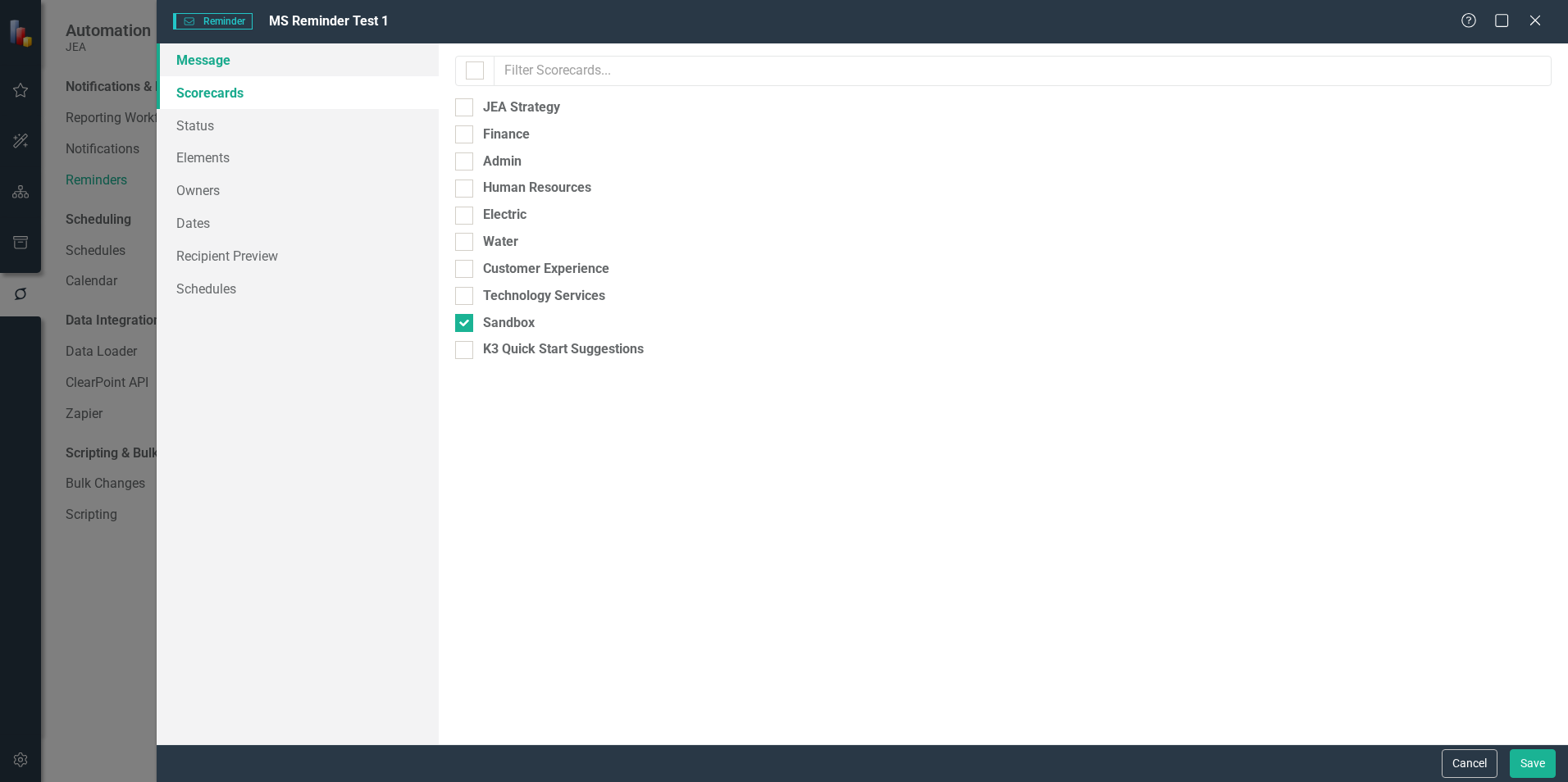
click at [209, 57] on link "Message" at bounding box center [297, 60] width 282 height 33
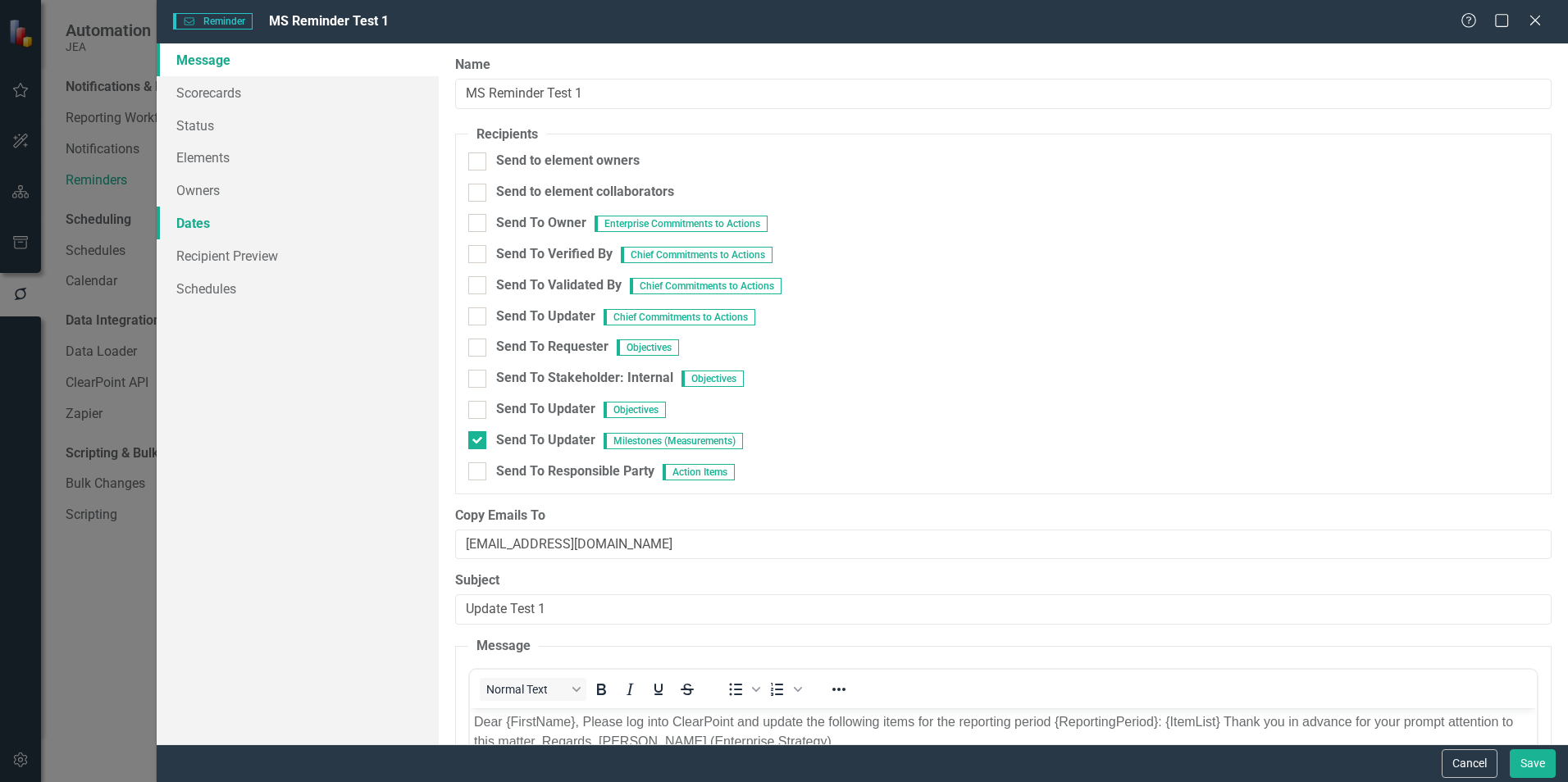
click at [197, 219] on link "Dates" at bounding box center [297, 223] width 282 height 33
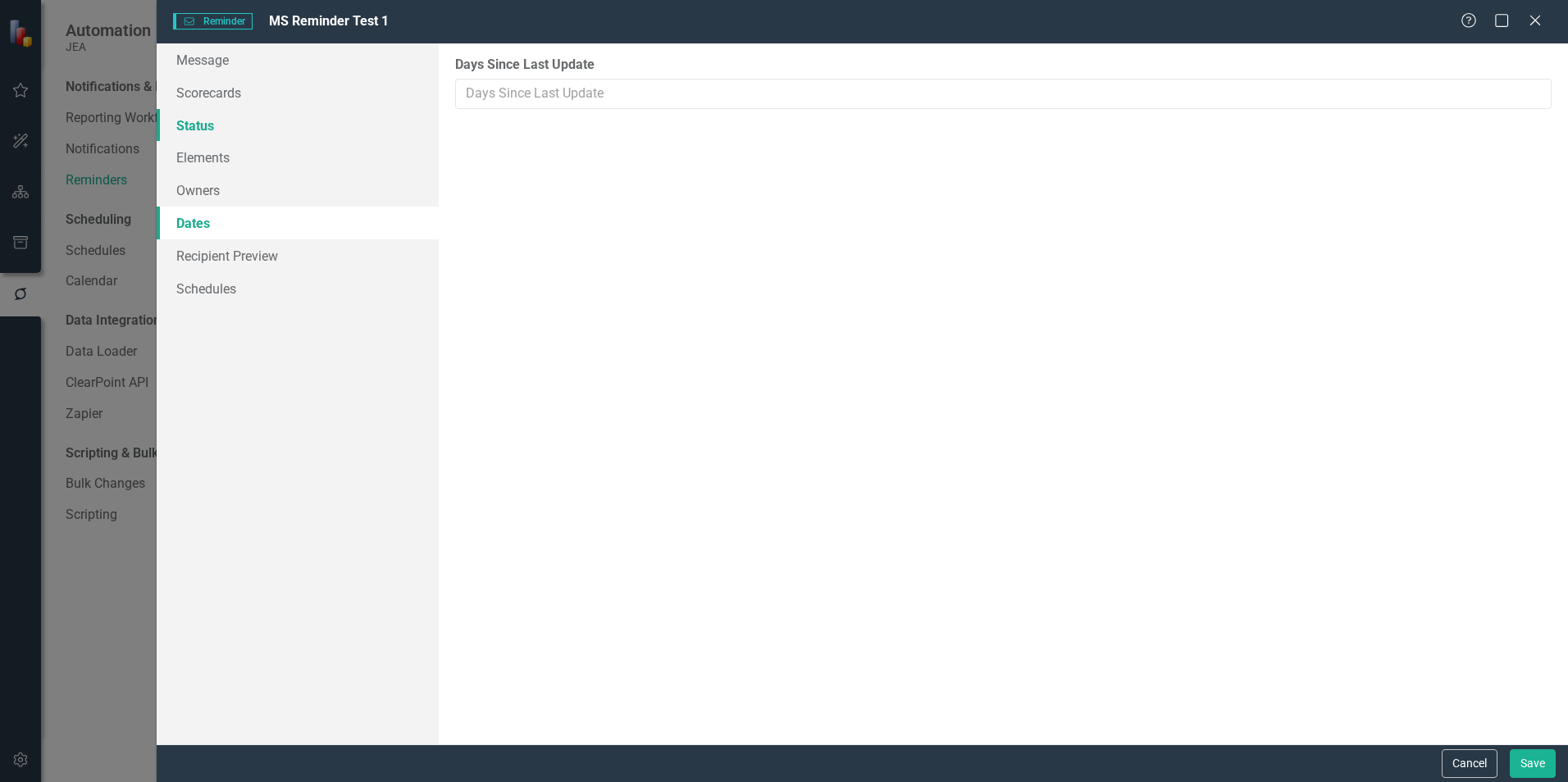
click at [195, 128] on link "Status" at bounding box center [297, 125] width 282 height 33
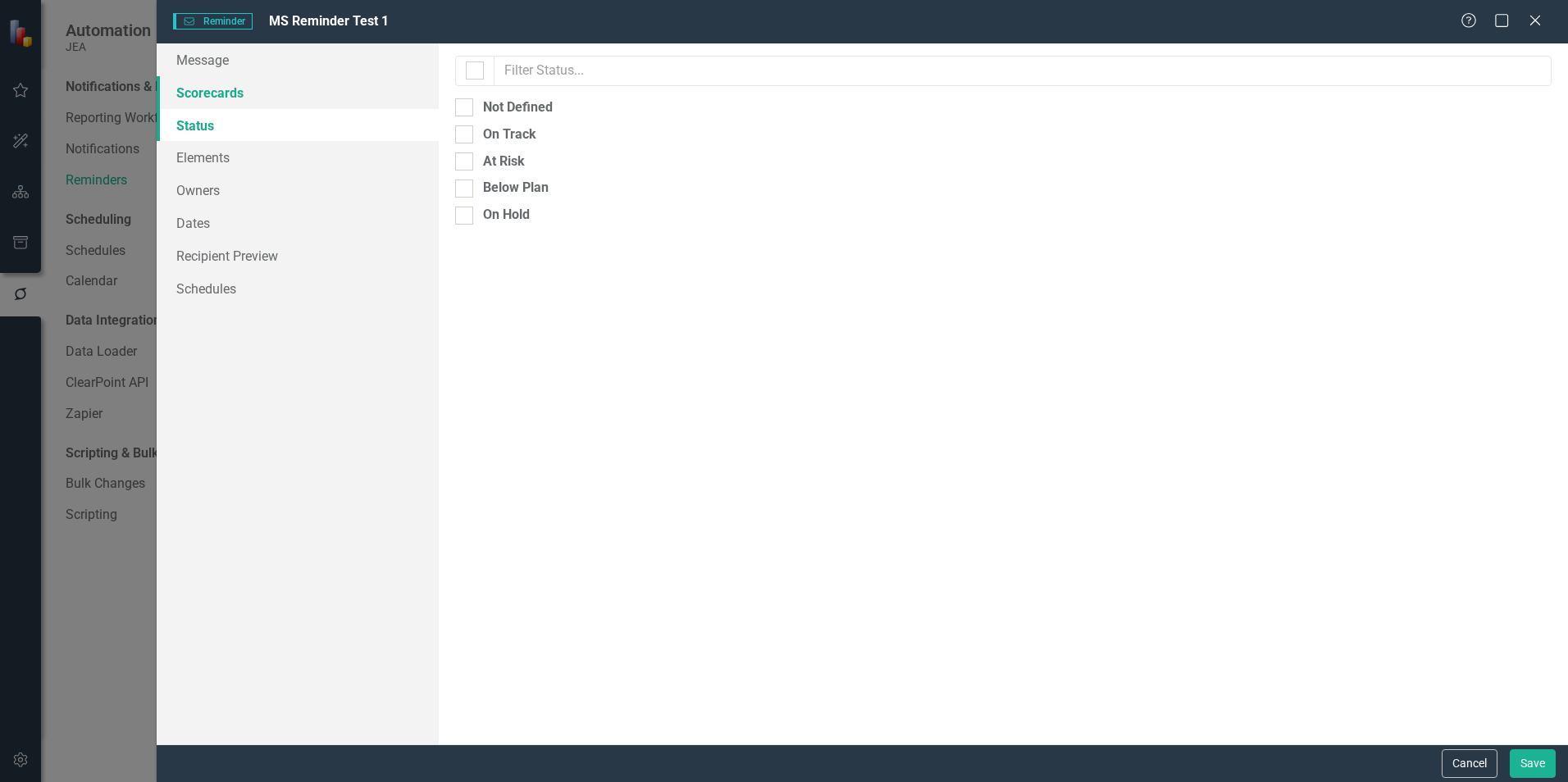
click at [212, 97] on link "Scorecards" at bounding box center [297, 93] width 282 height 33
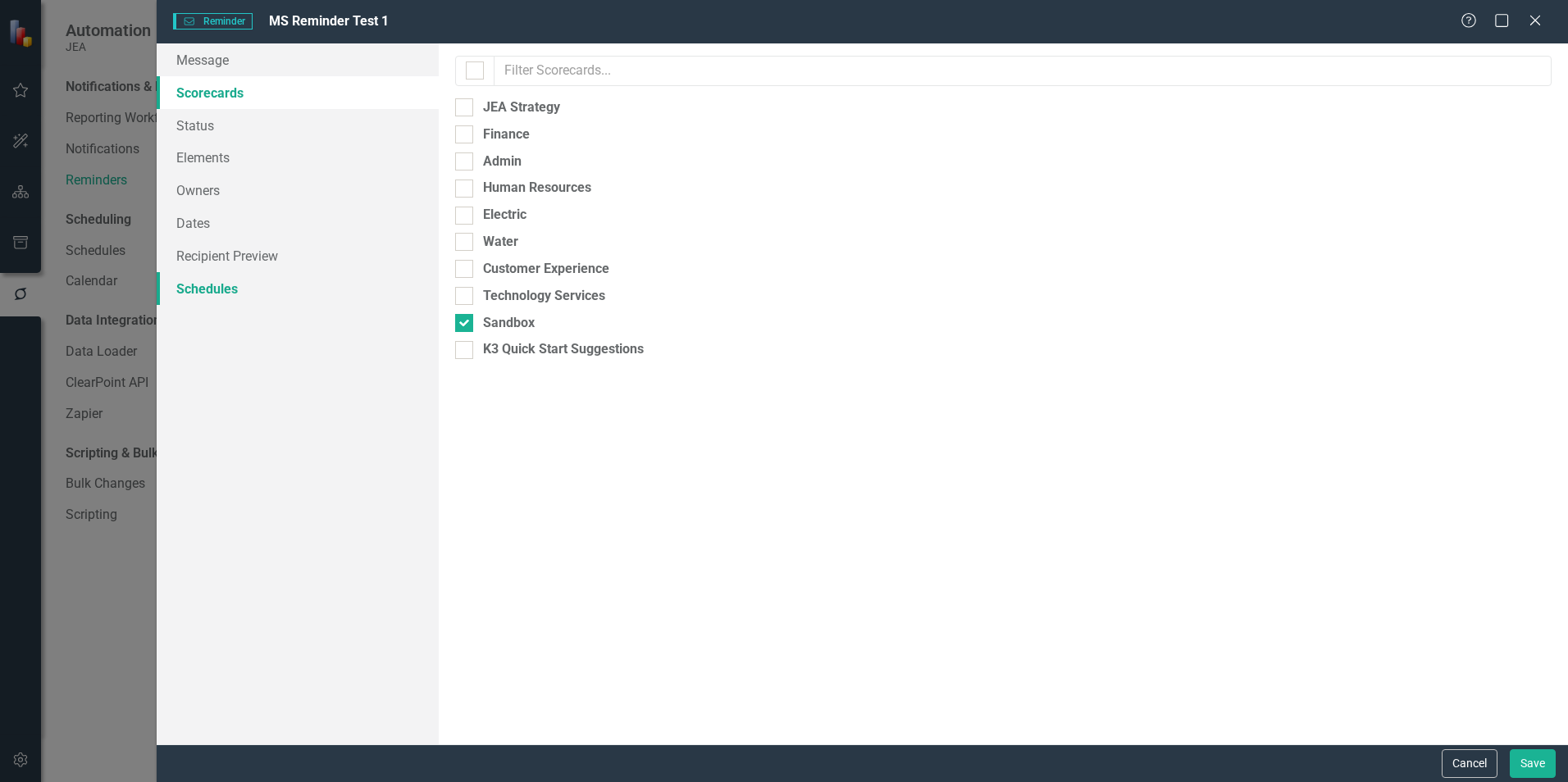
click at [202, 287] on link "Schedules" at bounding box center [297, 289] width 282 height 33
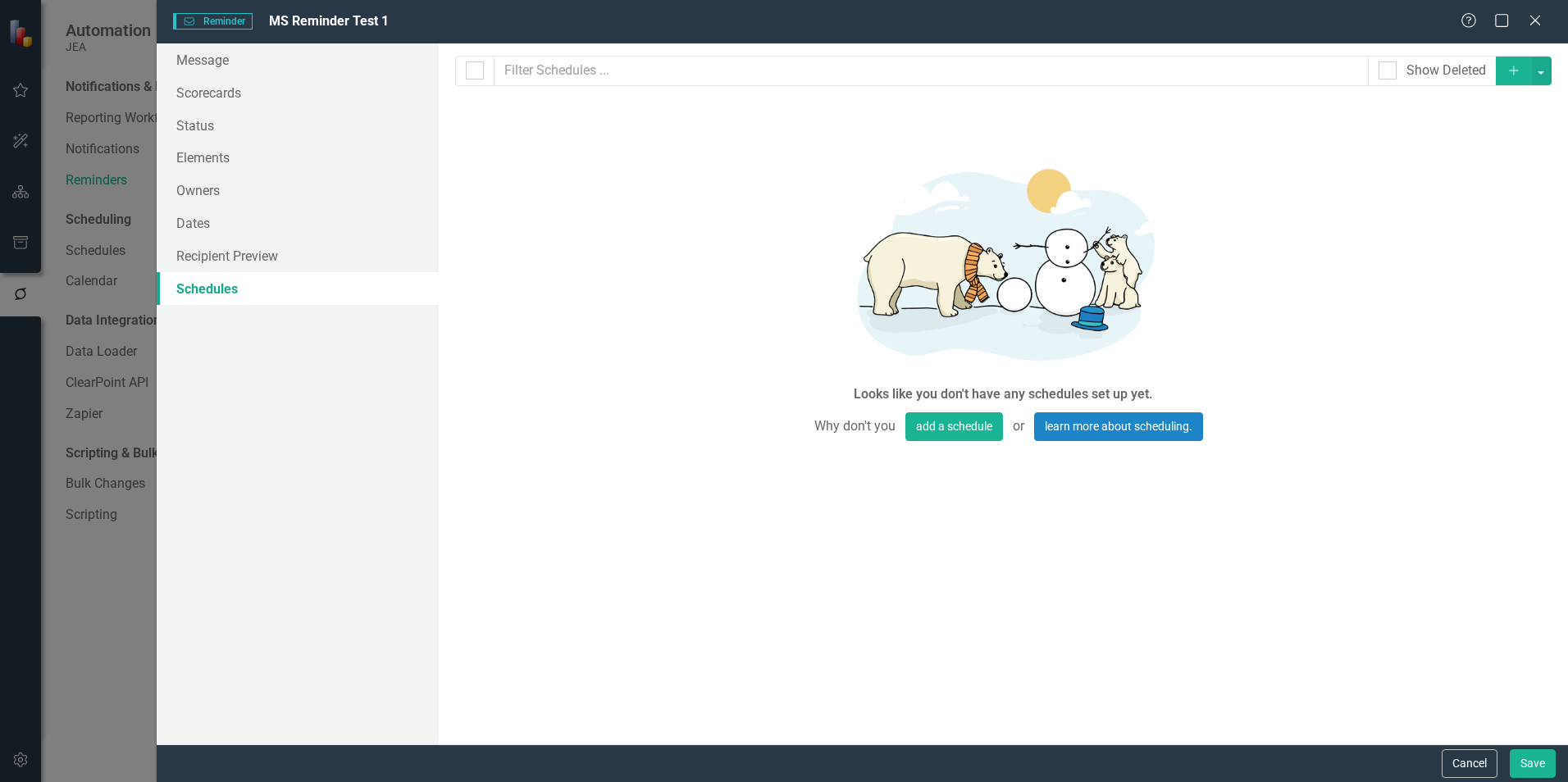
click at [1517, 73] on icon "Add" at bounding box center [1513, 70] width 15 height 11
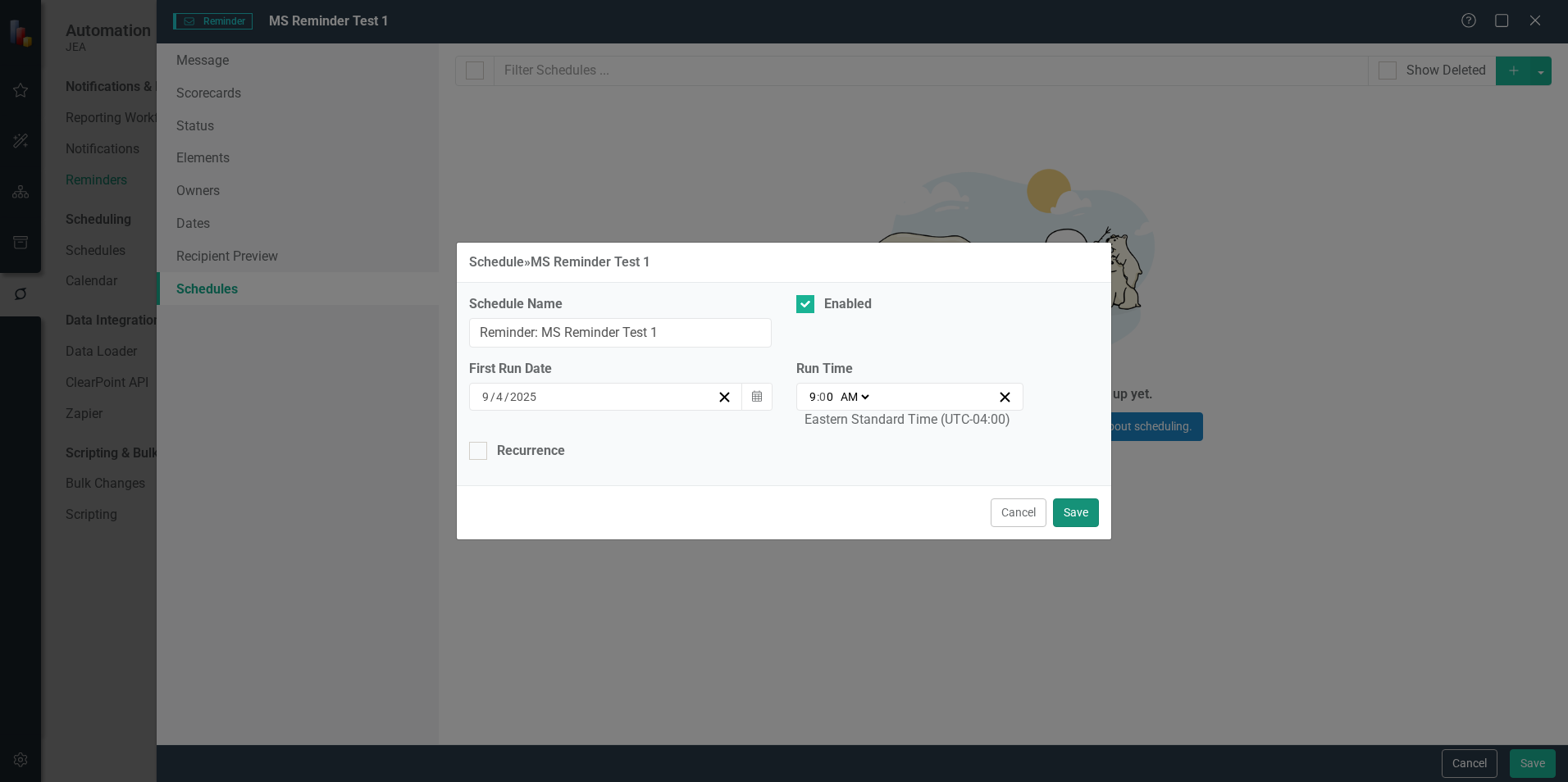
click at [1083, 516] on button "Save" at bounding box center [1076, 512] width 46 height 28
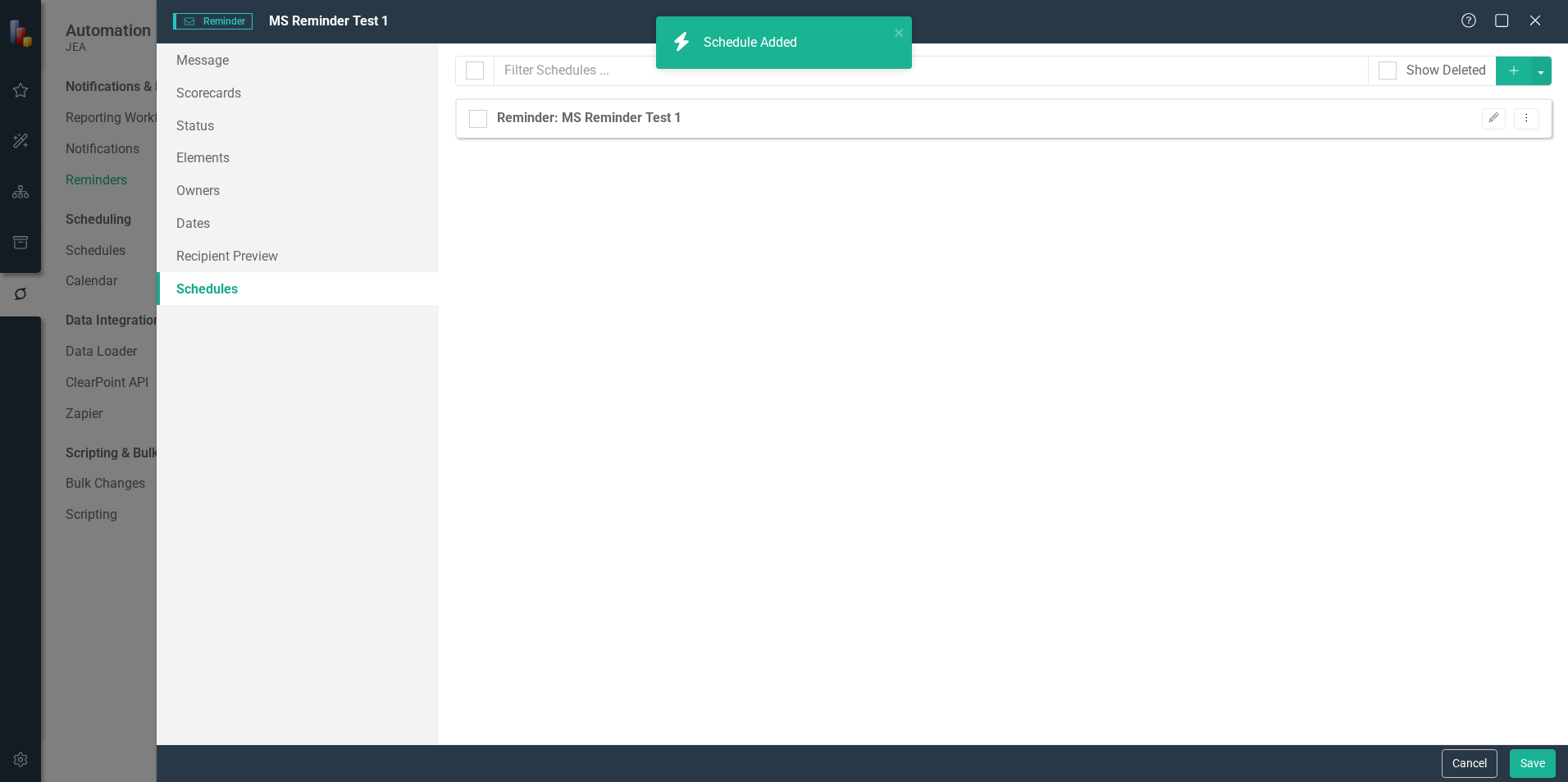
checkbox input "false"
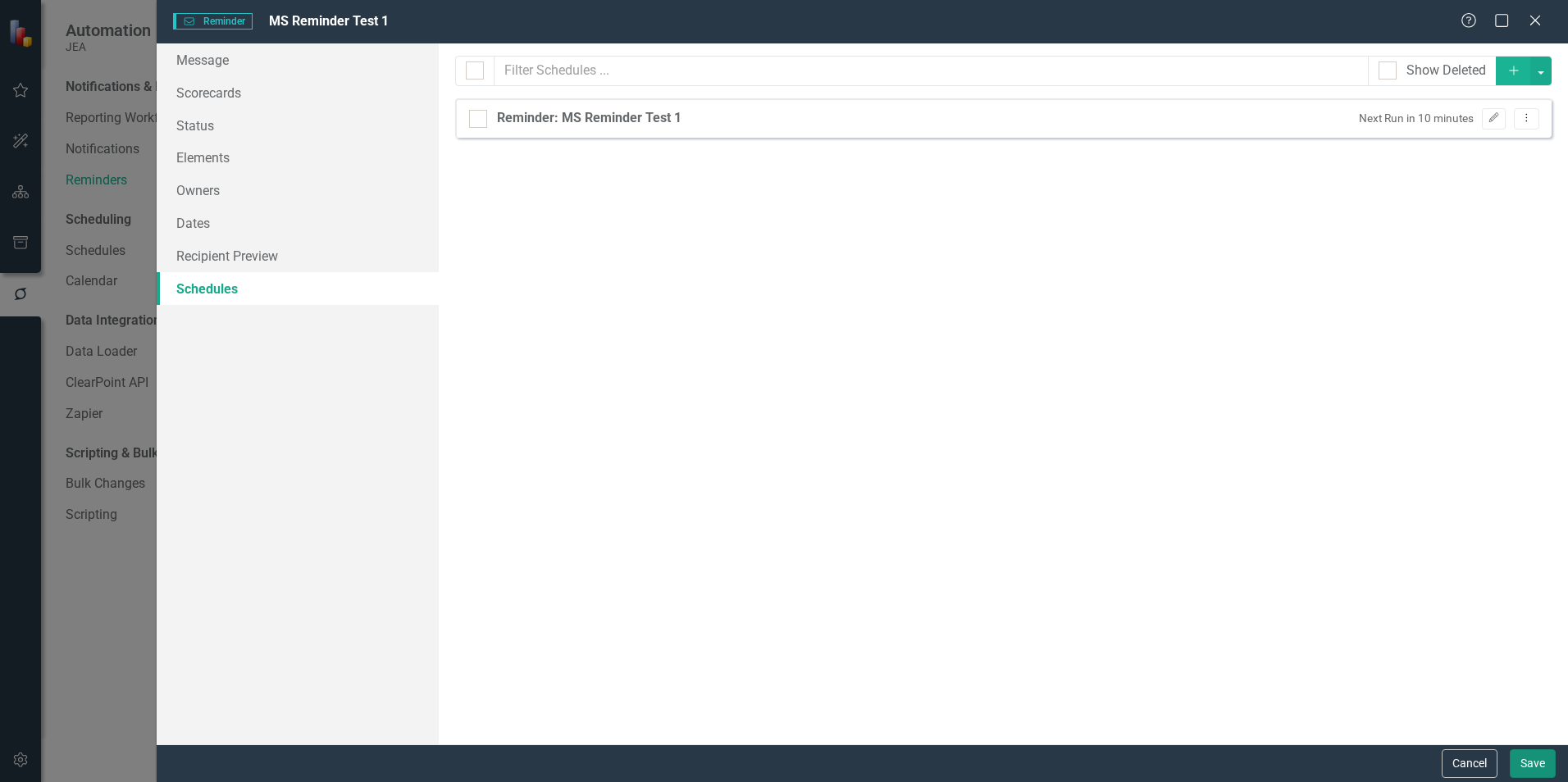
click at [1540, 766] on button "Save" at bounding box center [1533, 763] width 46 height 28
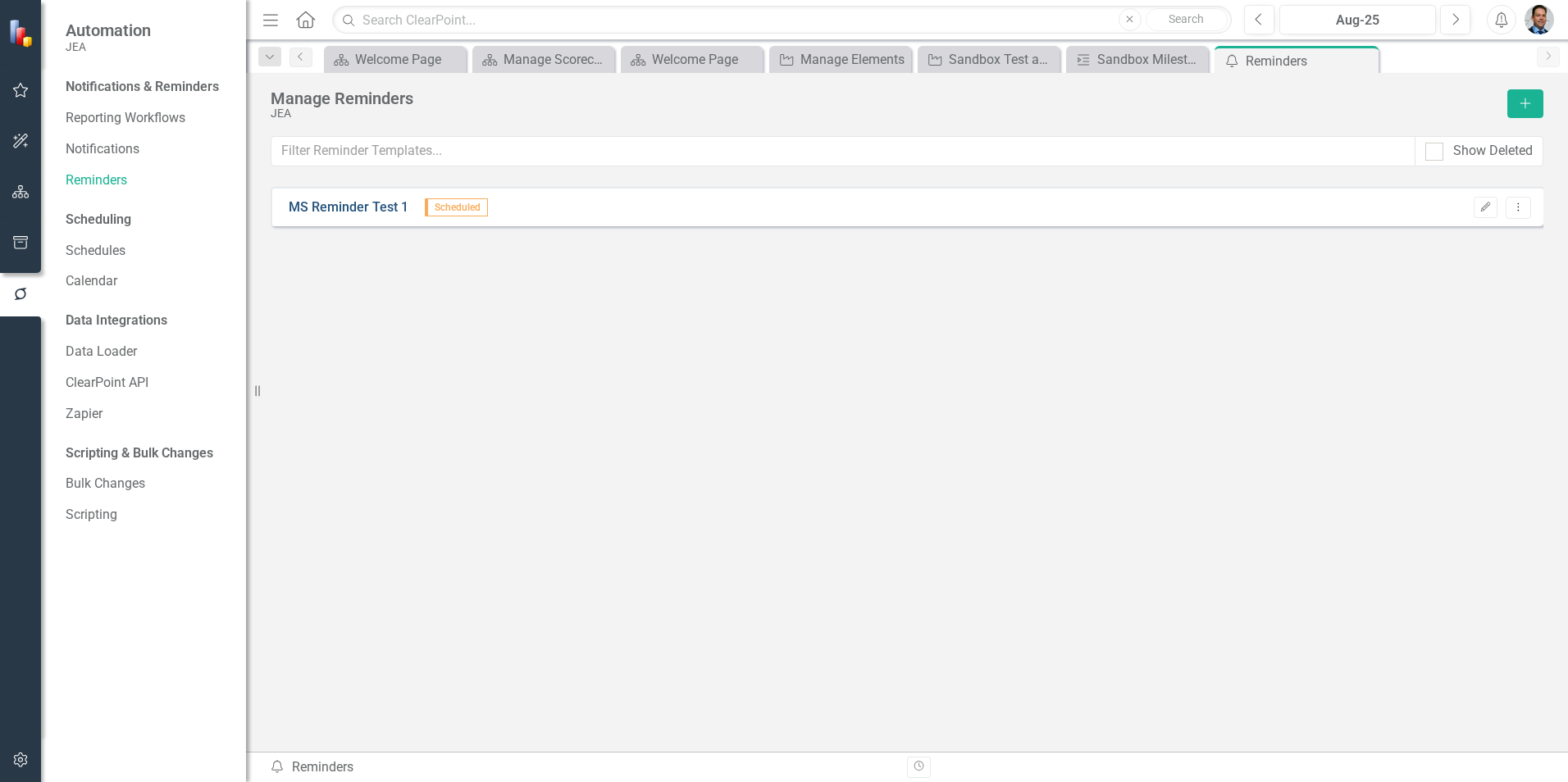
click at [334, 200] on link "MS Reminder Test 1" at bounding box center [349, 208] width 120 height 19
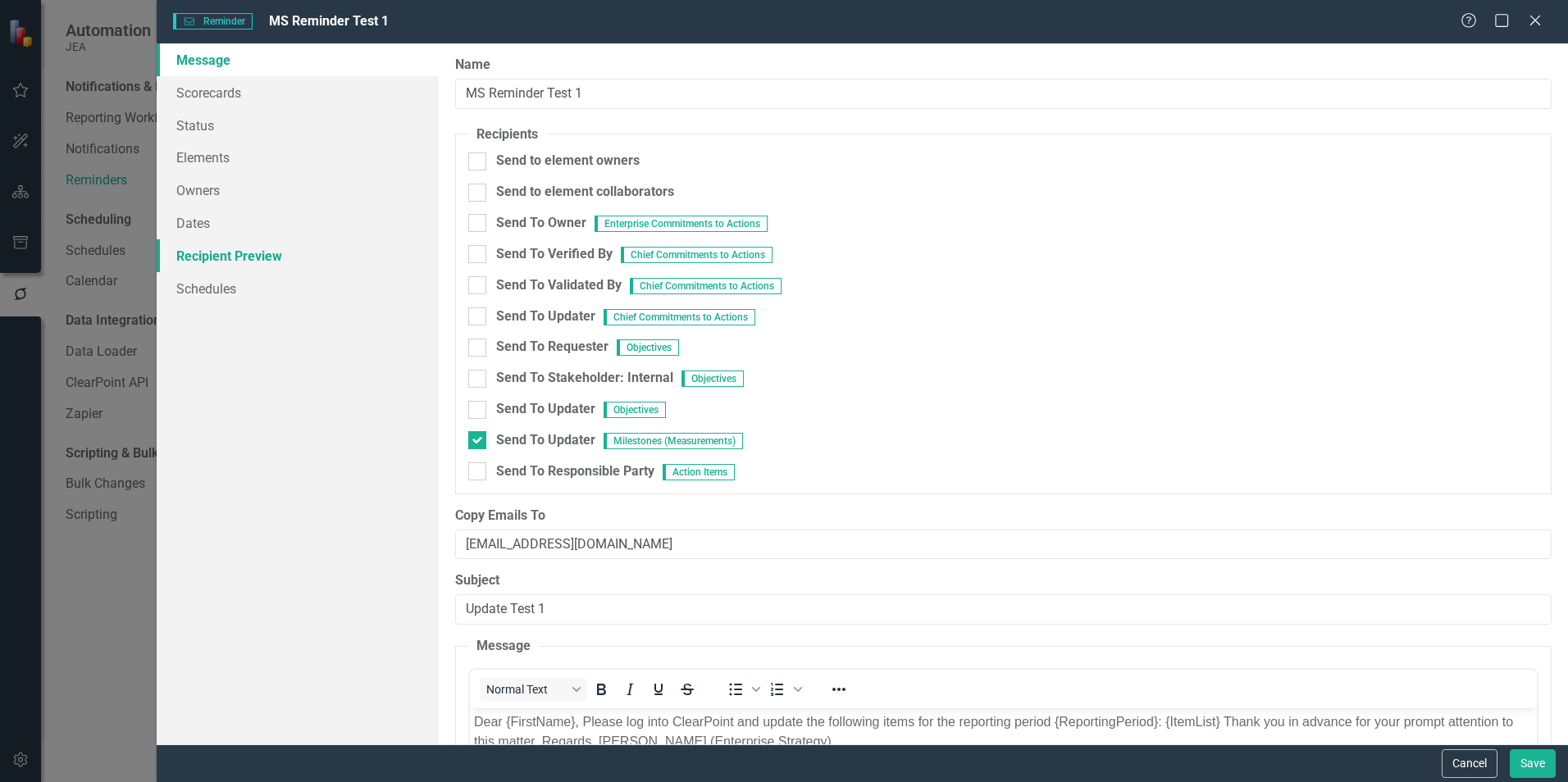
click at [238, 260] on link "Recipient Preview" at bounding box center [297, 255] width 282 height 33
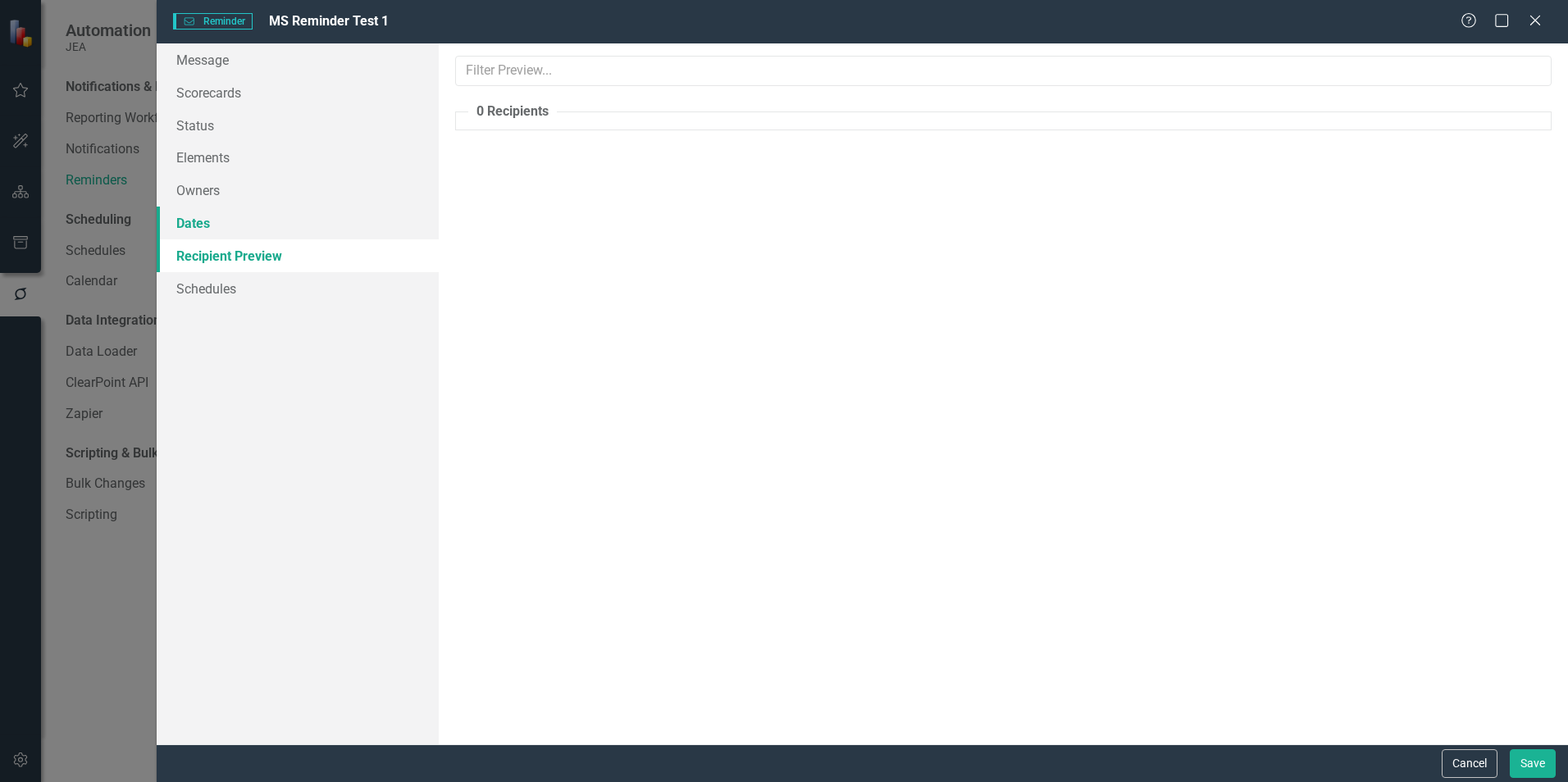
click at [202, 224] on link "Dates" at bounding box center [297, 223] width 282 height 33
click at [204, 254] on link "Recipient Preview" at bounding box center [297, 255] width 282 height 33
click at [214, 63] on link "Message" at bounding box center [297, 60] width 282 height 33
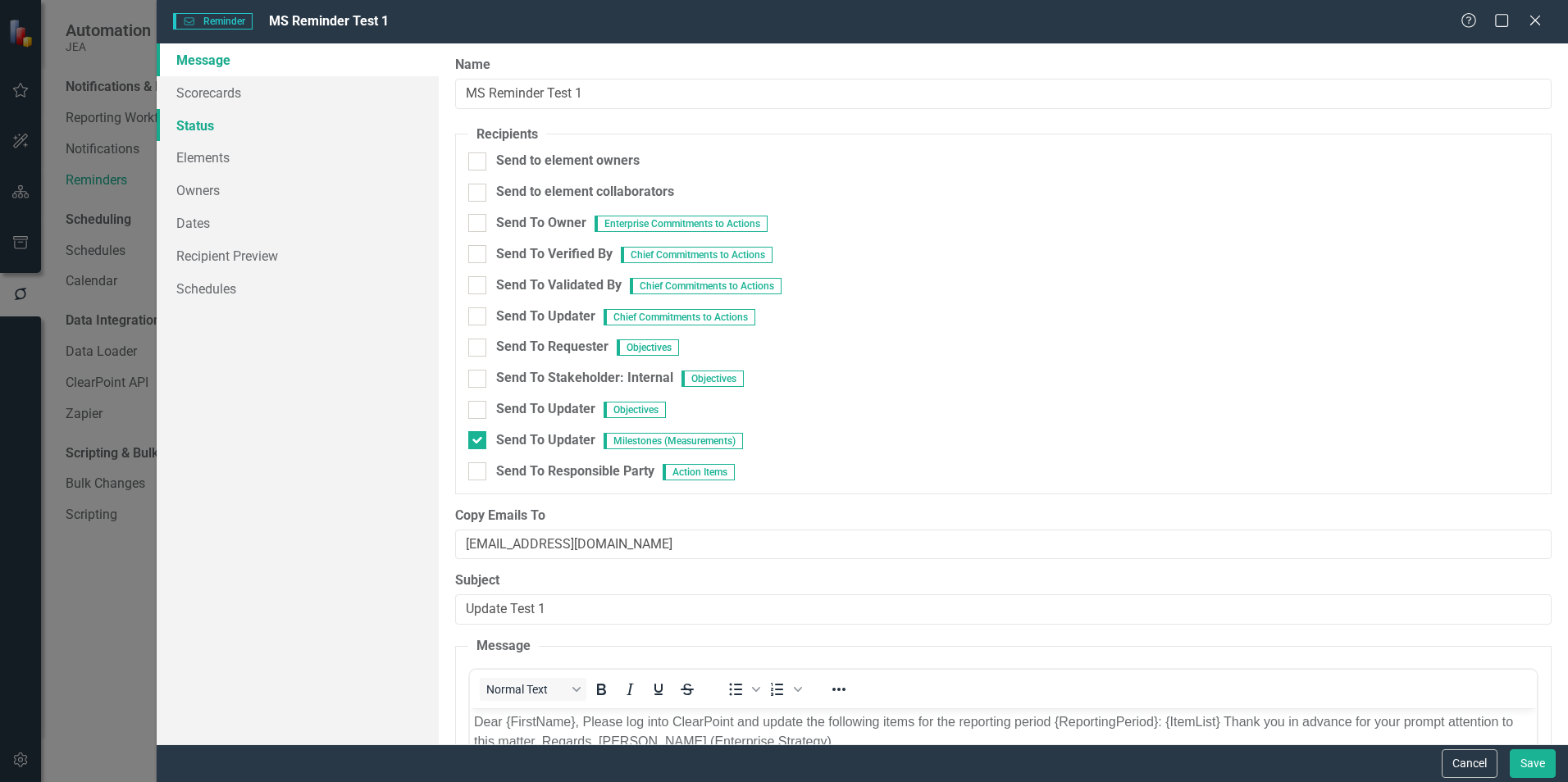
click at [188, 124] on link "Status" at bounding box center [297, 125] width 282 height 33
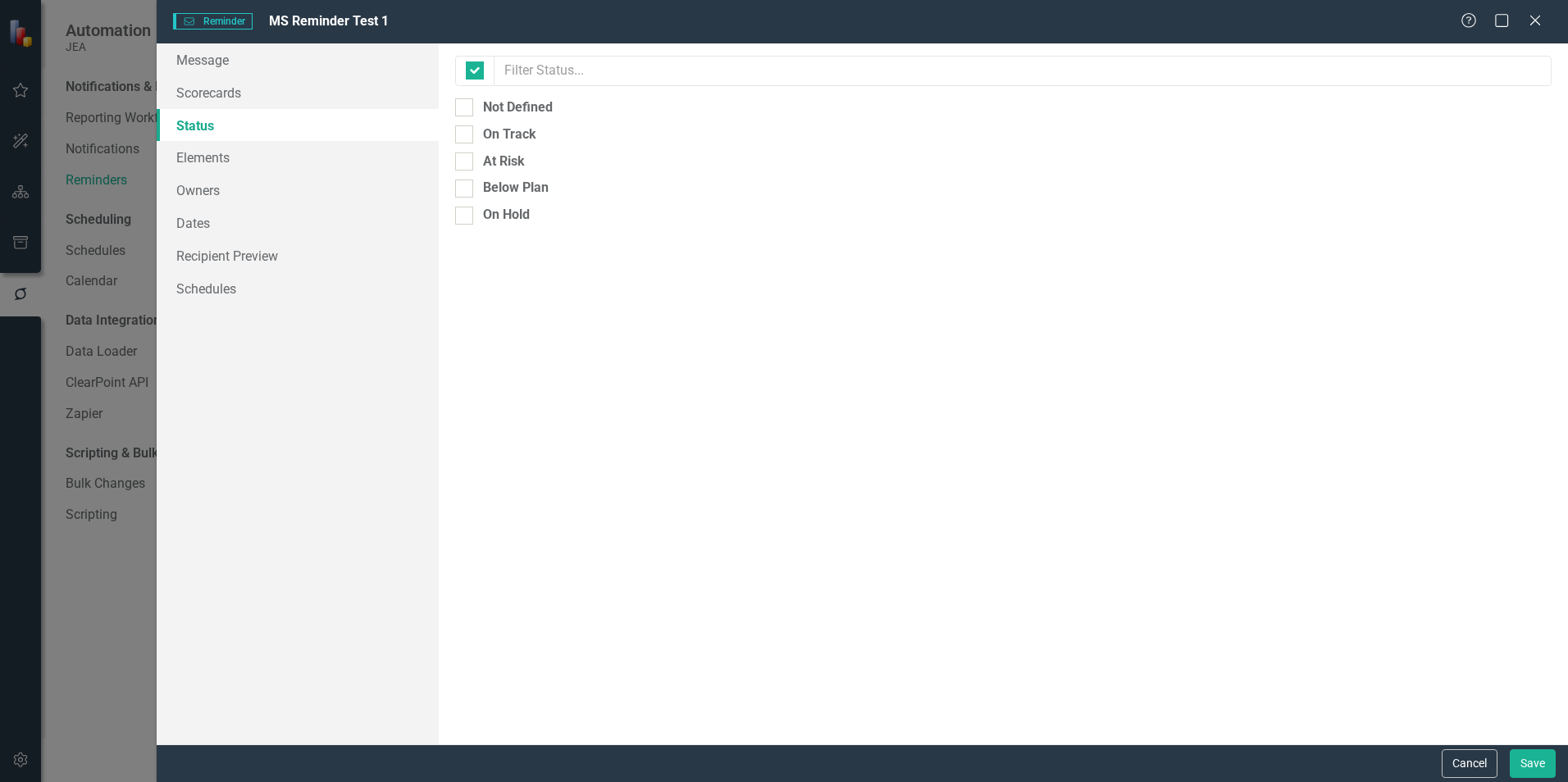
checkbox input "false"
click at [196, 94] on link "Scorecards" at bounding box center [297, 93] width 282 height 33
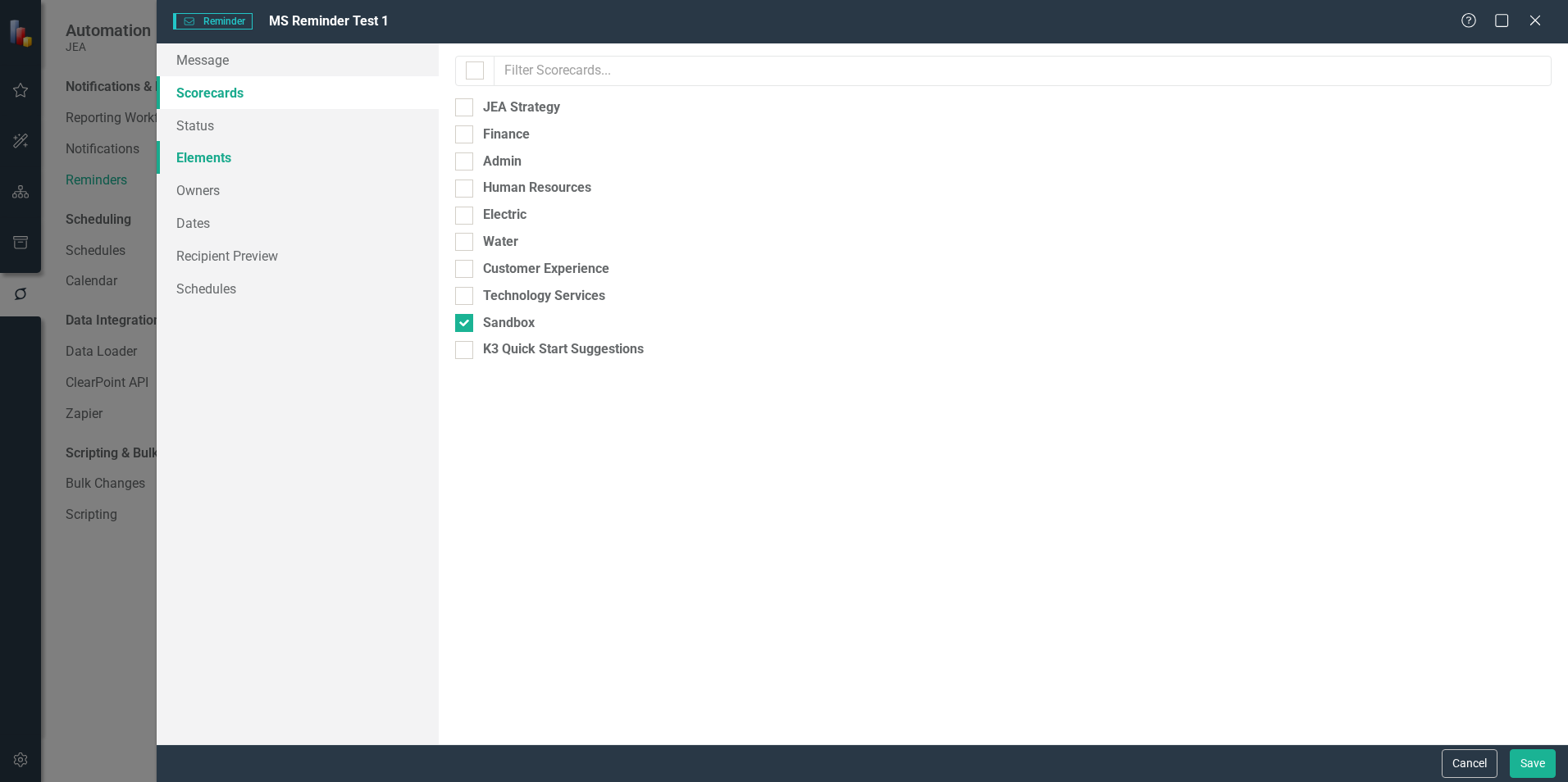
click at [201, 157] on link "Elements" at bounding box center [297, 158] width 282 height 33
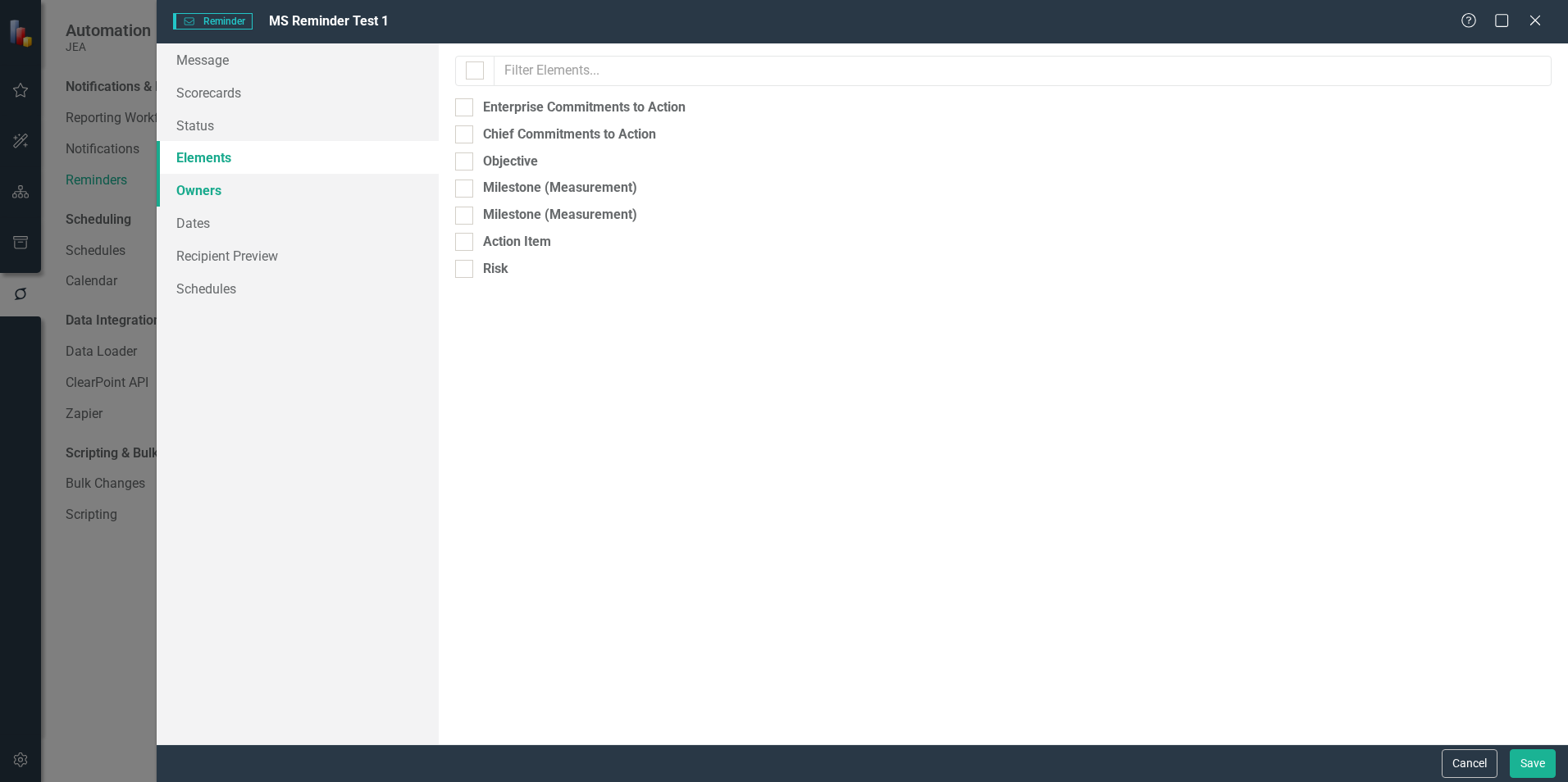
click at [200, 192] on link "Owners" at bounding box center [297, 190] width 282 height 33
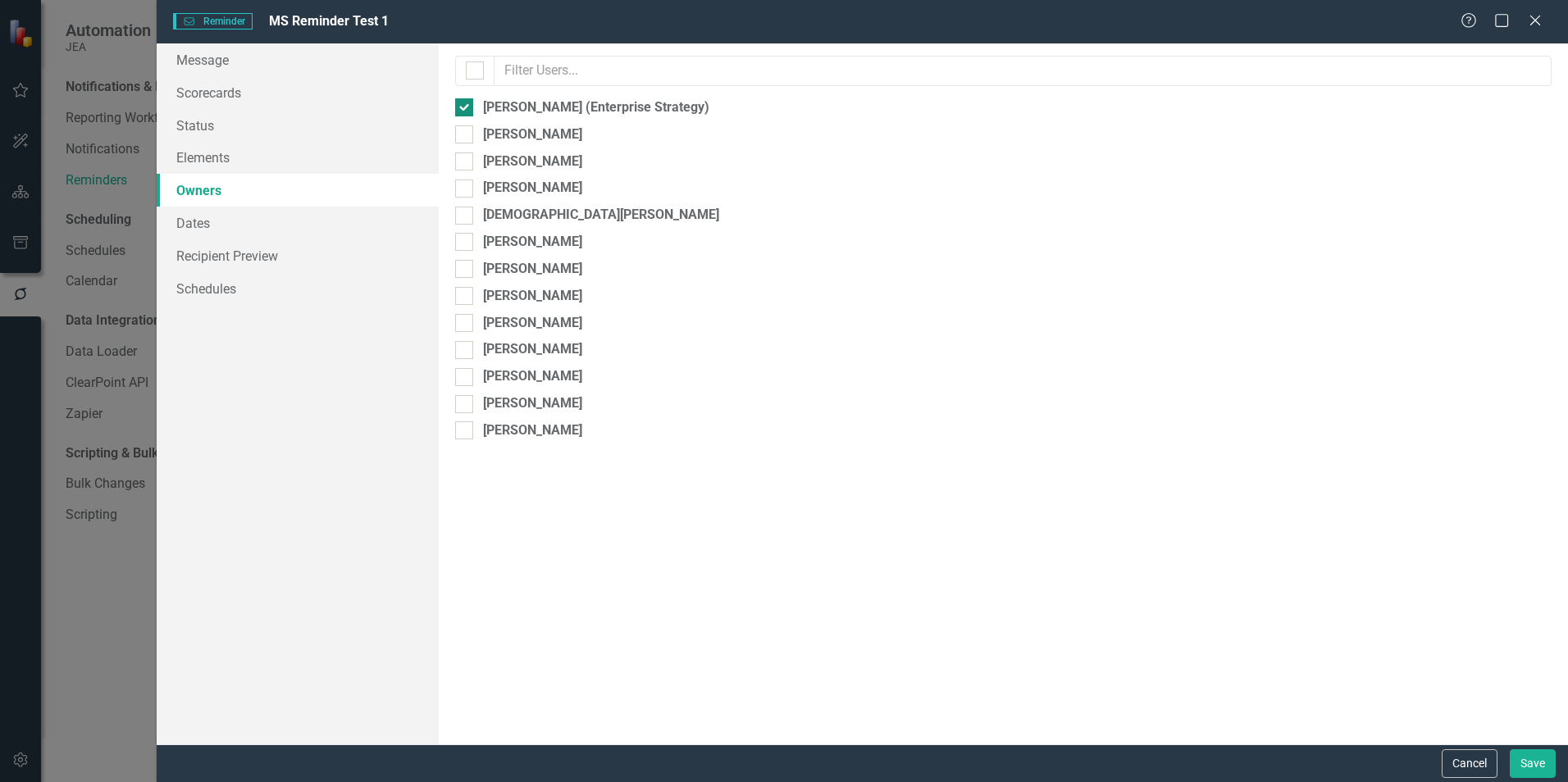
click at [464, 105] on input "[PERSON_NAME] (Enterprise Strategy)" at bounding box center [460, 104] width 10 height 10
click at [203, 251] on link "Recipient Preview" at bounding box center [297, 255] width 282 height 33
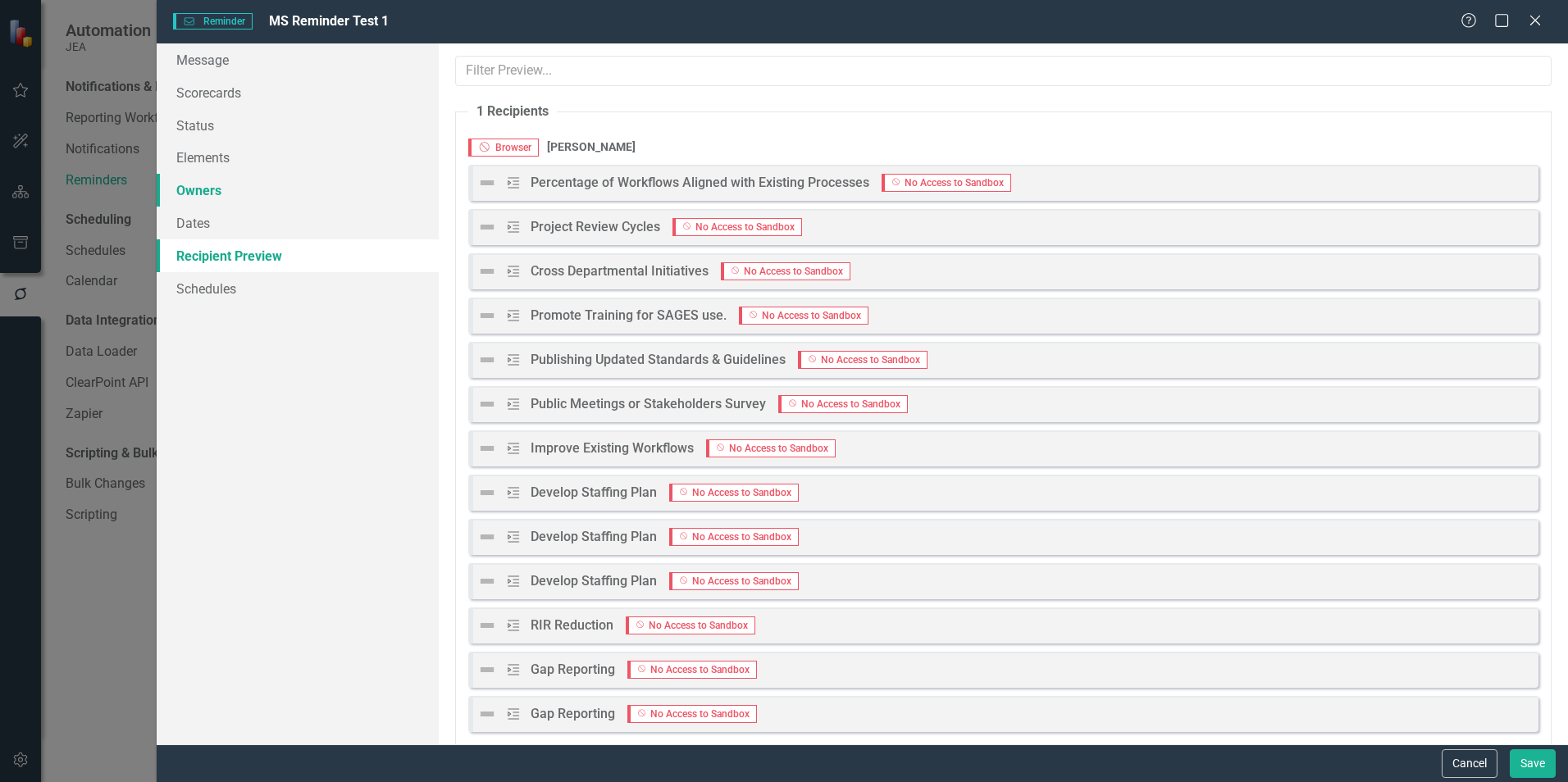
click at [219, 198] on link "Owners" at bounding box center [297, 190] width 282 height 33
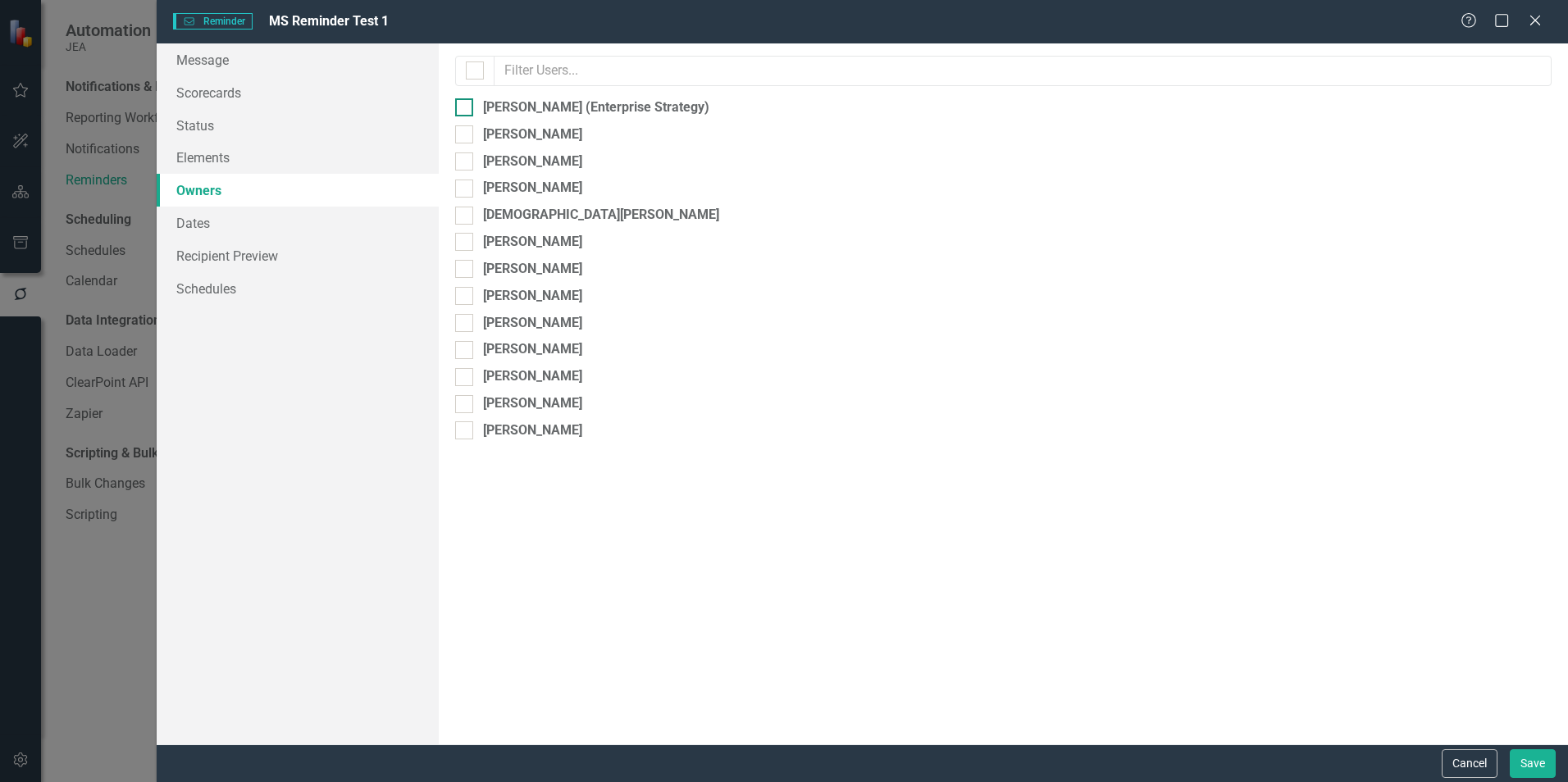
click at [463, 108] on input "[PERSON_NAME] (Enterprise Strategy)" at bounding box center [460, 104] width 10 height 10
checkbox input "true"
click at [217, 260] on link "Recipient Preview" at bounding box center [297, 255] width 282 height 33
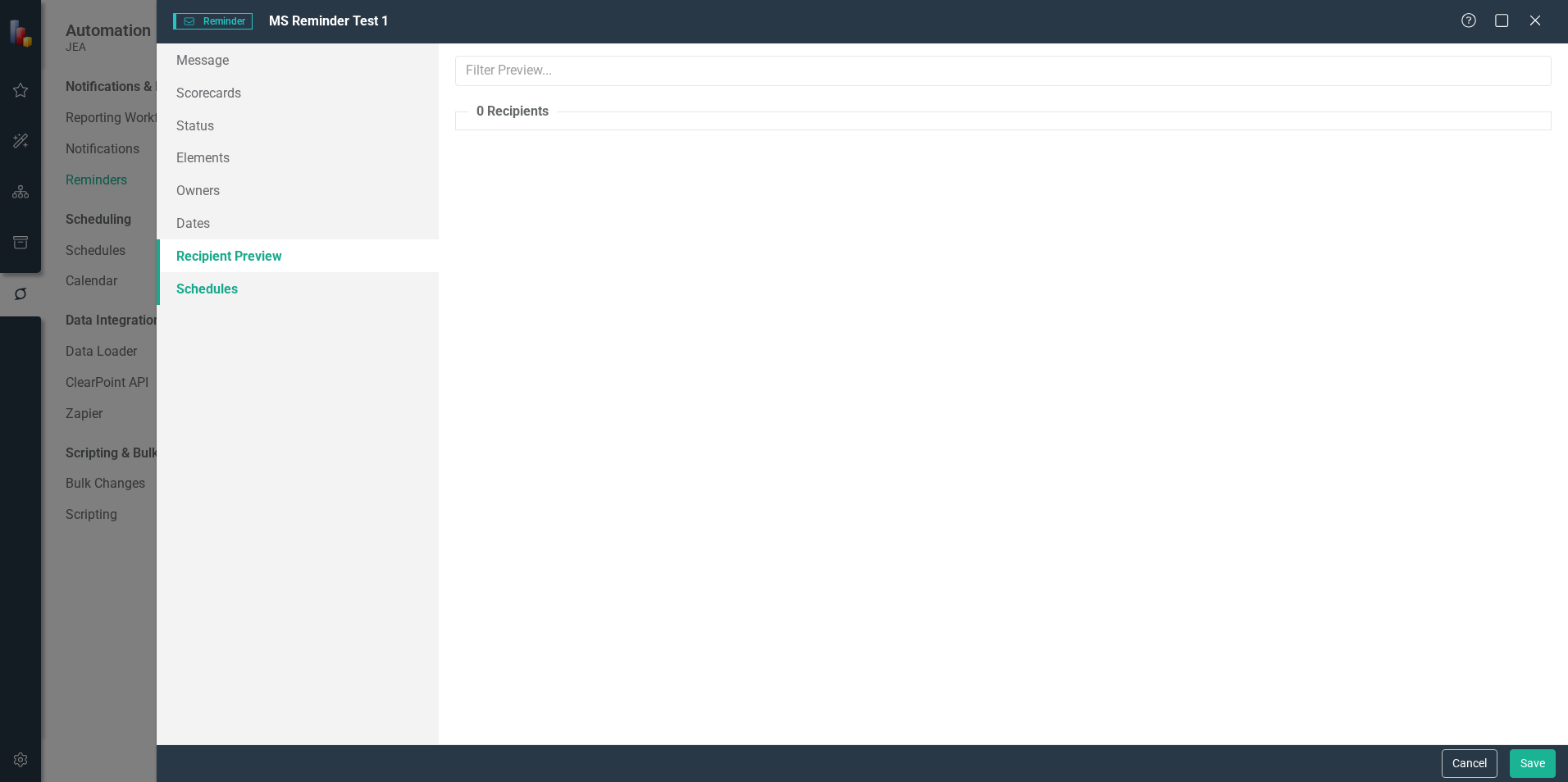
click at [214, 287] on link "Schedules" at bounding box center [297, 289] width 282 height 33
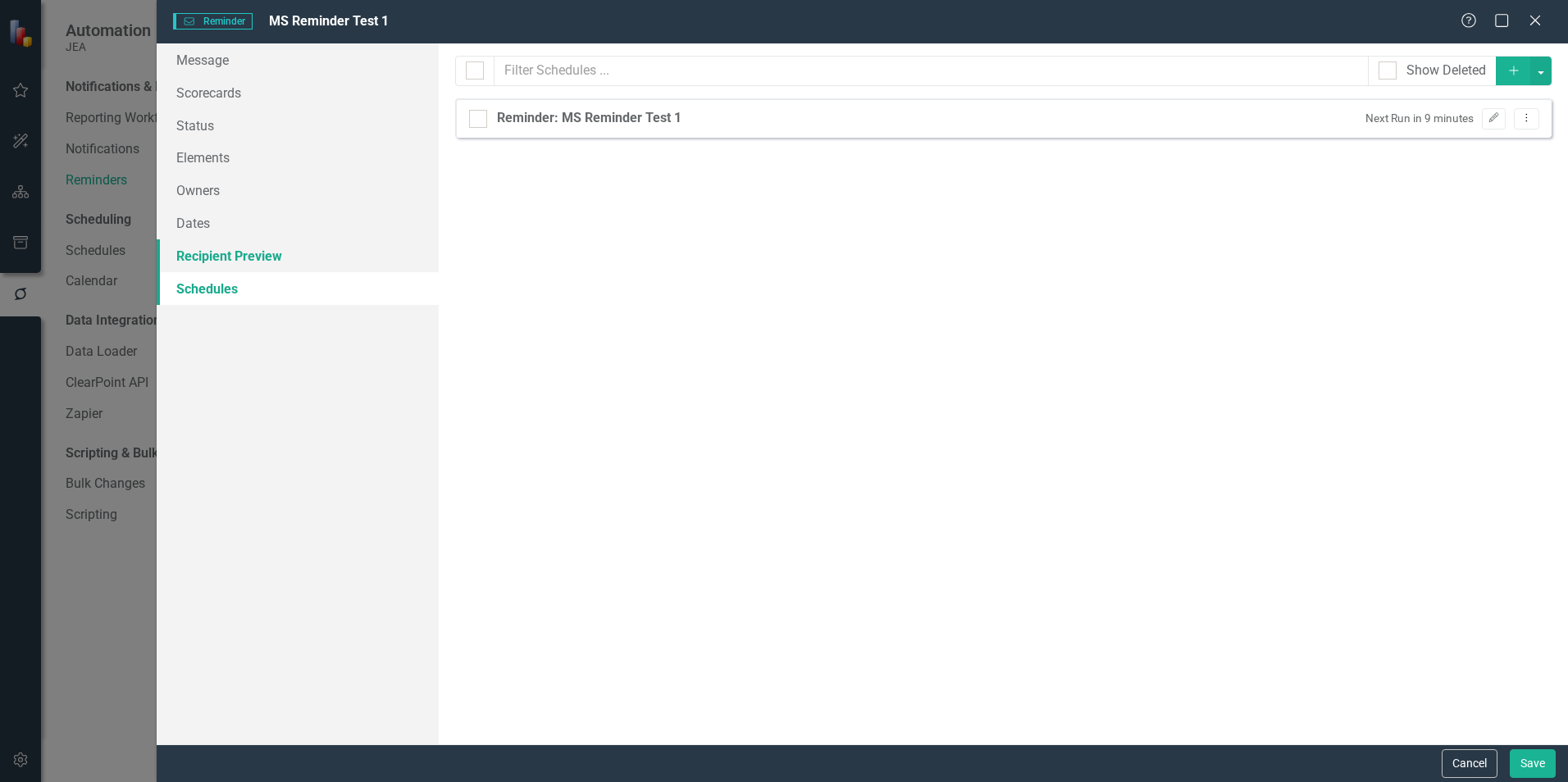
click at [214, 257] on link "Recipient Preview" at bounding box center [297, 255] width 282 height 33
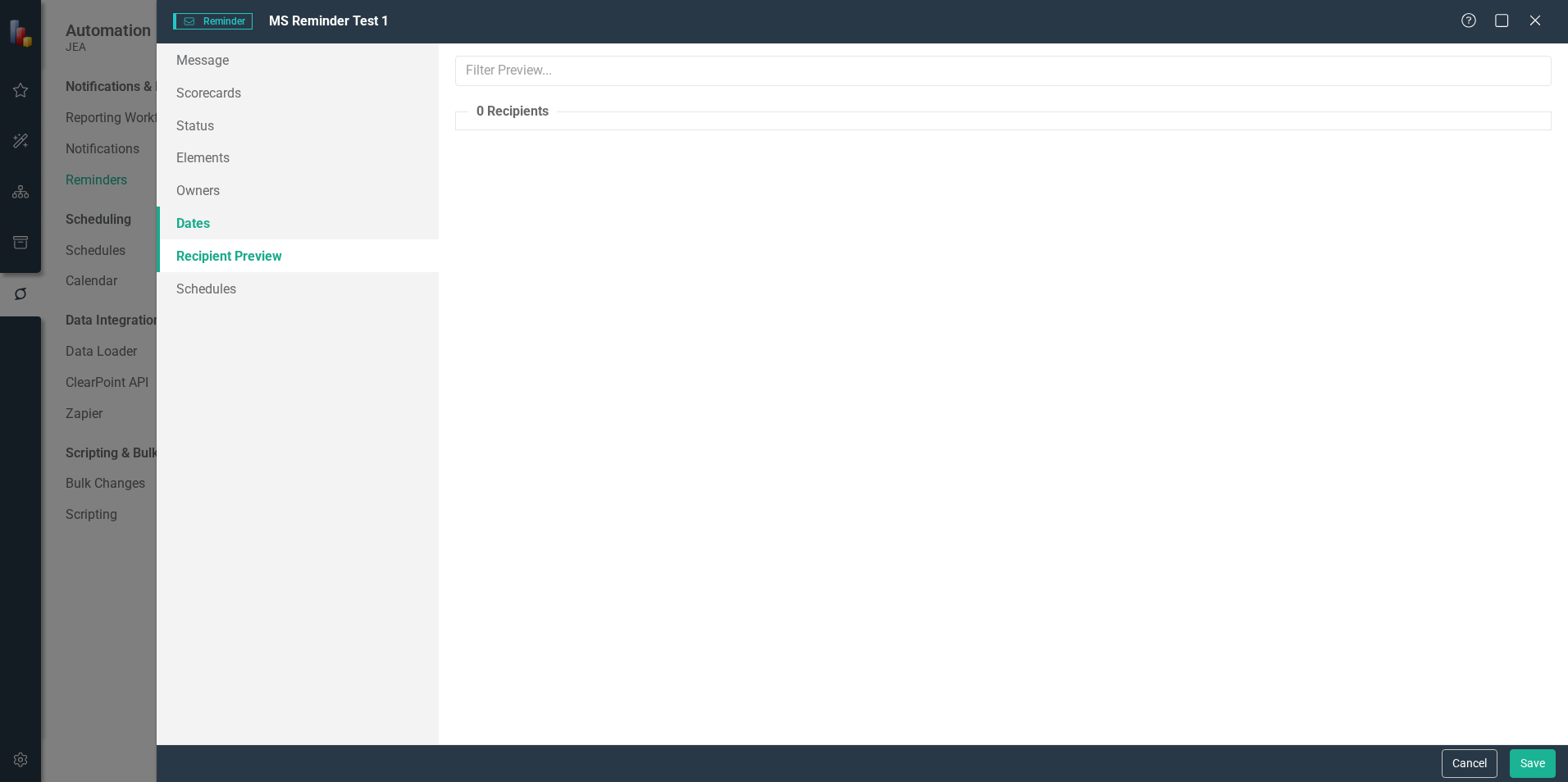
click at [208, 223] on link "Dates" at bounding box center [297, 223] width 282 height 33
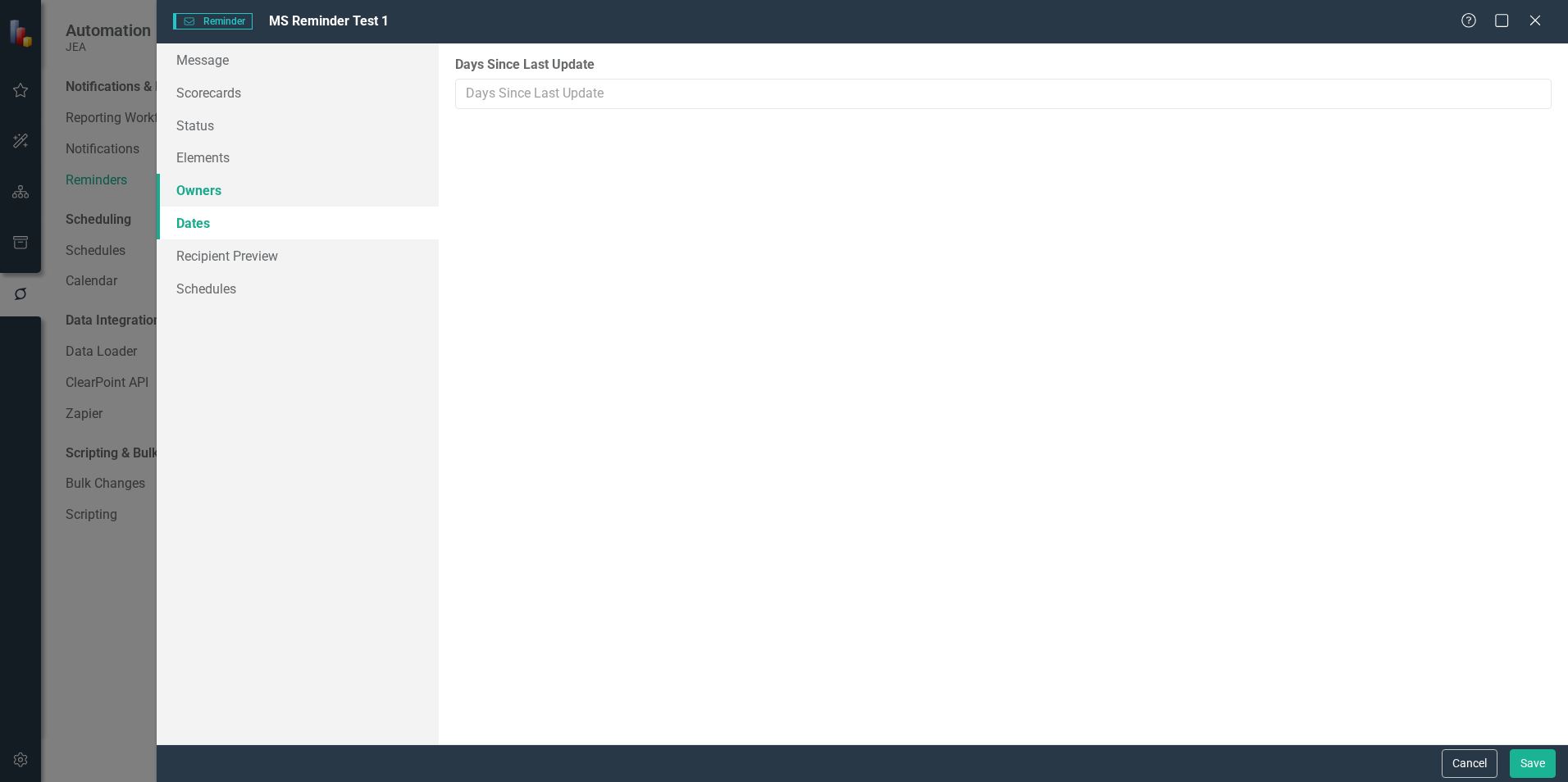
click at [208, 188] on link "Owners" at bounding box center [297, 190] width 282 height 33
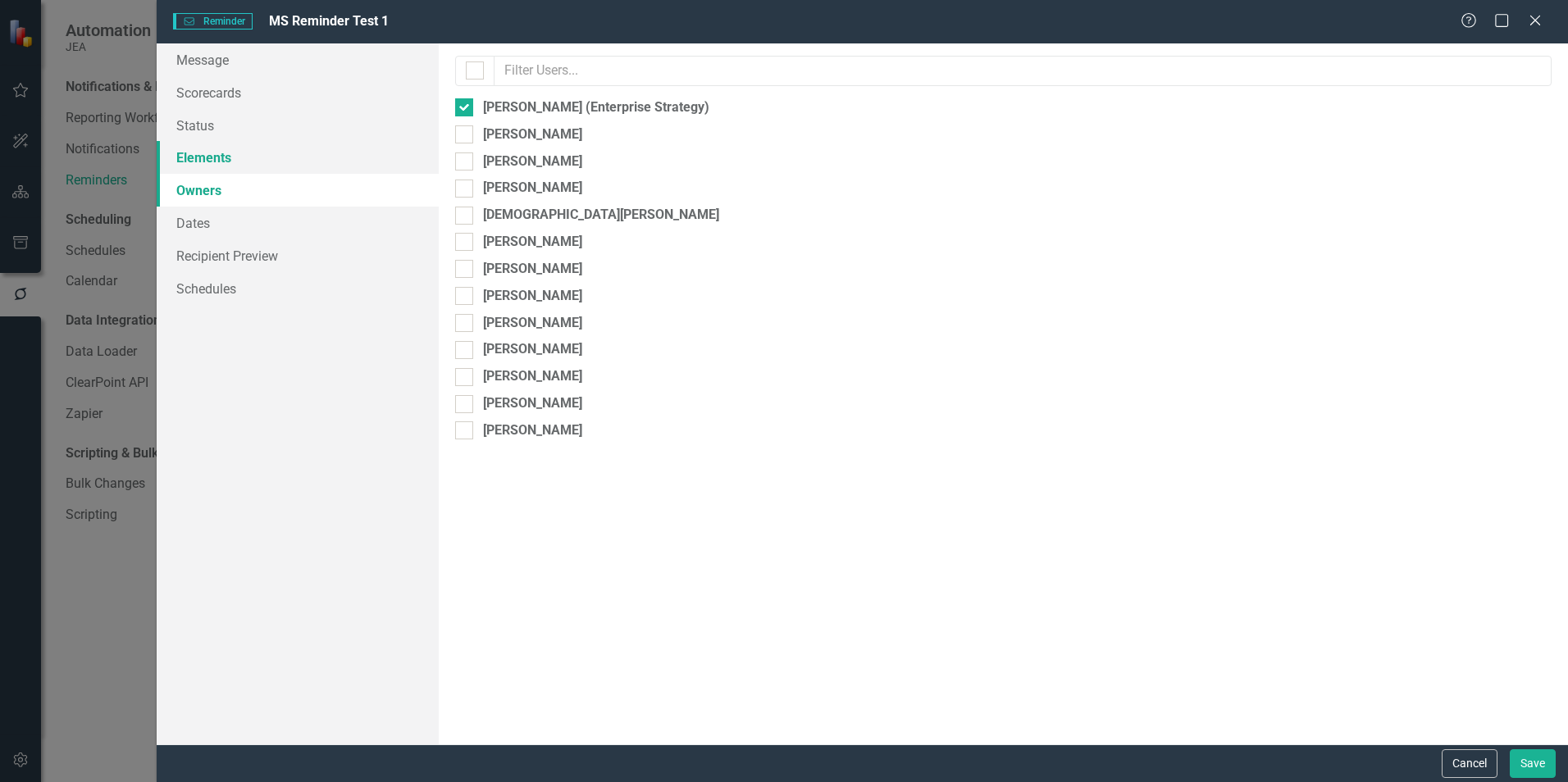
click at [208, 143] on link "Elements" at bounding box center [297, 158] width 282 height 33
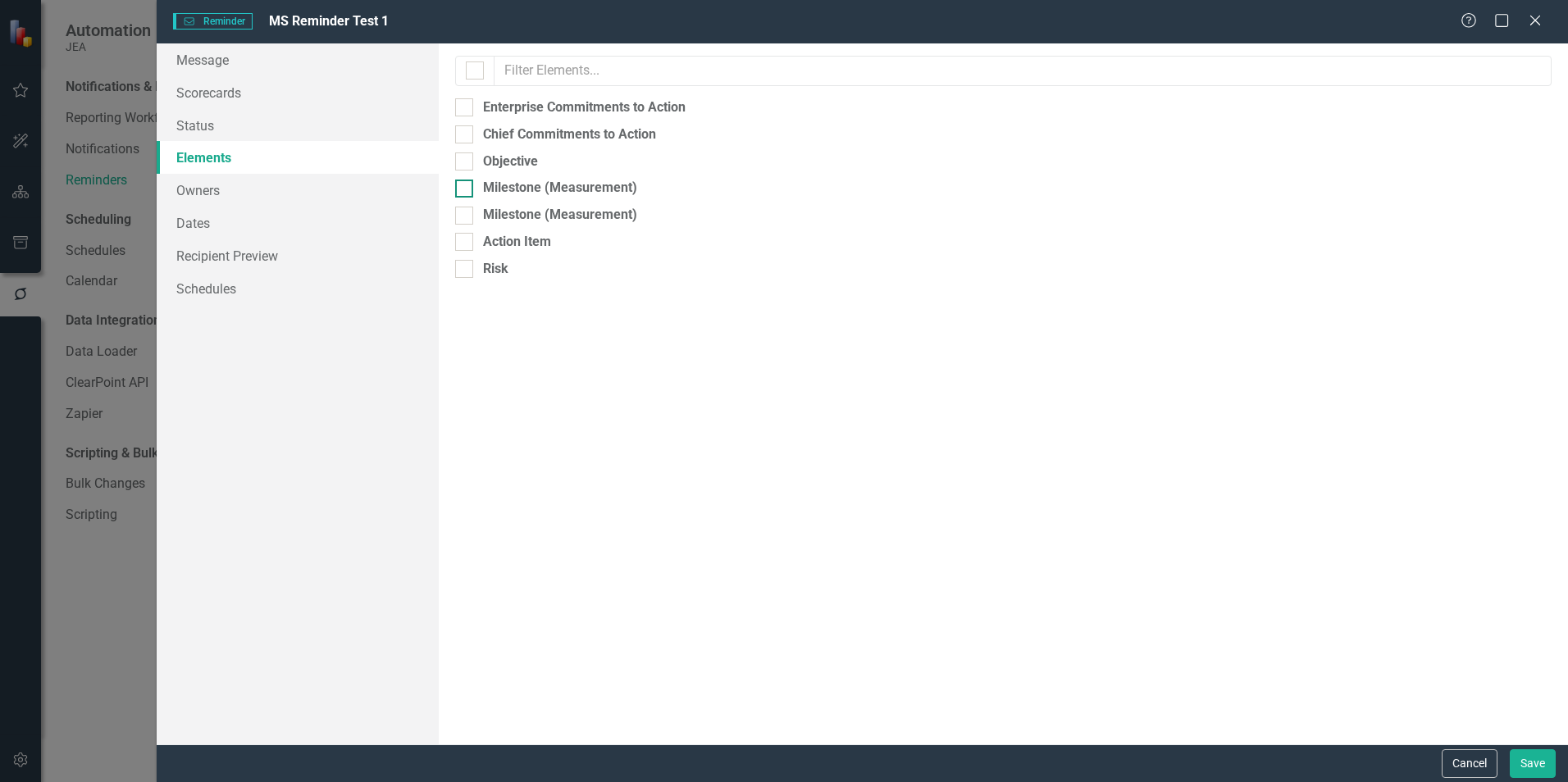
click at [461, 189] on input "Milestone (Measurement)" at bounding box center [460, 185] width 10 height 10
checkbox input "true"
click at [464, 215] on input "Milestone (Measurement)" at bounding box center [460, 212] width 10 height 10
checkbox input "true"
click at [224, 258] on link "Recipient Preview" at bounding box center [297, 255] width 282 height 33
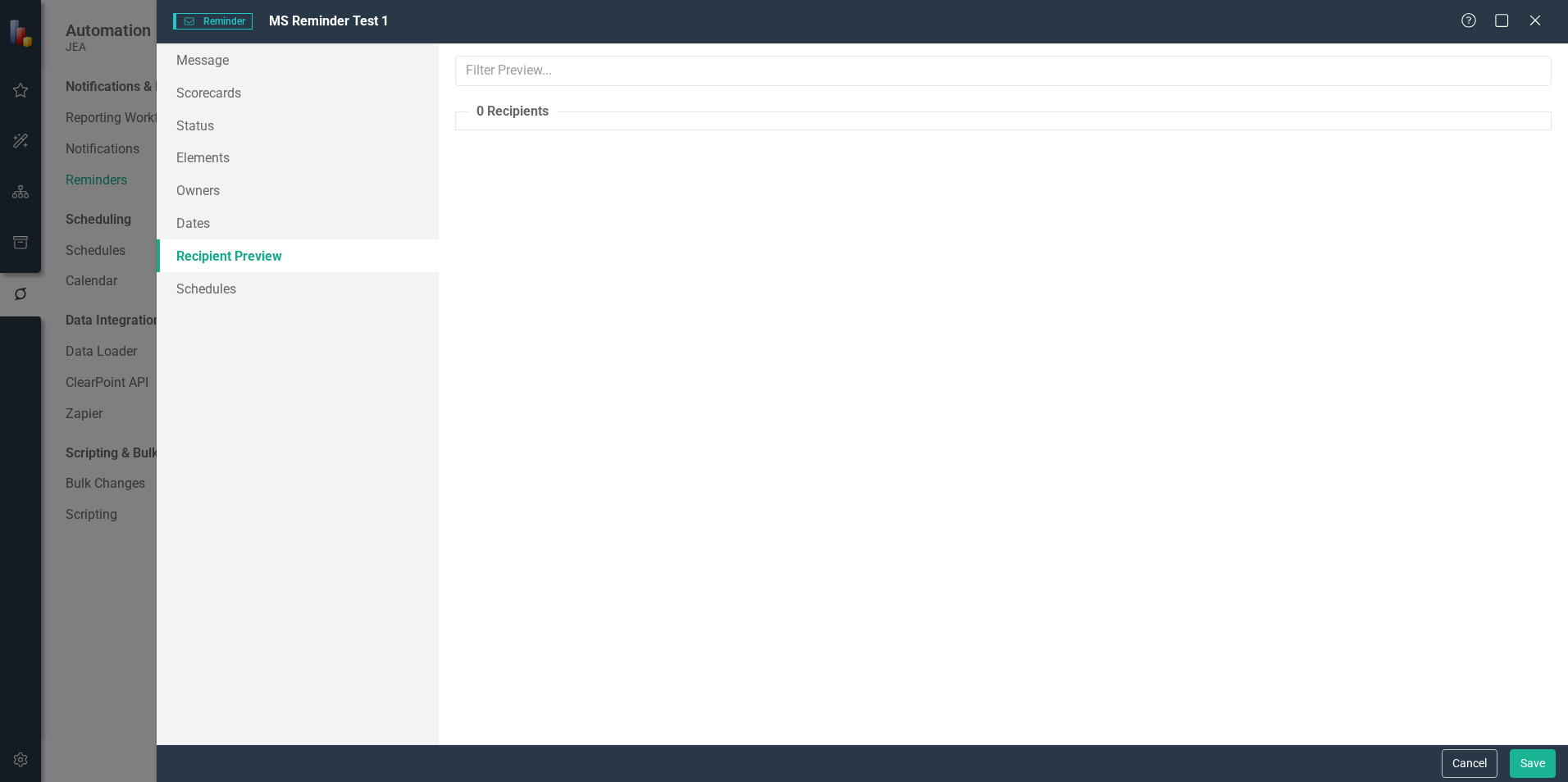
click at [224, 258] on link "Recipient Preview" at bounding box center [297, 255] width 282 height 33
click at [202, 126] on link "Status" at bounding box center [297, 125] width 282 height 33
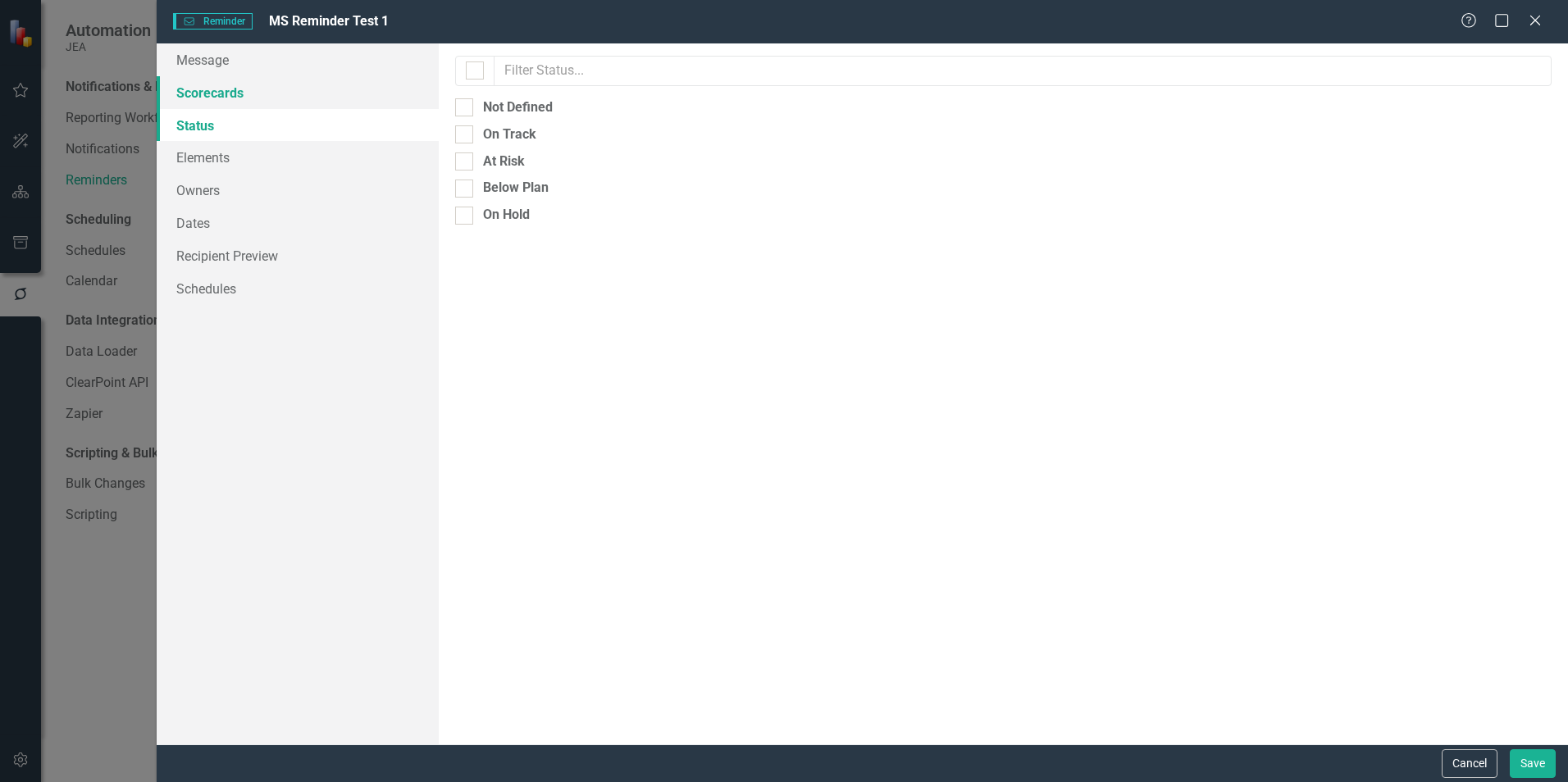
click at [203, 92] on link "Scorecards" at bounding box center [297, 93] width 282 height 33
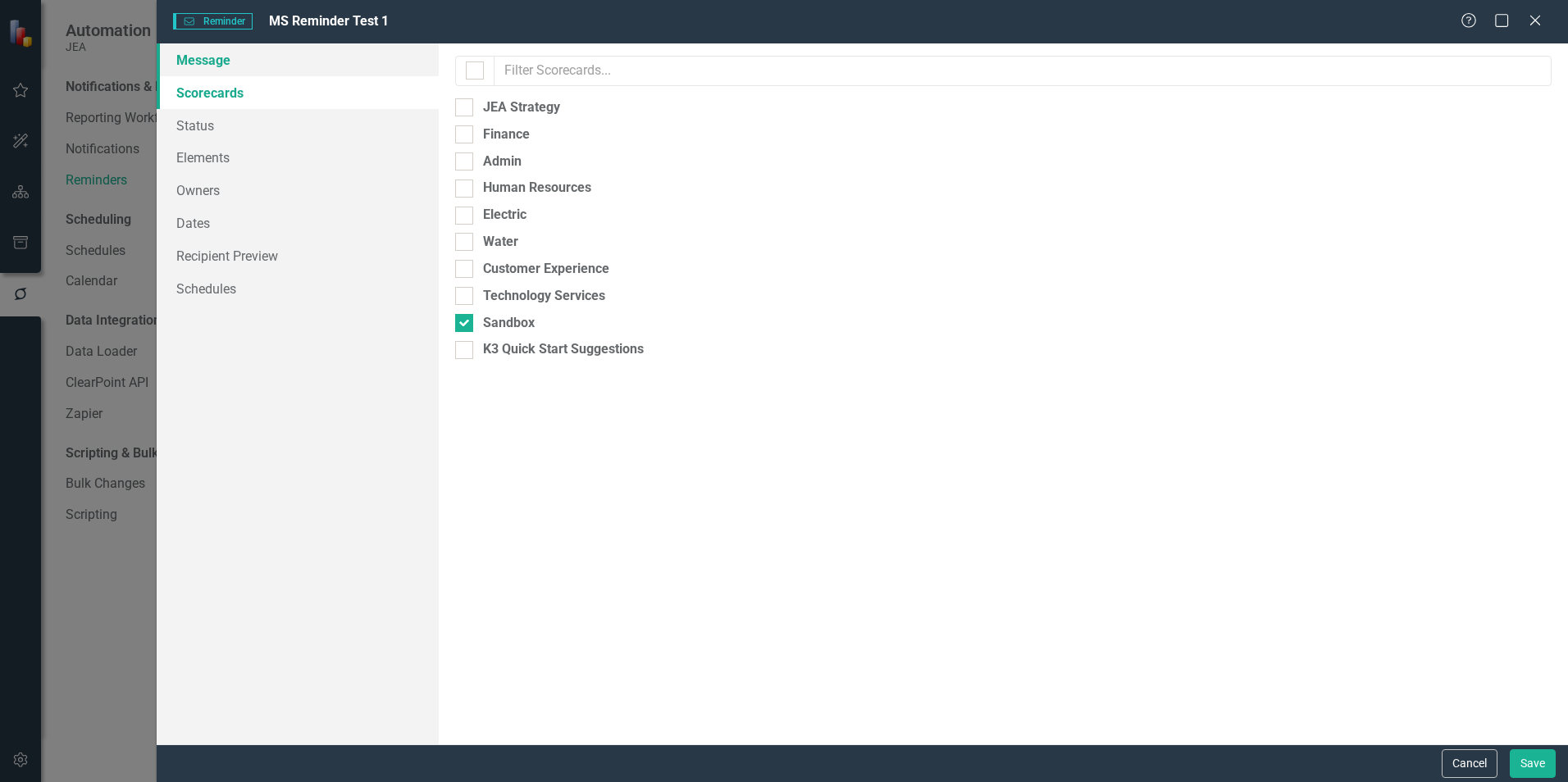
click at [210, 63] on link "Message" at bounding box center [297, 60] width 282 height 33
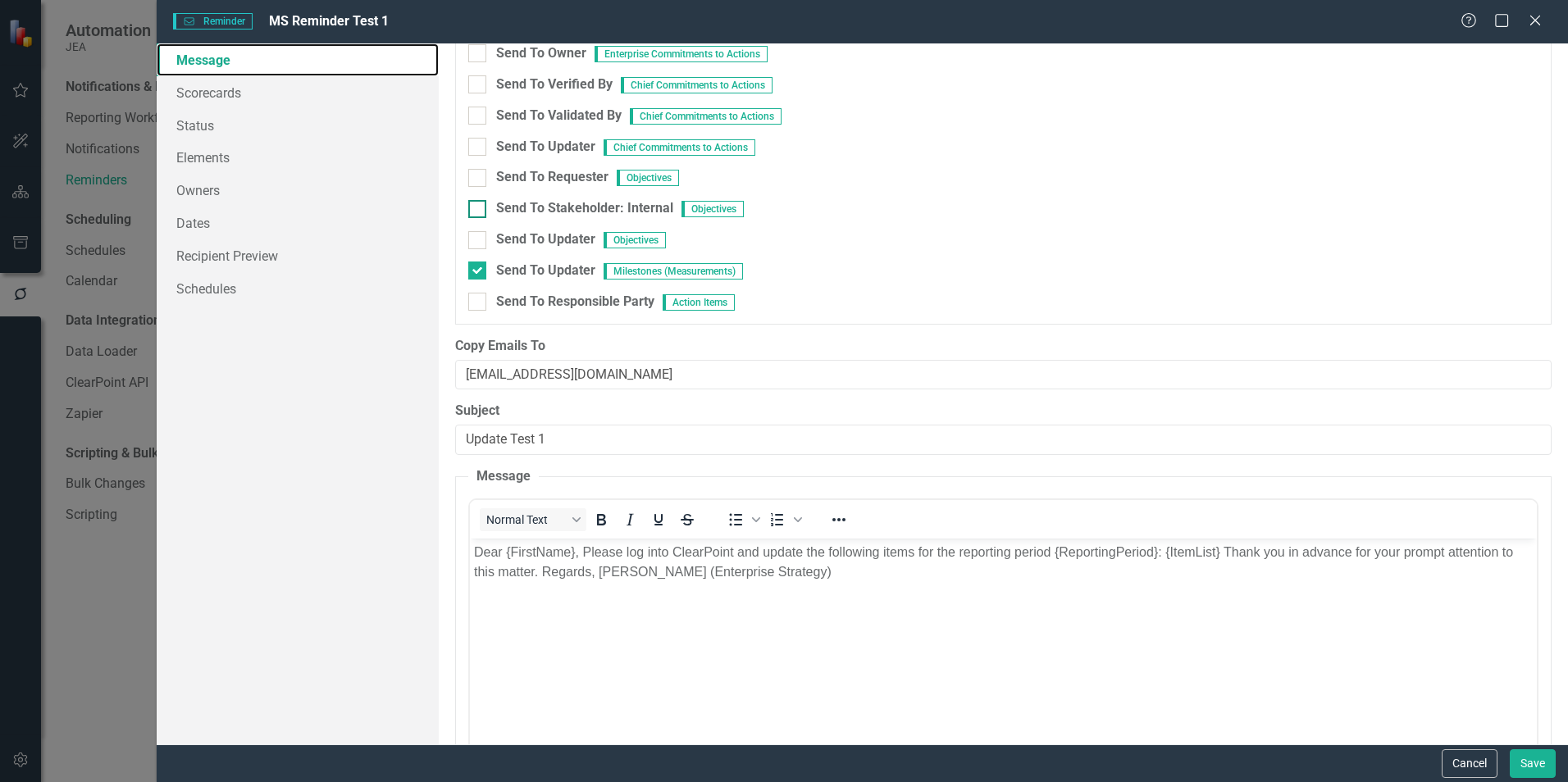
scroll to position [318, 0]
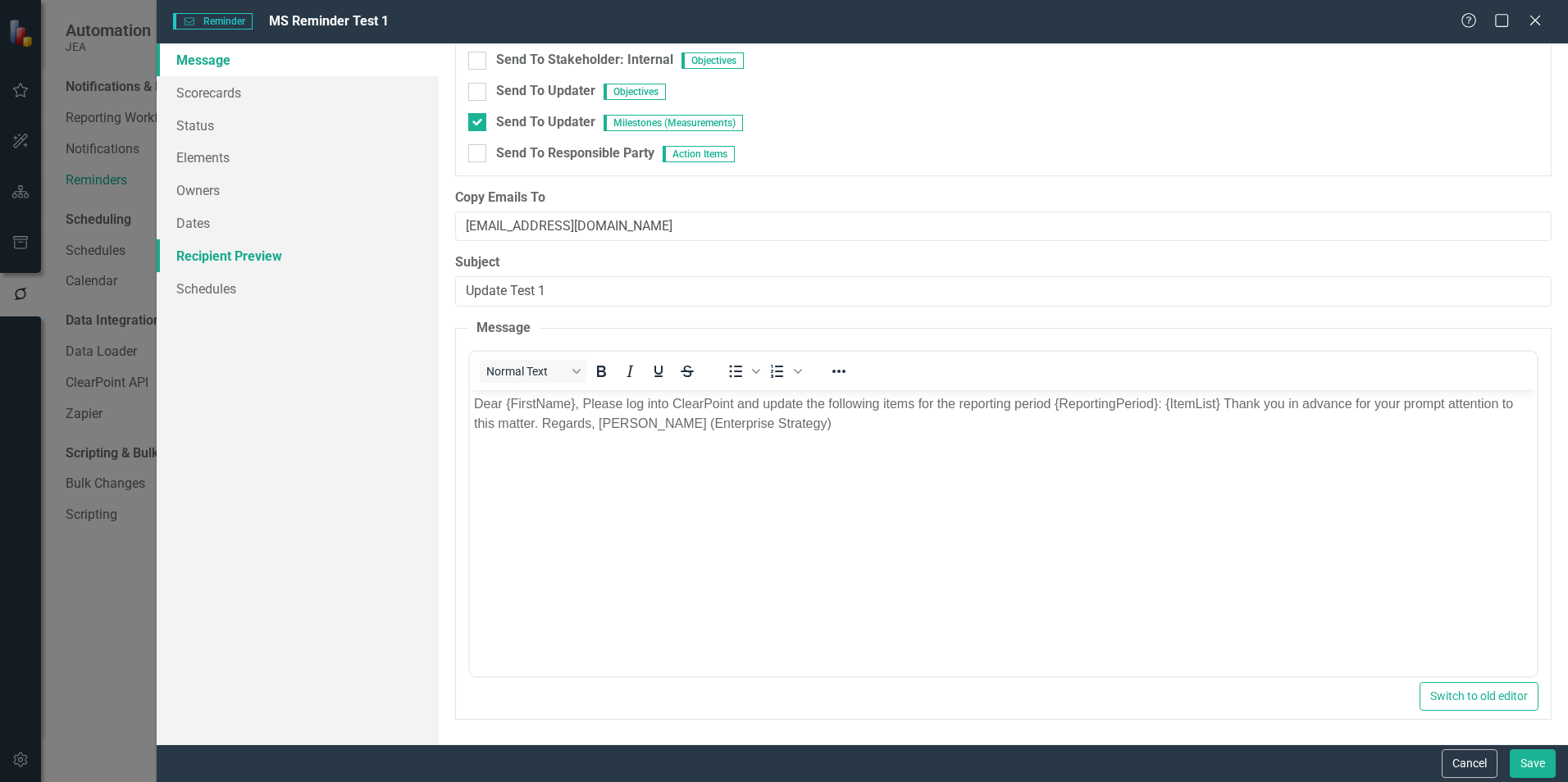
click at [208, 260] on link "Recipient Preview" at bounding box center [297, 255] width 282 height 33
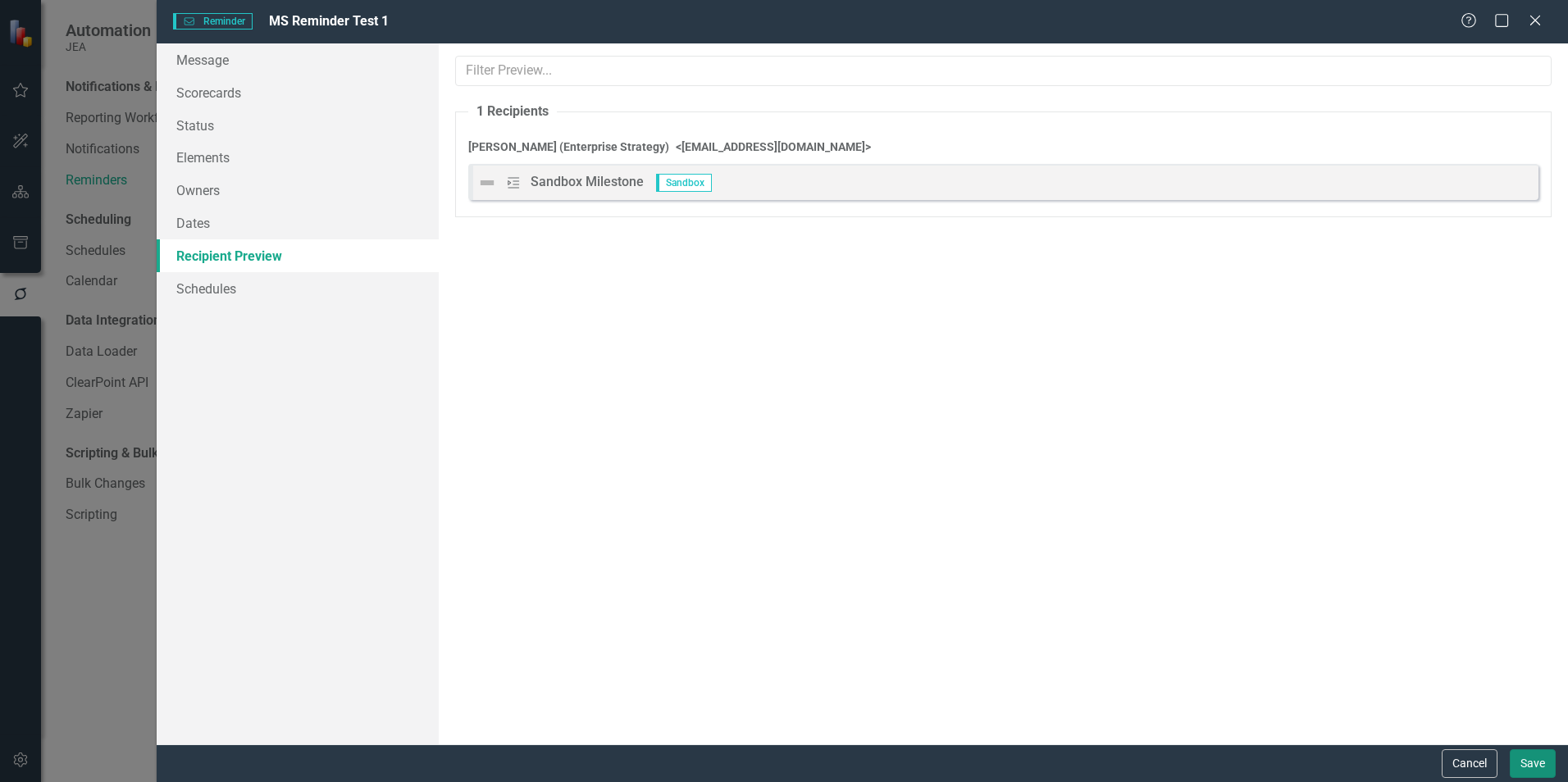
click at [1537, 766] on button "Save" at bounding box center [1533, 763] width 46 height 28
